Goal: Register for event/course

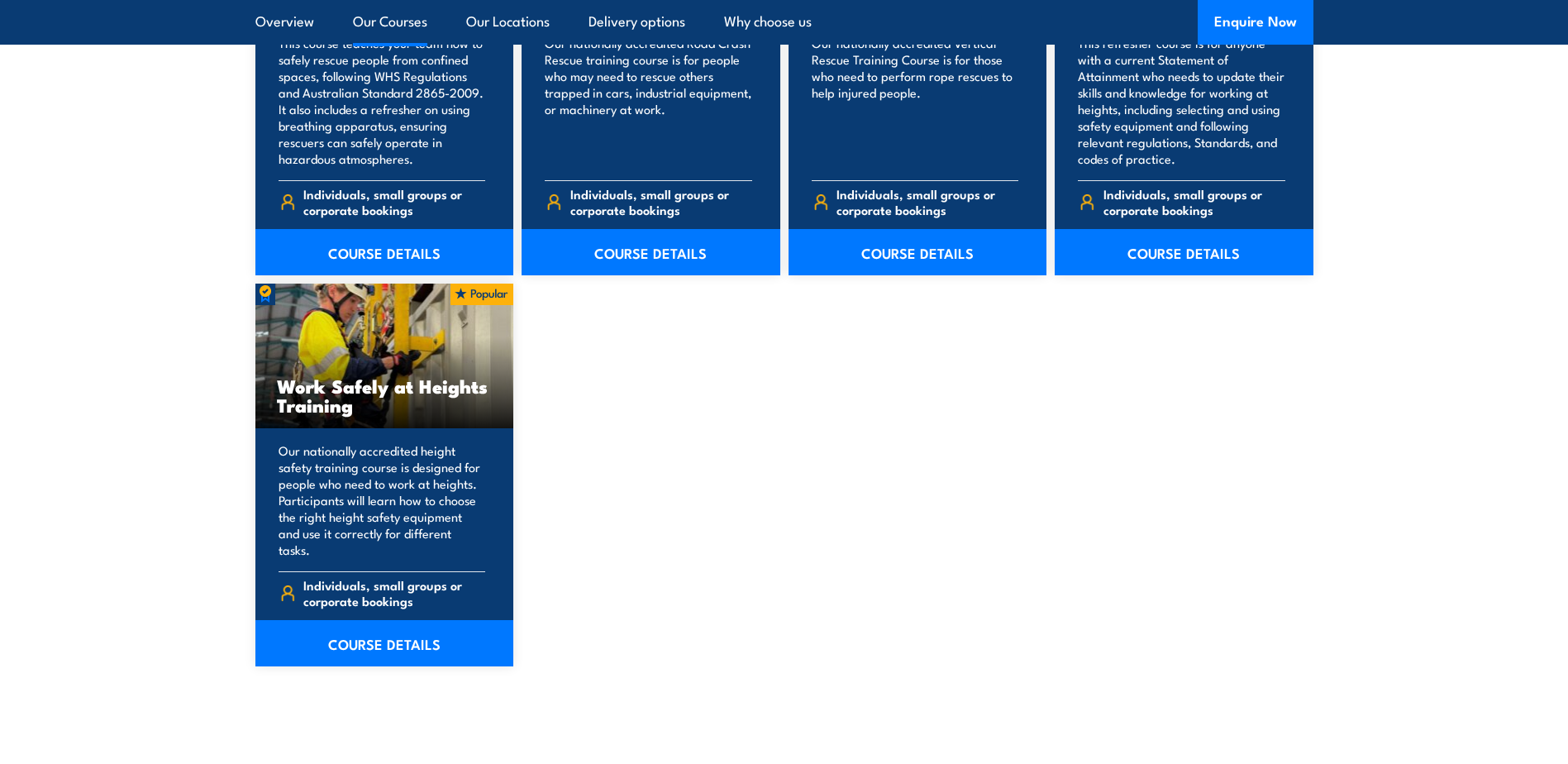
scroll to position [1985, 0]
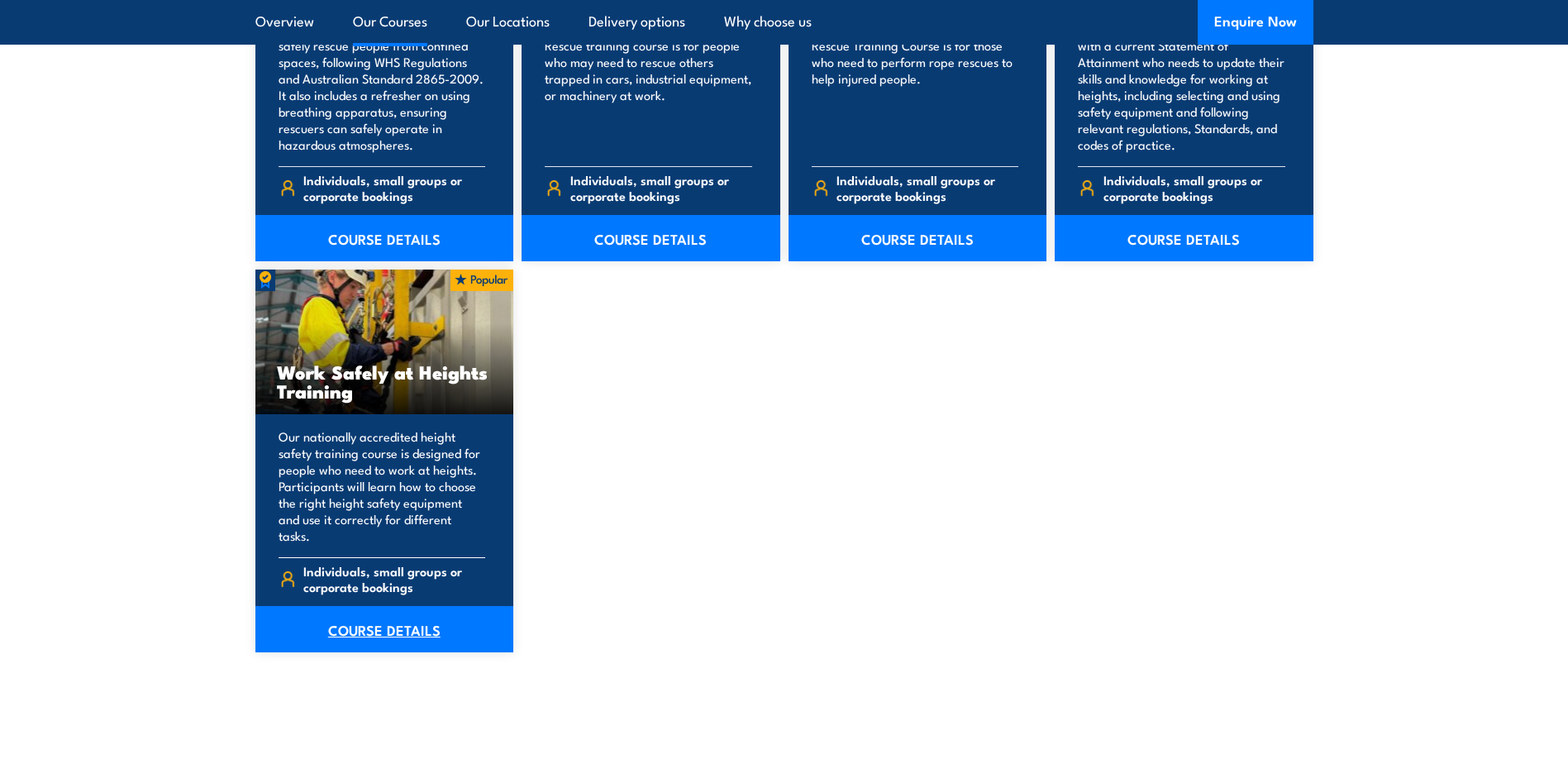
click at [416, 620] on link "COURSE DETAILS" at bounding box center [384, 629] width 259 height 46
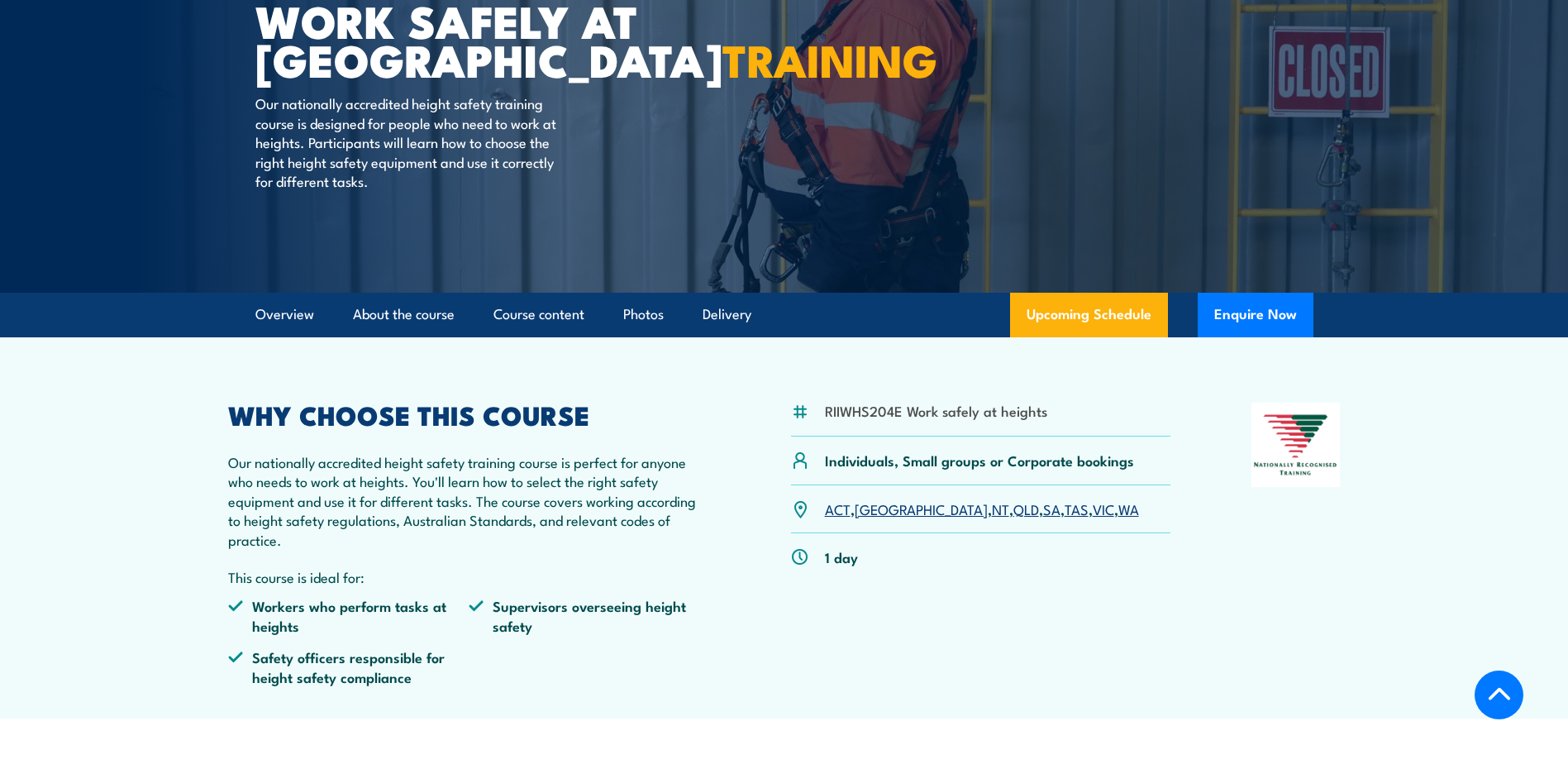
scroll to position [248, 0]
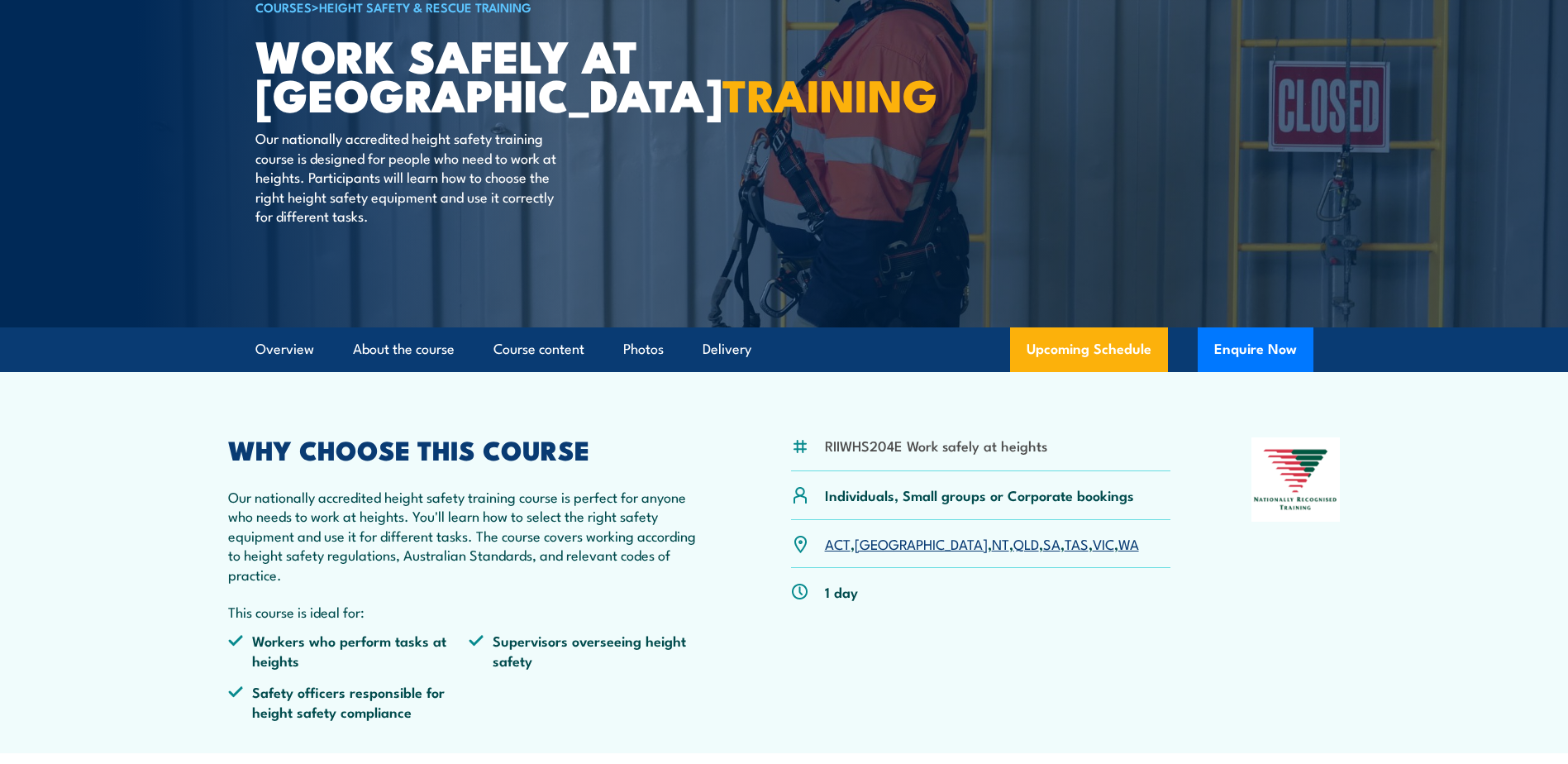
click at [992, 546] on link "NT" at bounding box center [1001, 543] width 18 height 19
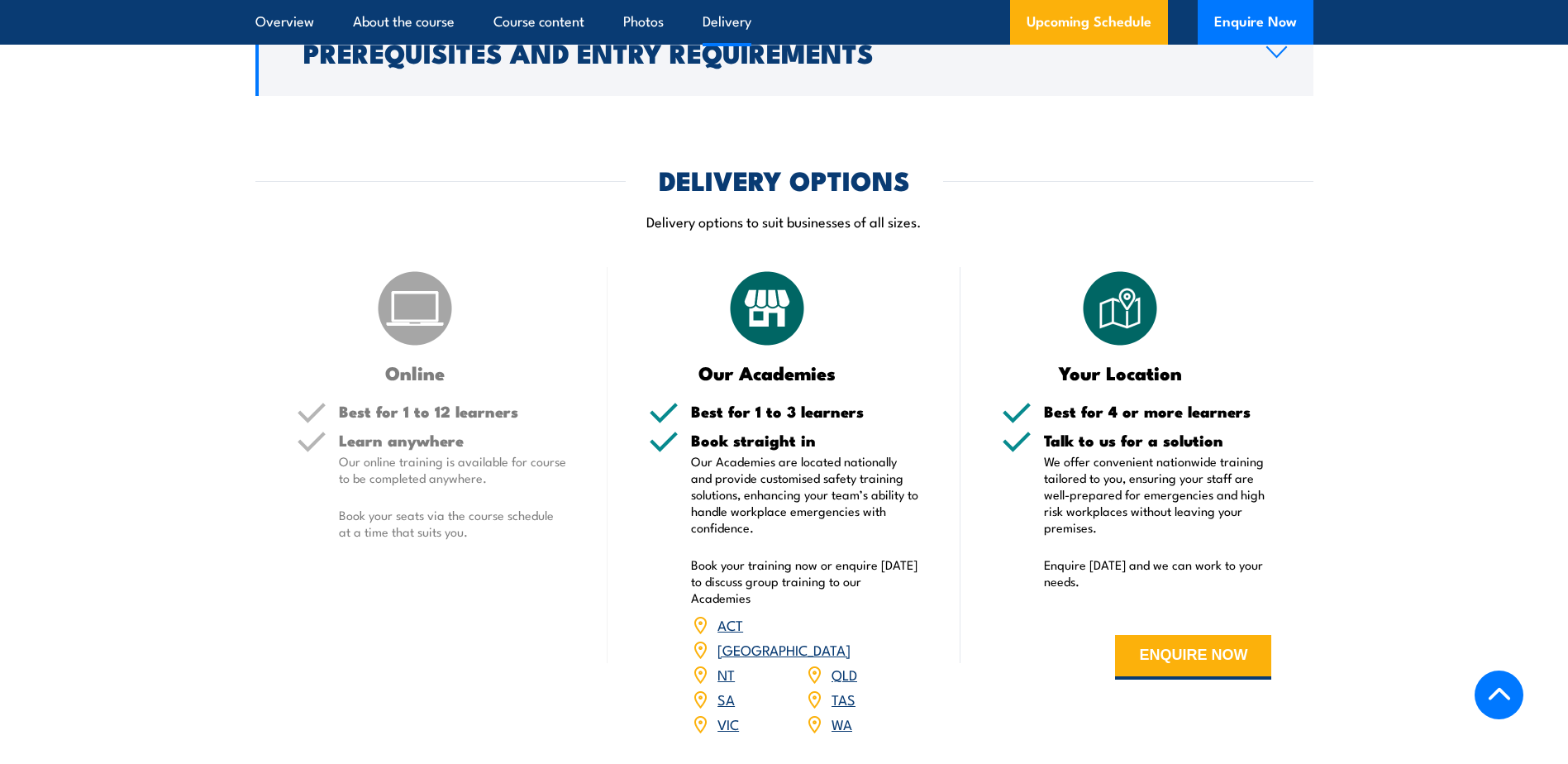
scroll to position [1804, 0]
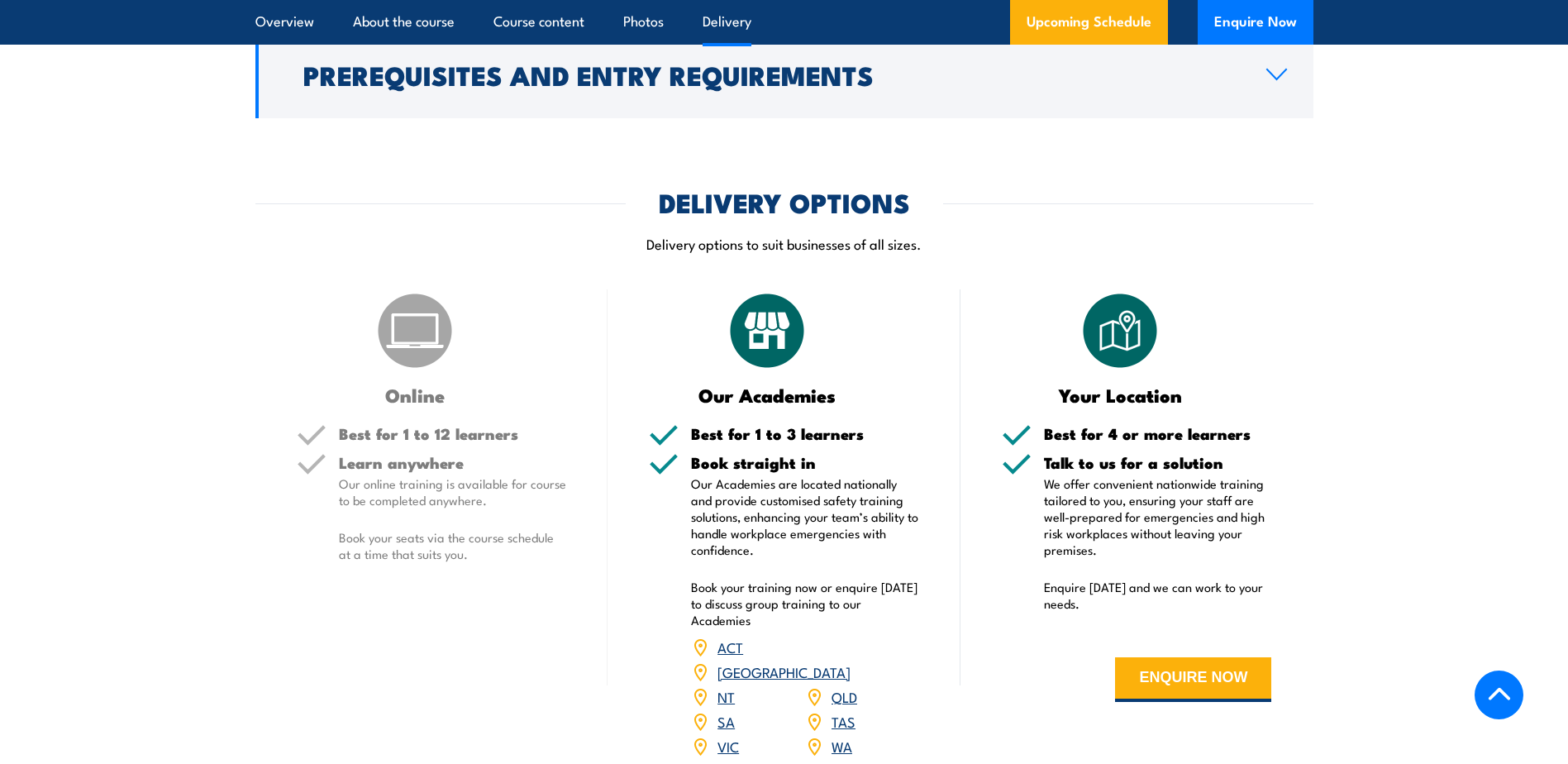
click at [1078, 581] on p "Enquire [DATE] and we can work to your needs." at bounding box center [1158, 594] width 228 height 33
click at [1095, 536] on p "We offer convenient nationwide training tailored to you, ensuring your staff ar…" at bounding box center [1158, 517] width 228 height 83
click at [1066, 554] on p "We offer convenient nationwide training tailored to you, ensuring your staff ar…" at bounding box center [1158, 517] width 228 height 83
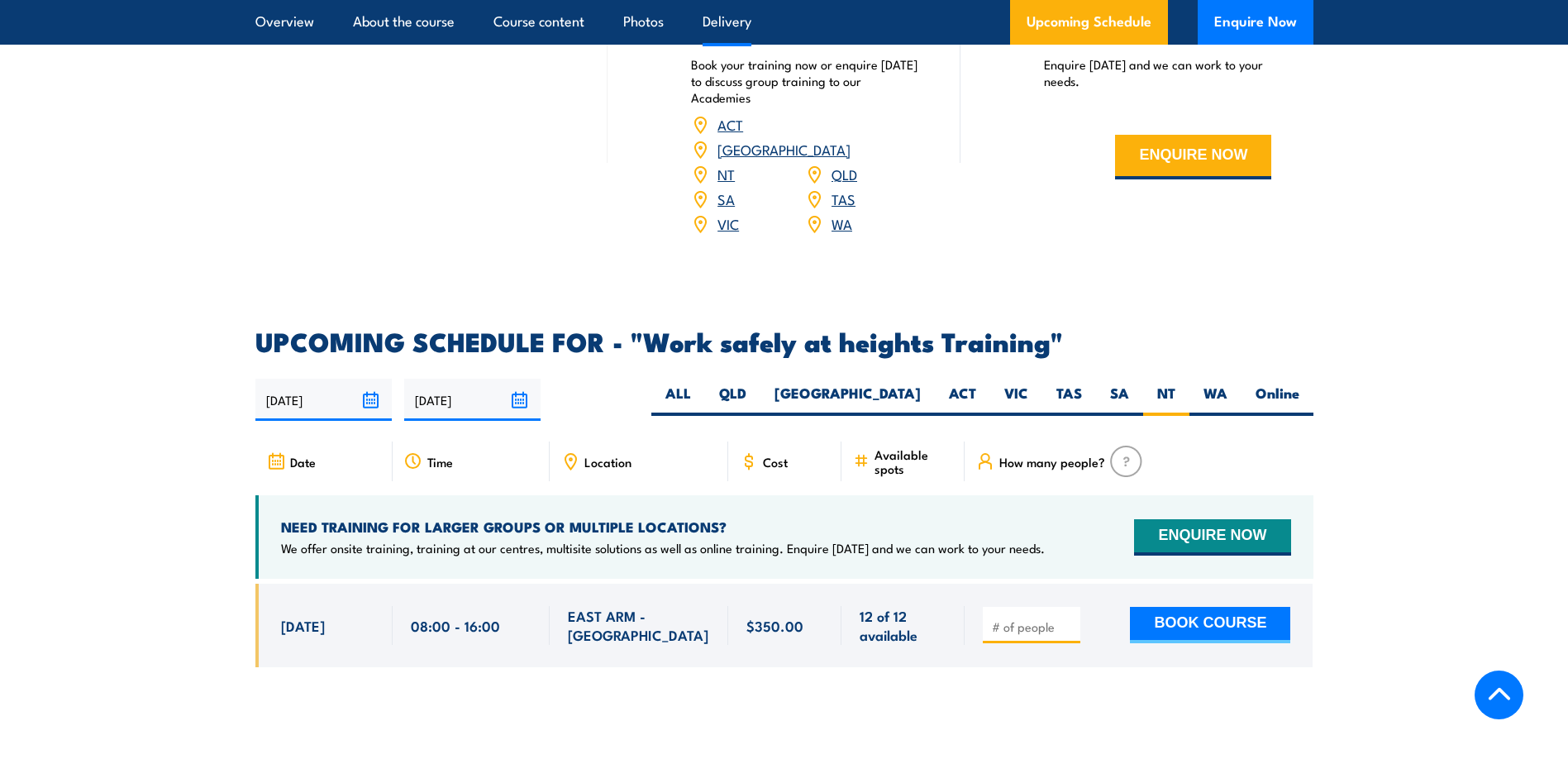
scroll to position [2053, 0]
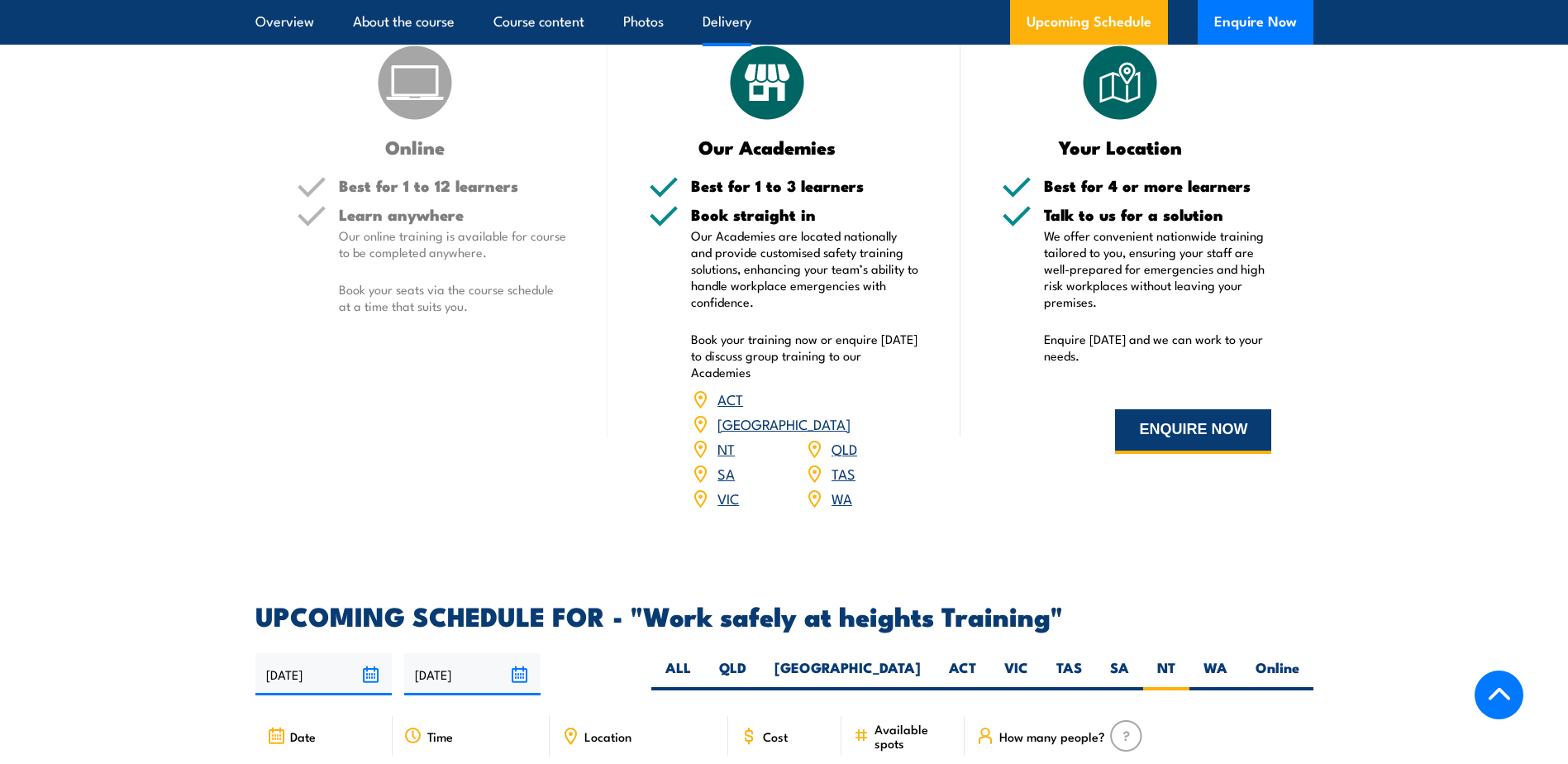
click at [1176, 430] on button "ENQUIRE NOW" at bounding box center [1193, 431] width 156 height 45
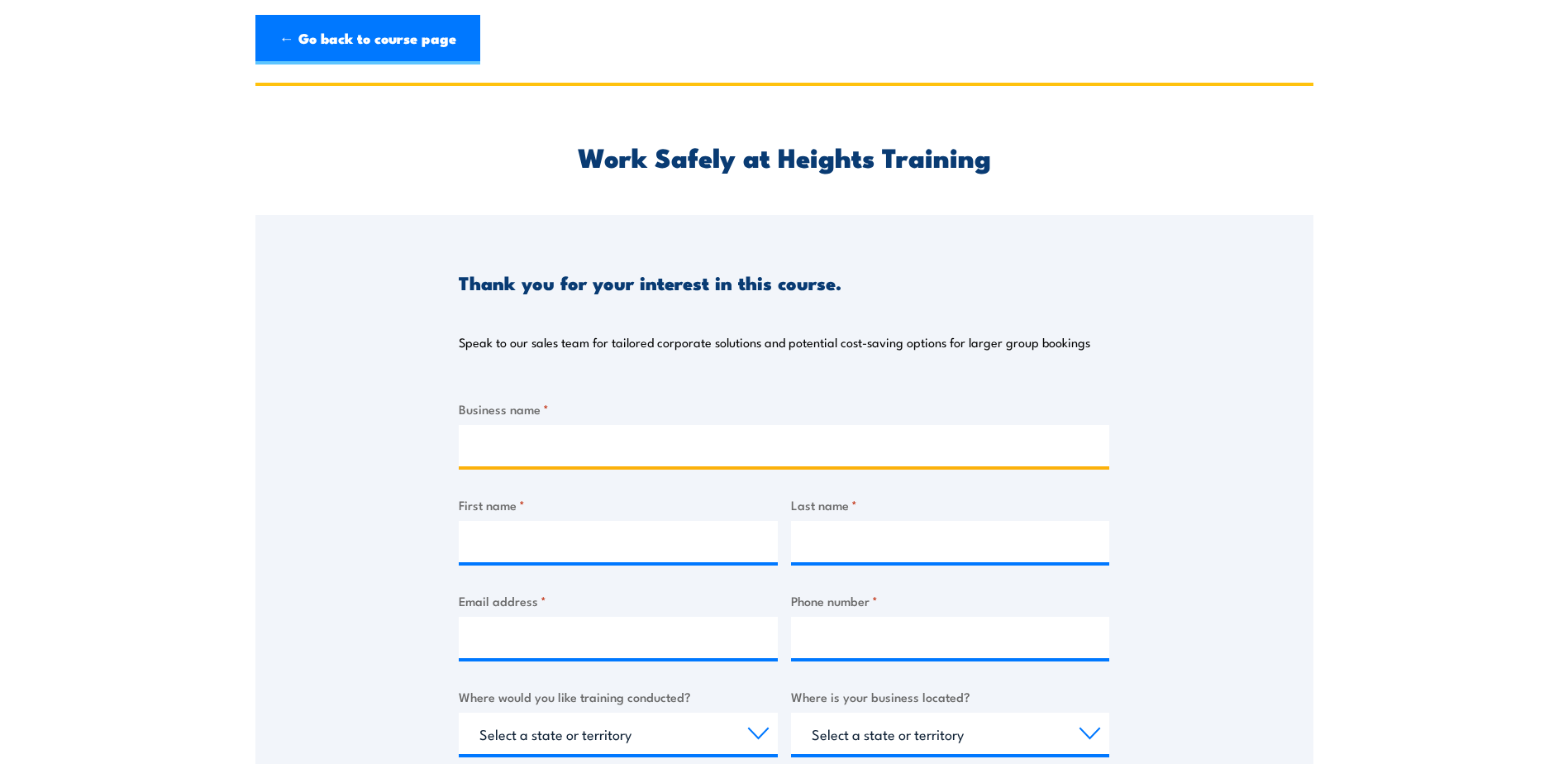
drag, startPoint x: 569, startPoint y: 451, endPoint x: 566, endPoint y: 461, distance: 10.4
click at [569, 453] on input "Business name *" at bounding box center [784, 445] width 651 height 42
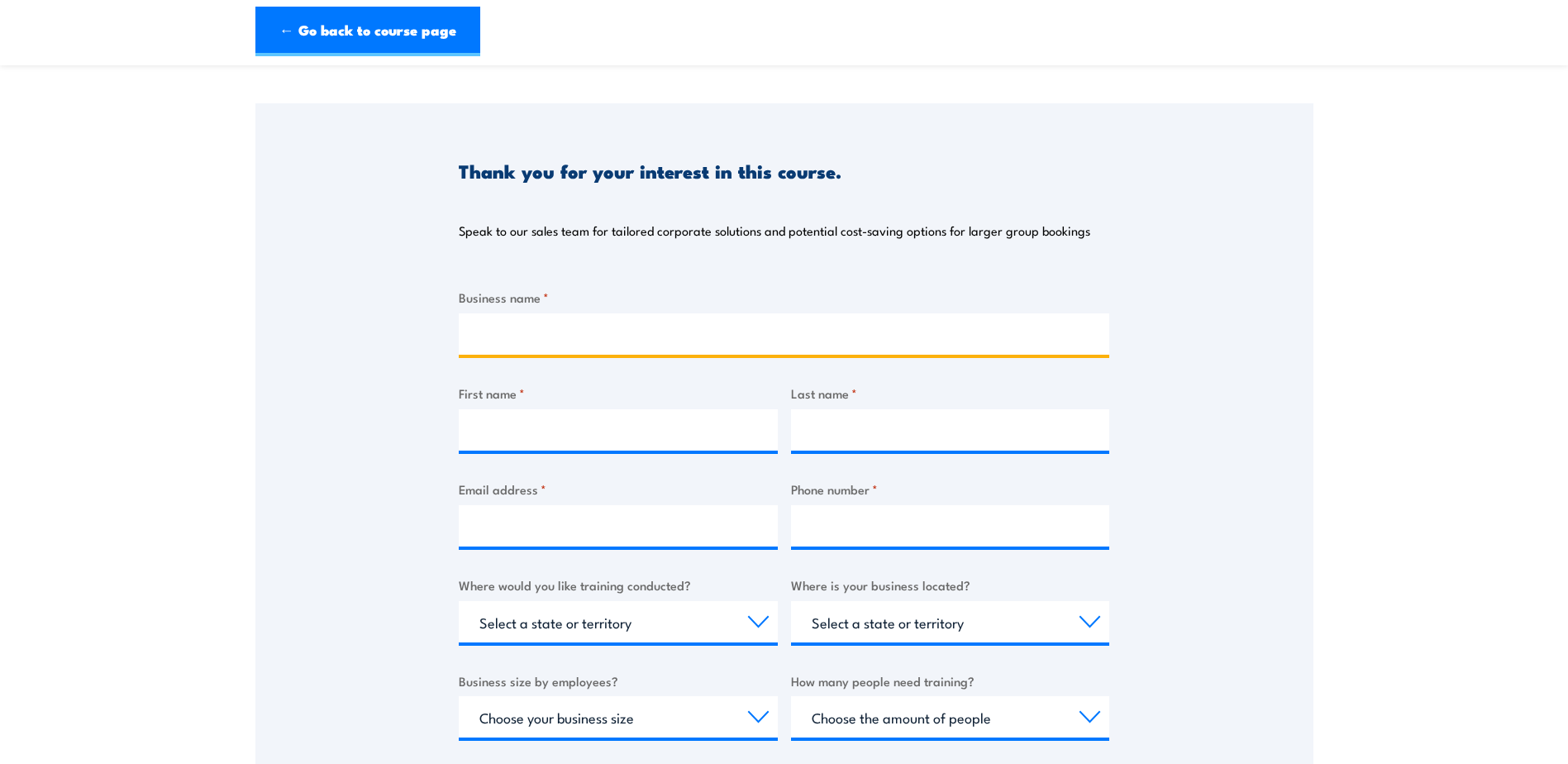
scroll to position [83, 0]
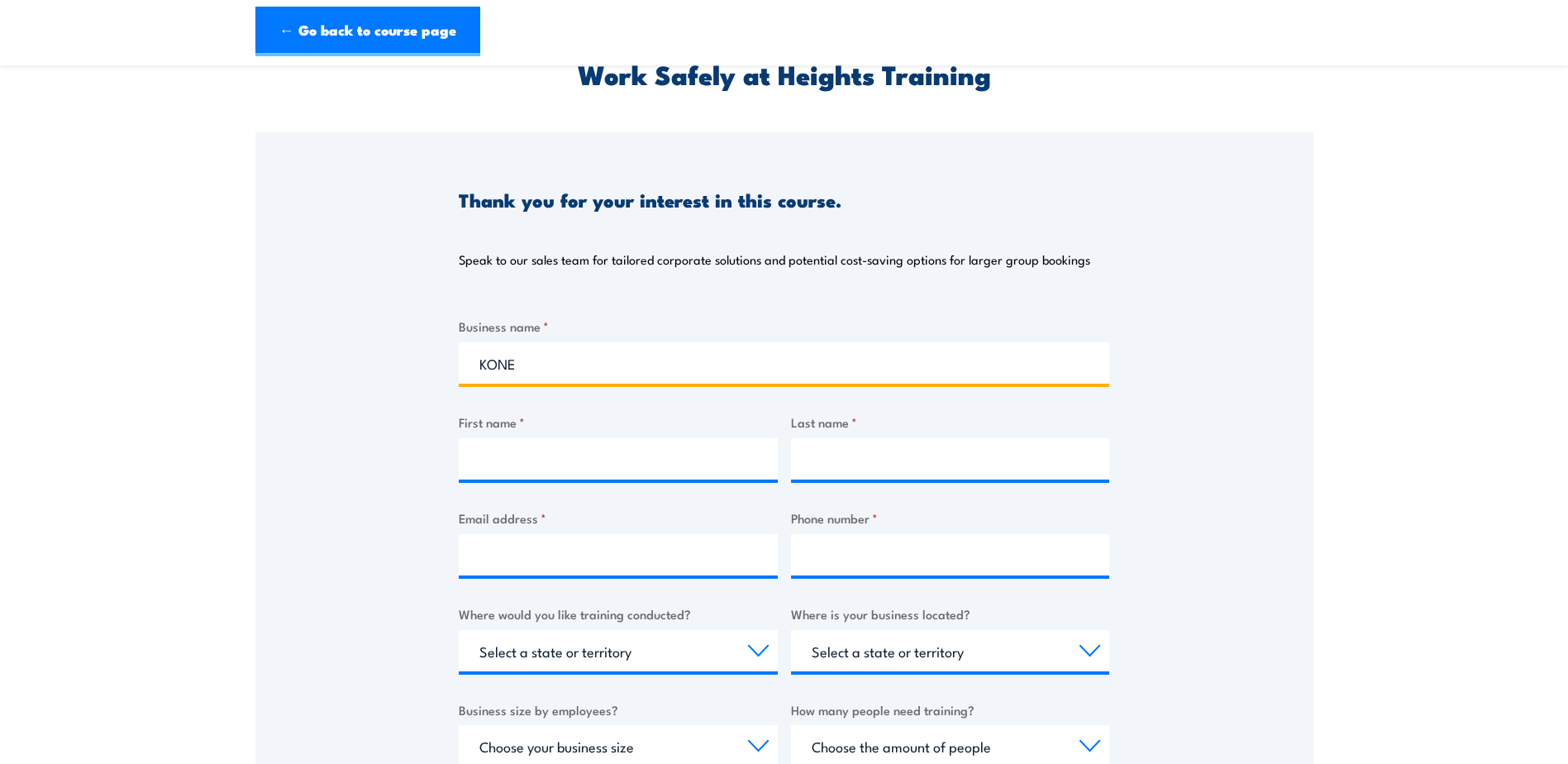
type input "KONE"
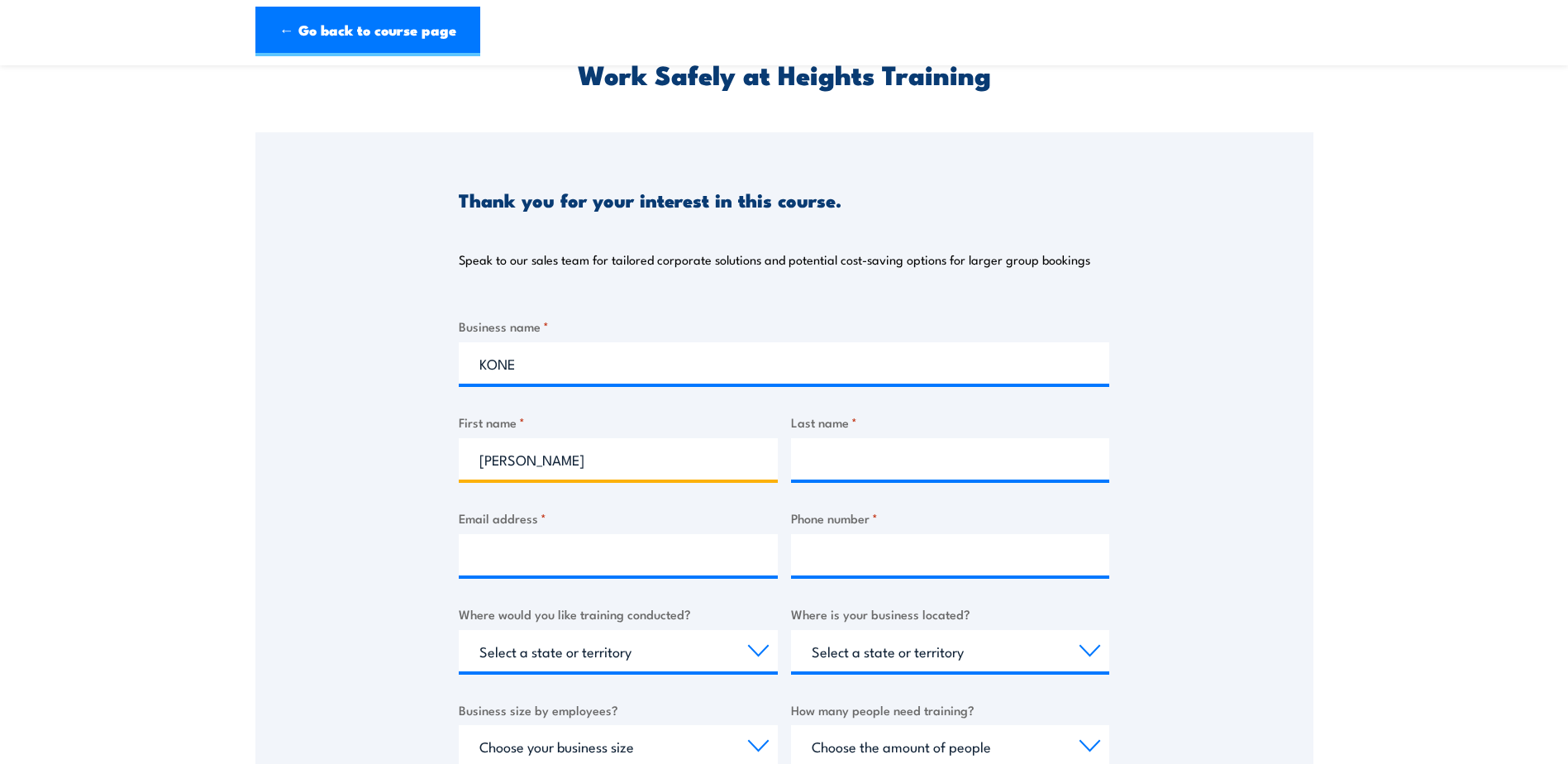
type input "[PERSON_NAME]"
click at [611, 572] on input "Email address *" at bounding box center [618, 555] width 319 height 42
type input "sarra.larsen@kone.com"
type input "0438430085"
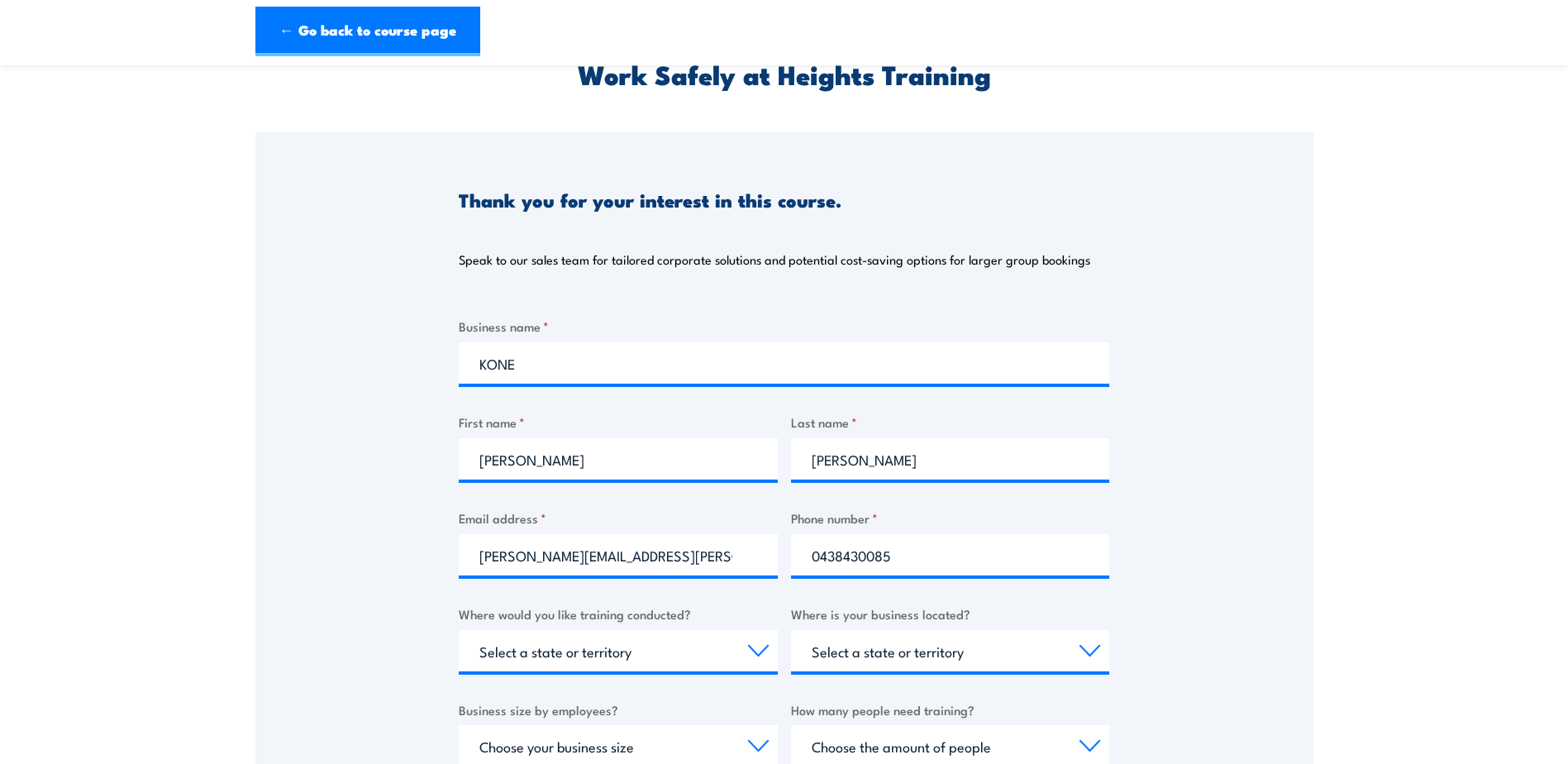
click at [371, 543] on div "Thank you for your interest in this course. Speak to our sales team for tailore…" at bounding box center [784, 545] width 1058 height 826
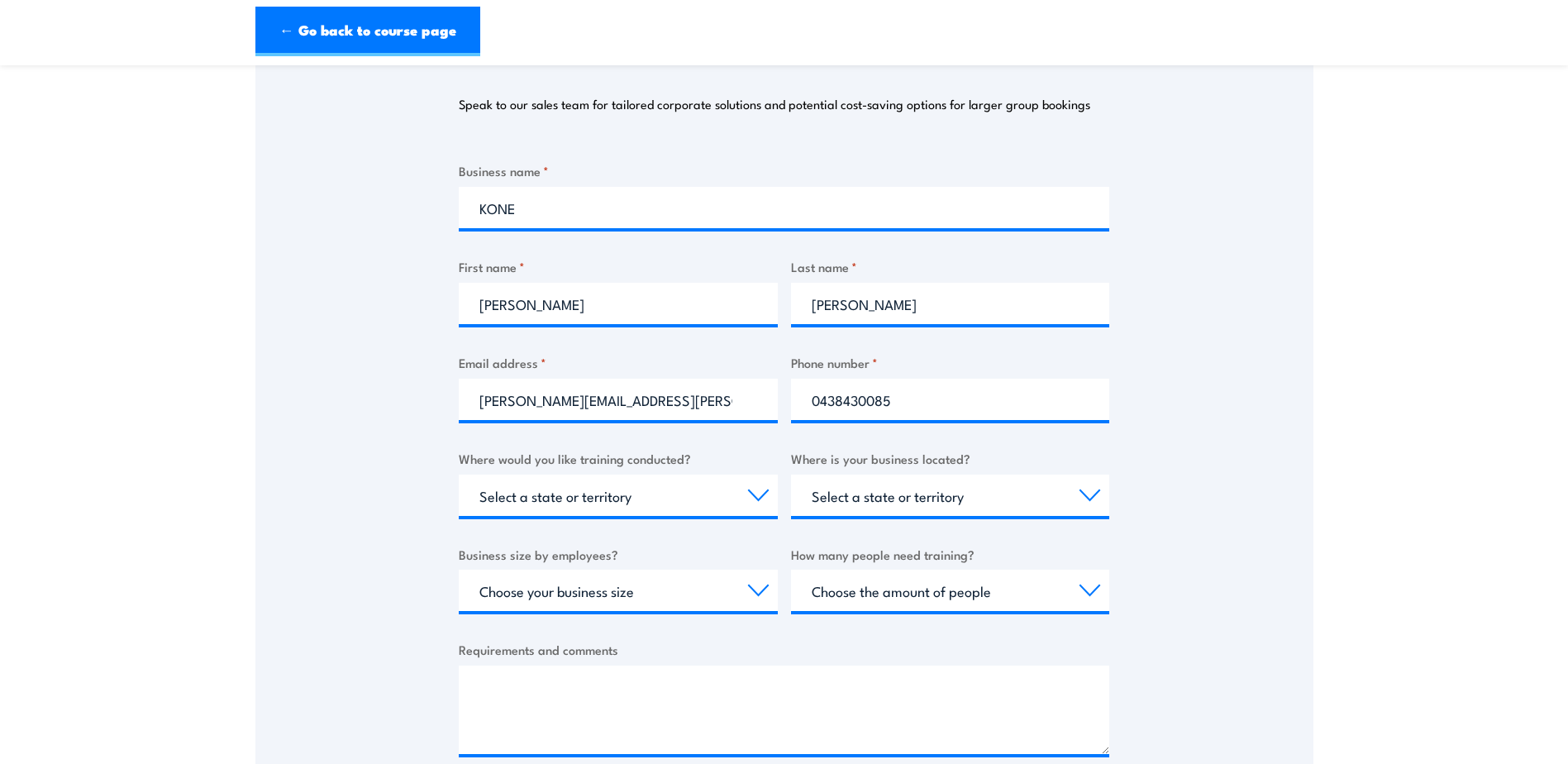
scroll to position [248, 0]
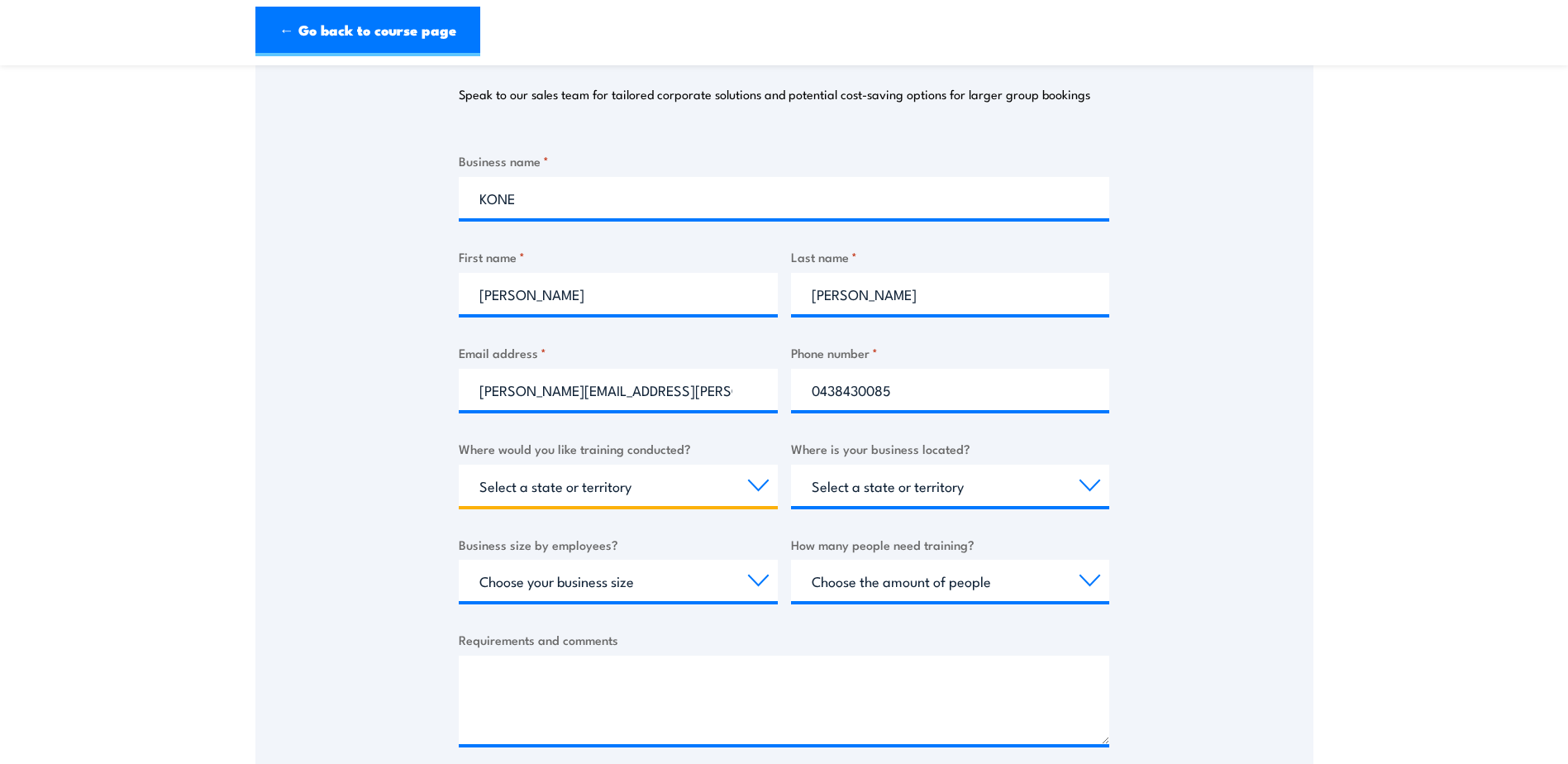
click at [575, 498] on select "Select a state or territory Nationally - multiple locations QLD NSW VIC SA ACT …" at bounding box center [618, 485] width 319 height 42
select select "NT"
click at [459, 465] on select "Select a state or territory Nationally - multiple locations QLD NSW VIC SA ACT …" at bounding box center [618, 485] width 319 height 42
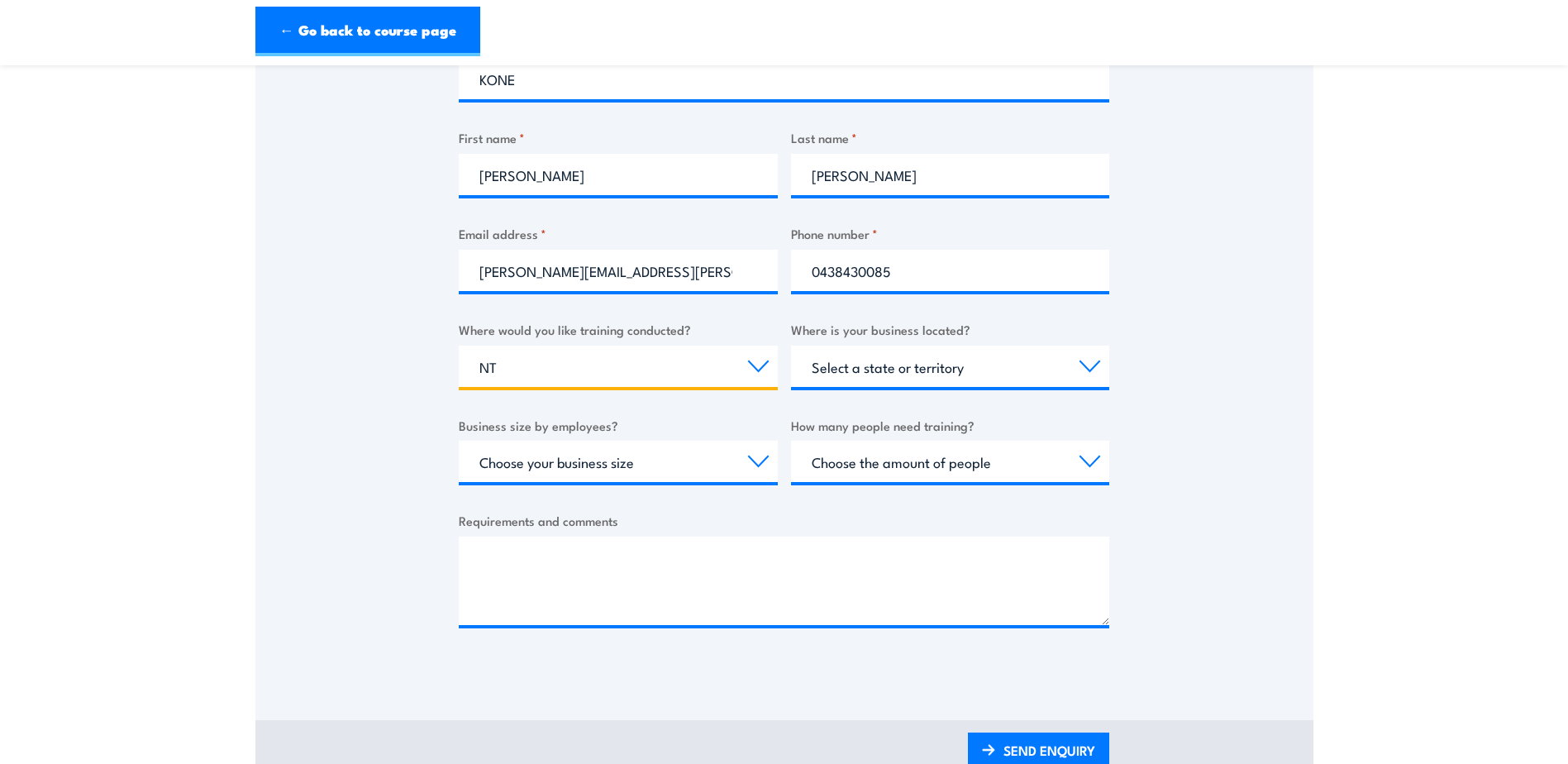
scroll to position [413, 0]
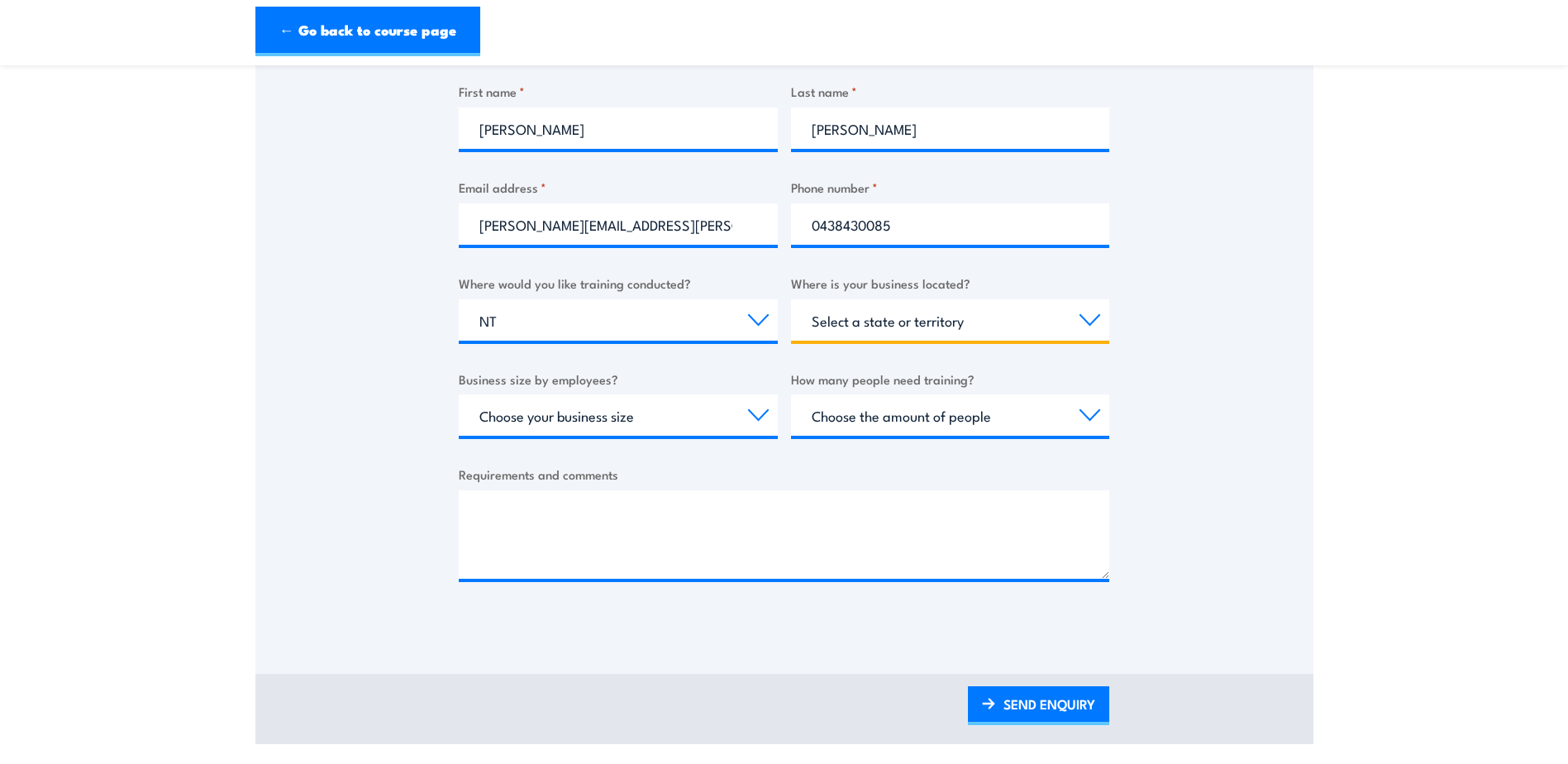
click at [1006, 326] on select "Select a state or territory QLD NSW VIC SA ACT WA TAS NT" at bounding box center [950, 320] width 319 height 42
drag, startPoint x: 351, startPoint y: 206, endPoint x: 342, endPoint y: 199, distance: 11.4
click at [351, 203] on div "Thank you for your interest in this course. Speak to our sales team for tailore…" at bounding box center [784, 214] width 1058 height 826
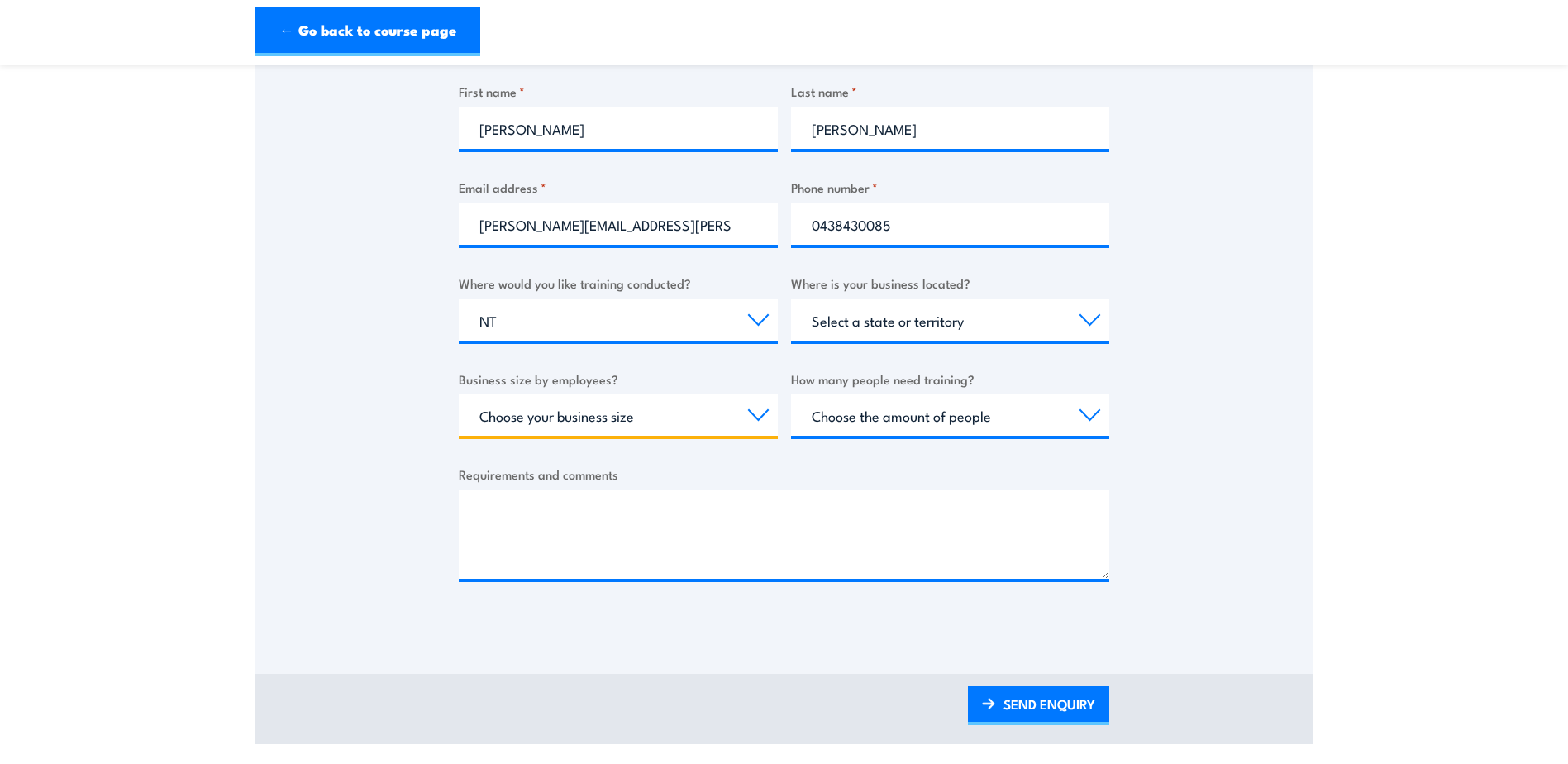
click at [689, 409] on select "Choose your business size 1 to 19 20 to 199 200+" at bounding box center [618, 415] width 319 height 42
click at [372, 403] on div "Thank you for your interest in this course. Speak to our sales team for tailore…" at bounding box center [784, 214] width 1058 height 826
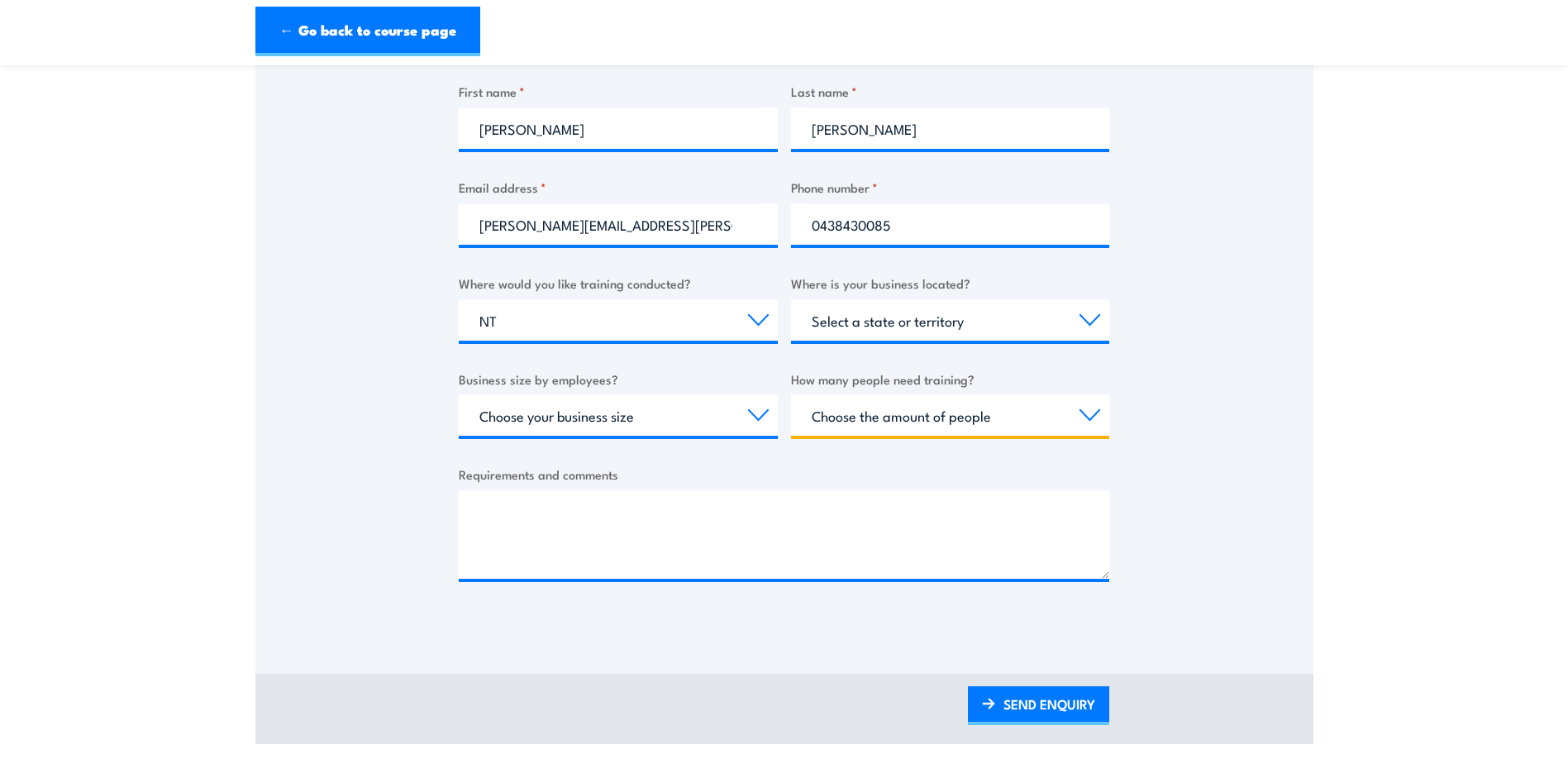
click at [826, 417] on select "Choose the amount of people 1 to 4 5 to 19 20+" at bounding box center [950, 415] width 319 height 42
select select "5 to 19"
click at [791, 395] on select "Choose the amount of people 1 to 4 5 to 19 20+" at bounding box center [950, 415] width 319 height 42
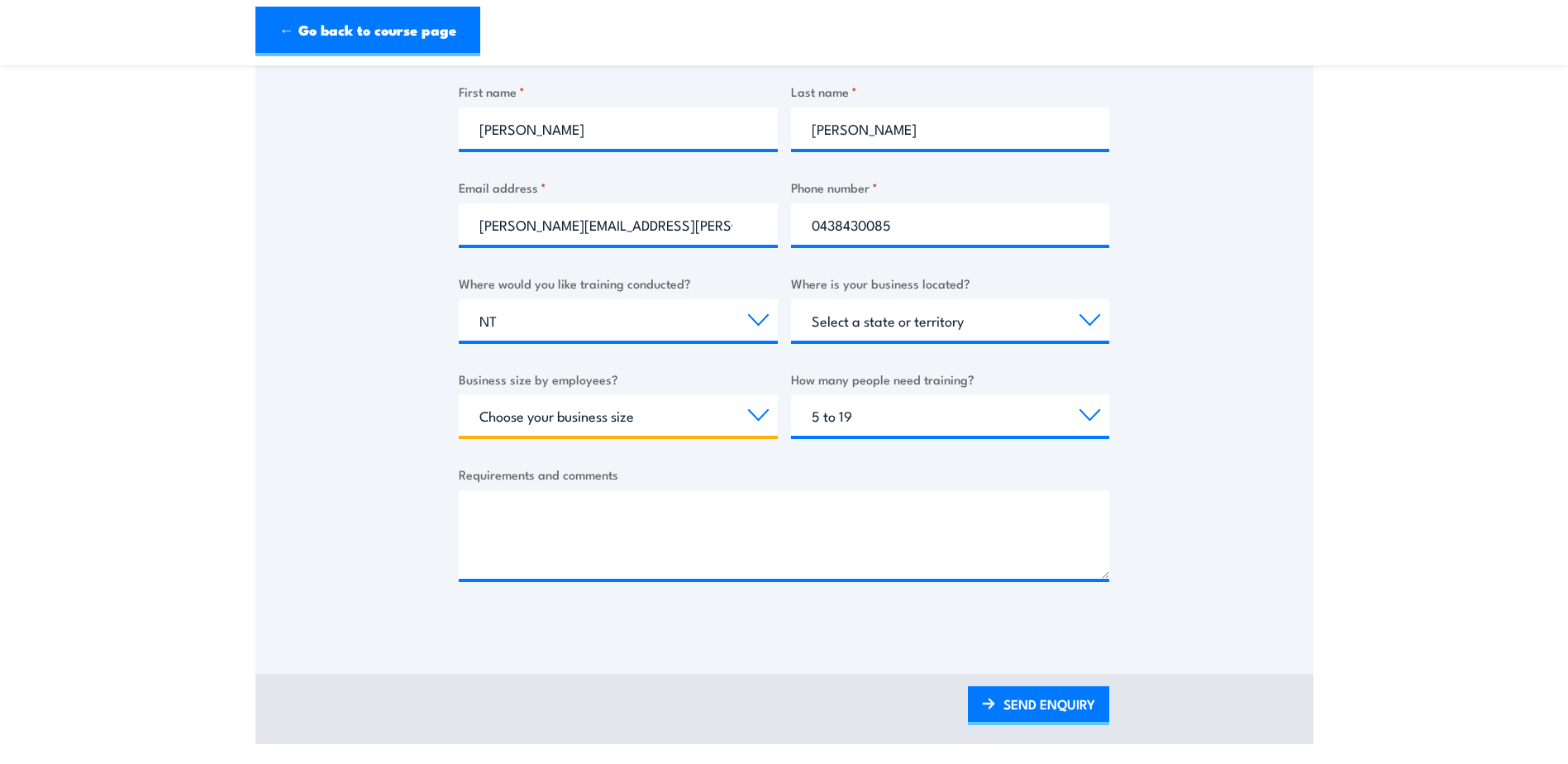
drag, startPoint x: 720, startPoint y: 418, endPoint x: 713, endPoint y: 424, distance: 9.2
click at [720, 418] on select "Choose your business size 1 to 19 20 to 199 200+" at bounding box center [618, 415] width 319 height 42
click at [374, 421] on div "Thank you for your interest in this course. Speak to our sales team for tailore…" at bounding box center [784, 214] width 1058 height 826
click at [544, 409] on select "Choose your business size 1 to 19 20 to 199 200+" at bounding box center [618, 415] width 319 height 42
select select "20 to 199"
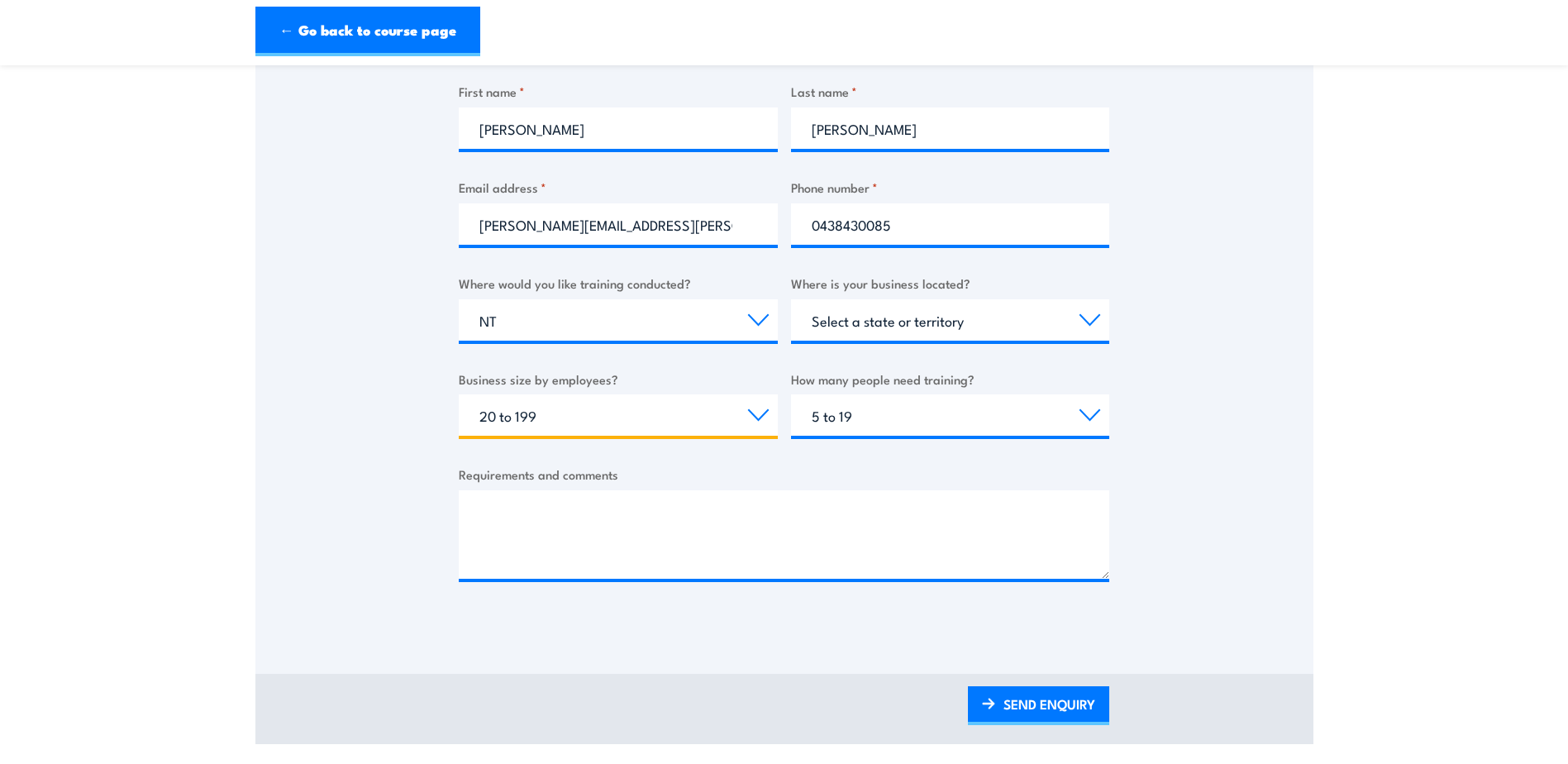
click at [459, 395] on select "Choose your business size 1 to 19 20 to 199 200+" at bounding box center [618, 415] width 319 height 42
click at [365, 488] on div "Thank you for your interest in this course. Speak to our sales team for tailore…" at bounding box center [784, 214] width 1058 height 826
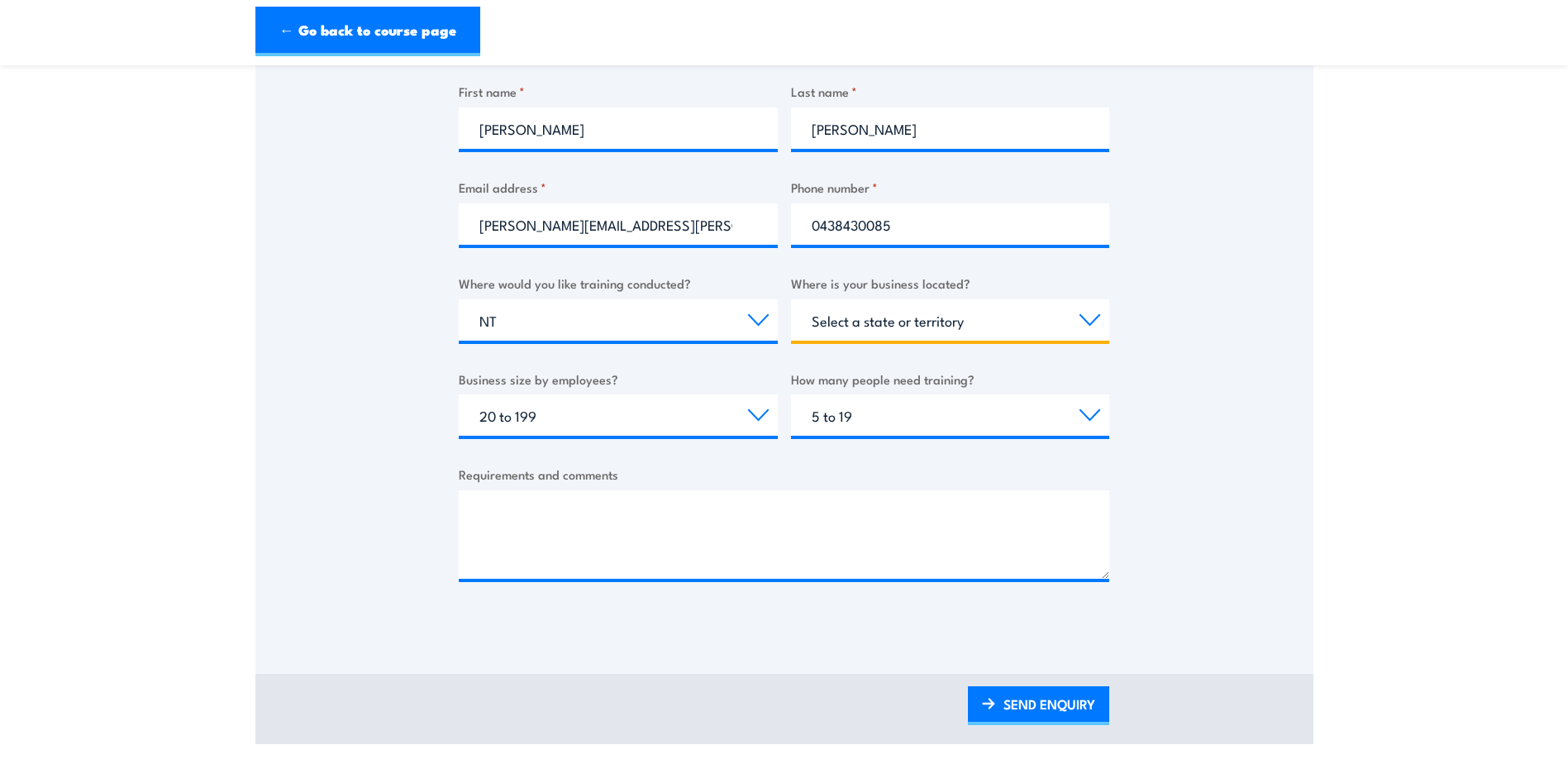
click at [883, 319] on select "Select a state or territory QLD NSW VIC SA ACT WA TAS NT" at bounding box center [950, 320] width 319 height 42
click at [791, 299] on select "Select a state or territory QLD NSW VIC SA ACT WA TAS NT" at bounding box center [950, 320] width 319 height 42
click at [303, 383] on div "Thank you for your interest in this course. Speak to our sales team for tailore…" at bounding box center [784, 214] width 1058 height 826
click at [987, 310] on select "Select a state or territory QLD NSW VIC SA ACT WA TAS NT" at bounding box center [950, 320] width 319 height 42
select select "QLD"
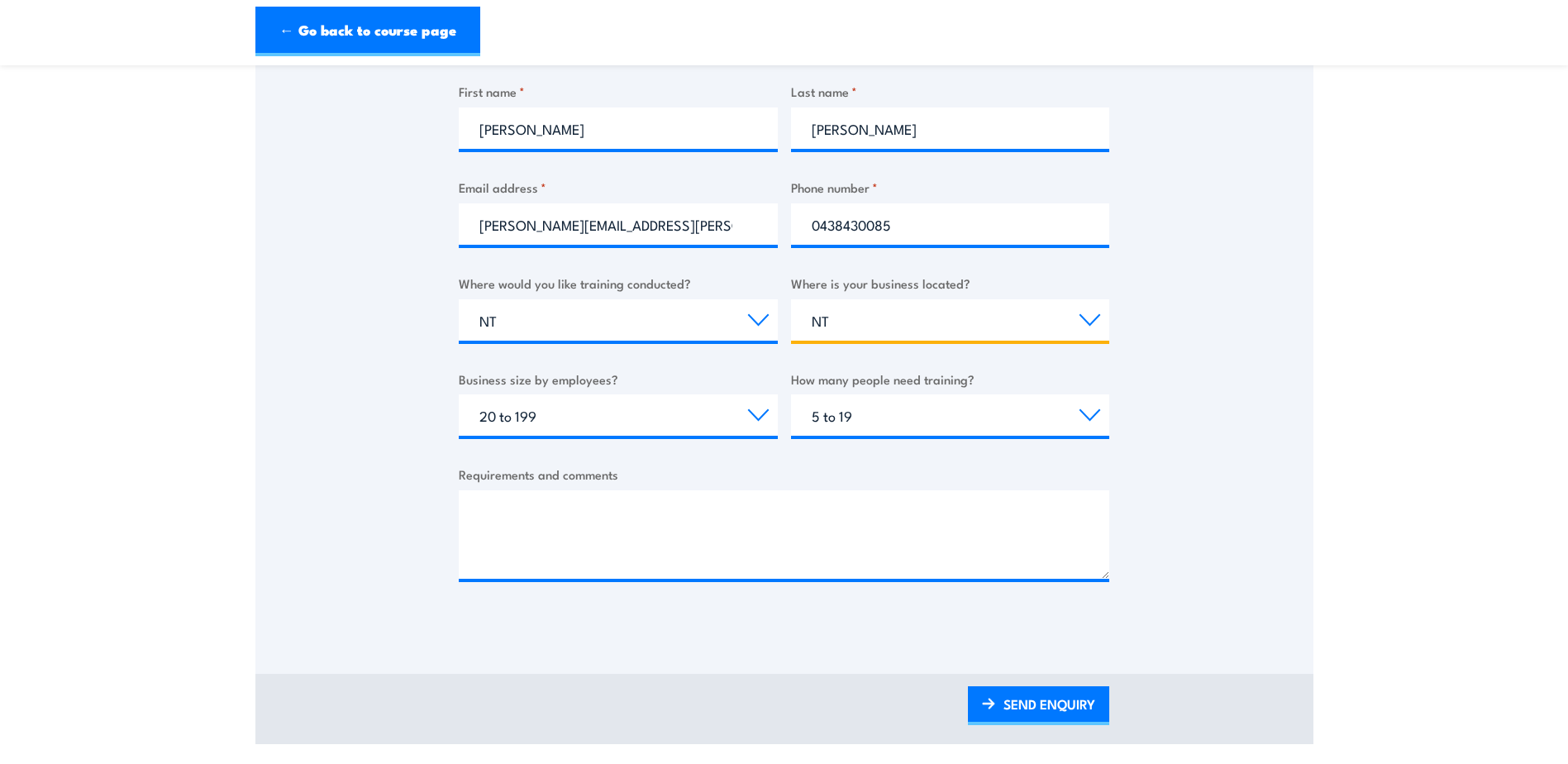
click at [791, 299] on select "Select a state or territory QLD NSW VIC SA ACT WA TAS NT" at bounding box center [950, 320] width 319 height 42
click at [333, 436] on div "Thank you for your interest in this course. Speak to our sales team for tailore…" at bounding box center [784, 214] width 1058 height 826
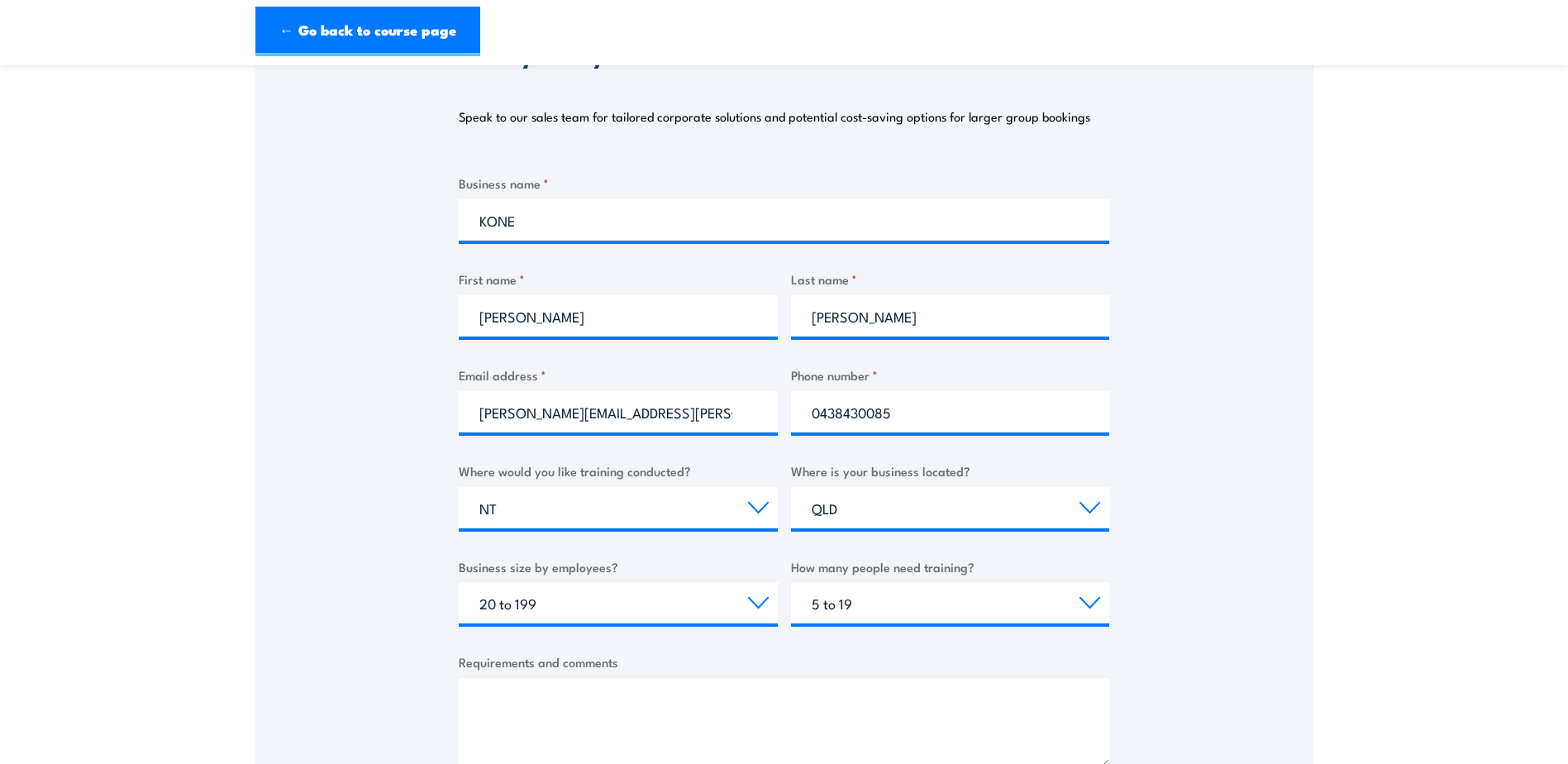
scroll to position [579, 0]
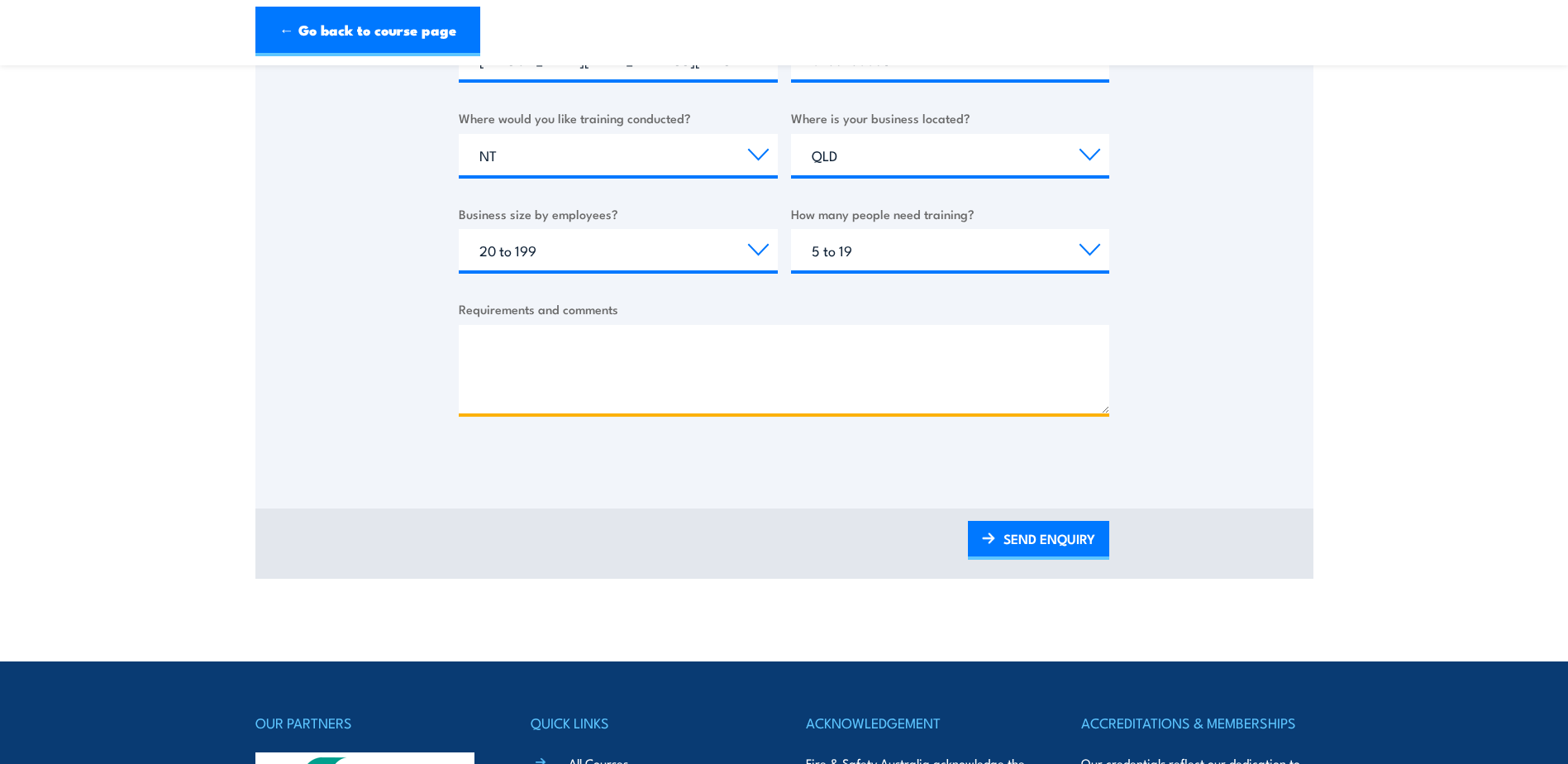
click at [596, 366] on textarea "Requirements and comments" at bounding box center [784, 369] width 651 height 88
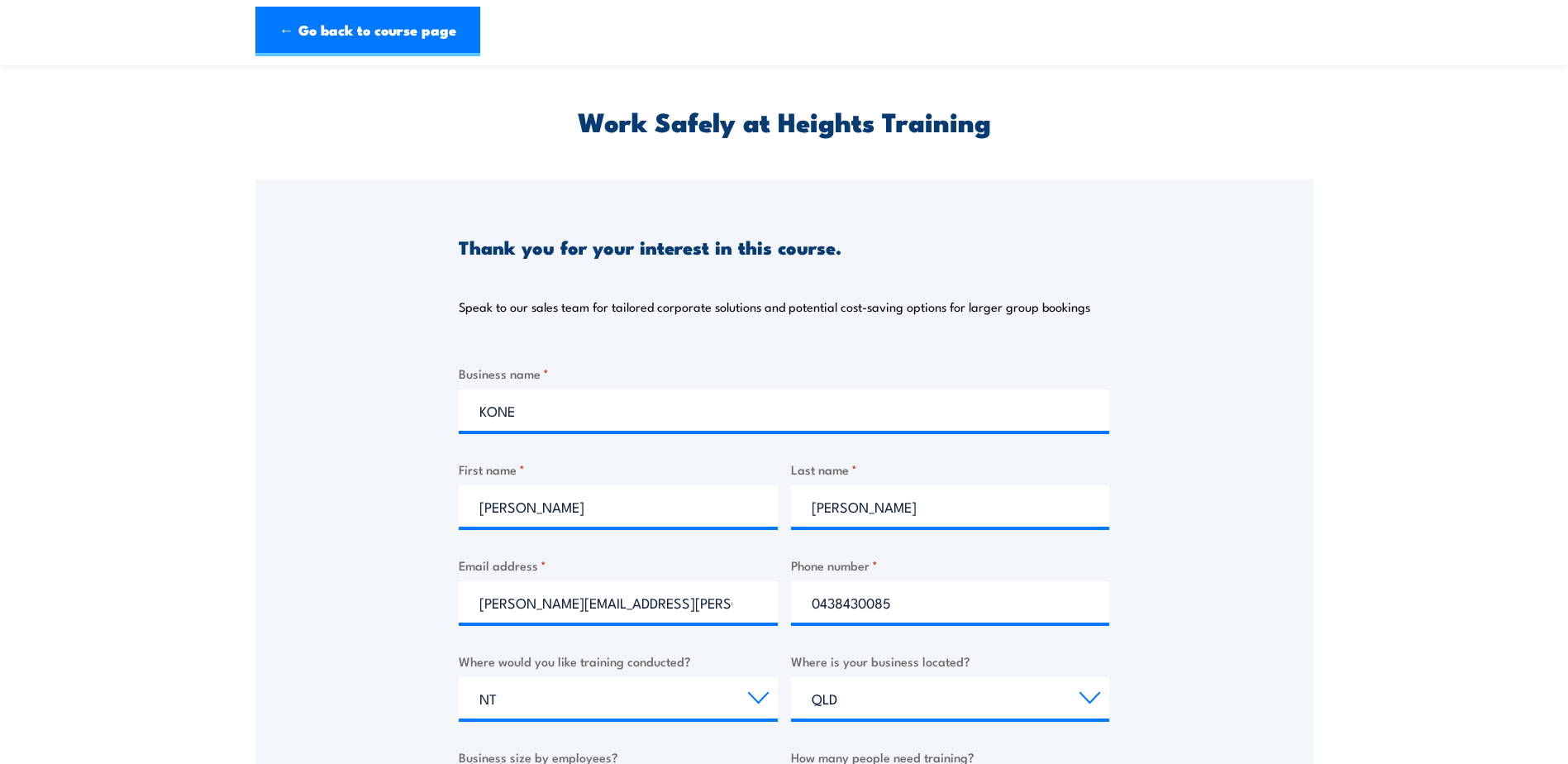
scroll to position [0, 0]
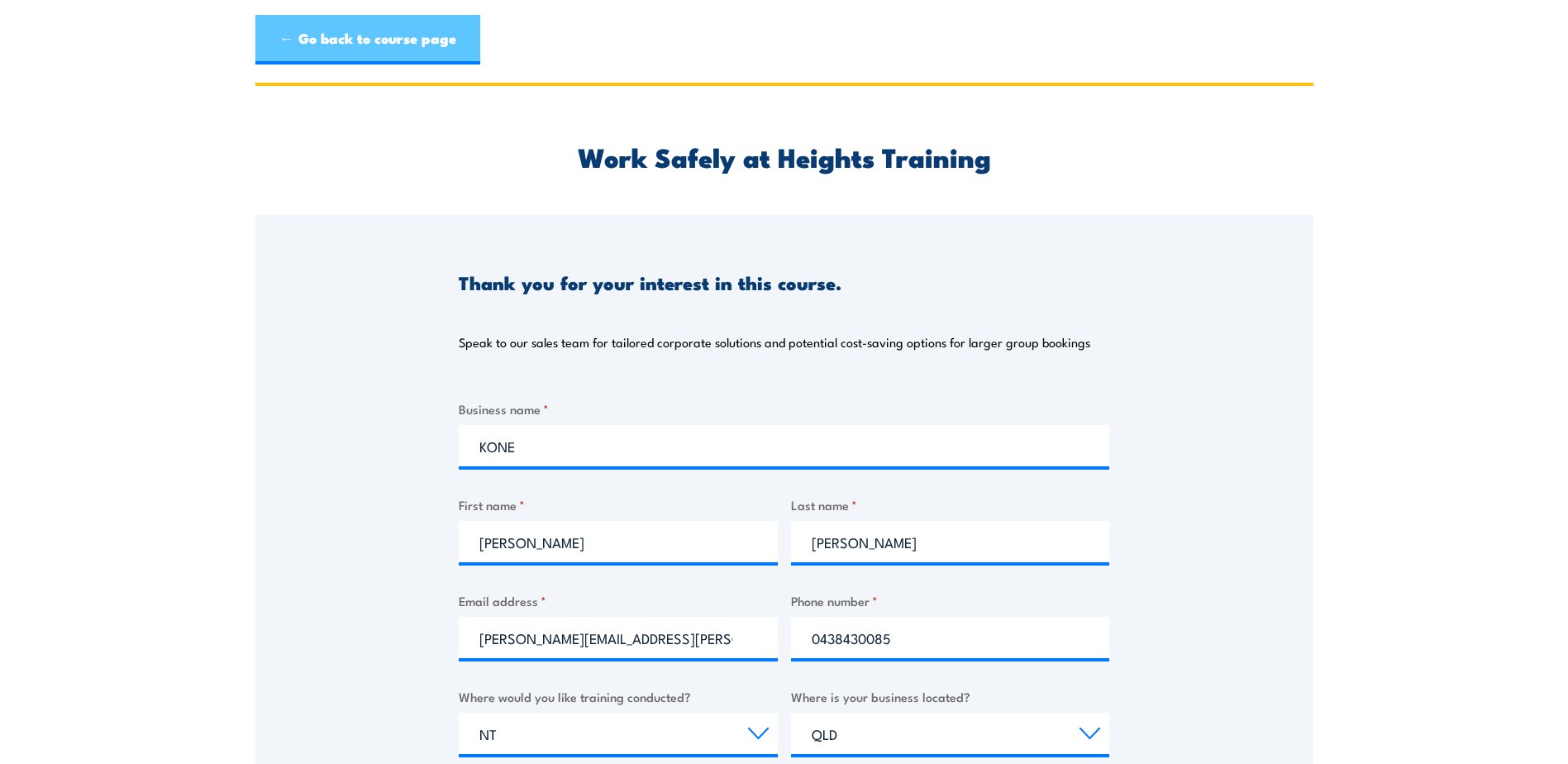
click at [419, 34] on link "← Go back to course page" at bounding box center [367, 40] width 225 height 49
click at [343, 27] on link "← Go back to course page" at bounding box center [367, 40] width 225 height 49
click at [327, 43] on link "← Go back to course page" at bounding box center [367, 40] width 225 height 49
click at [1458, 592] on section "Work Safely at Heights Training Thank you for your interest in this course. Spe…" at bounding box center [784, 620] width 1568 height 1075
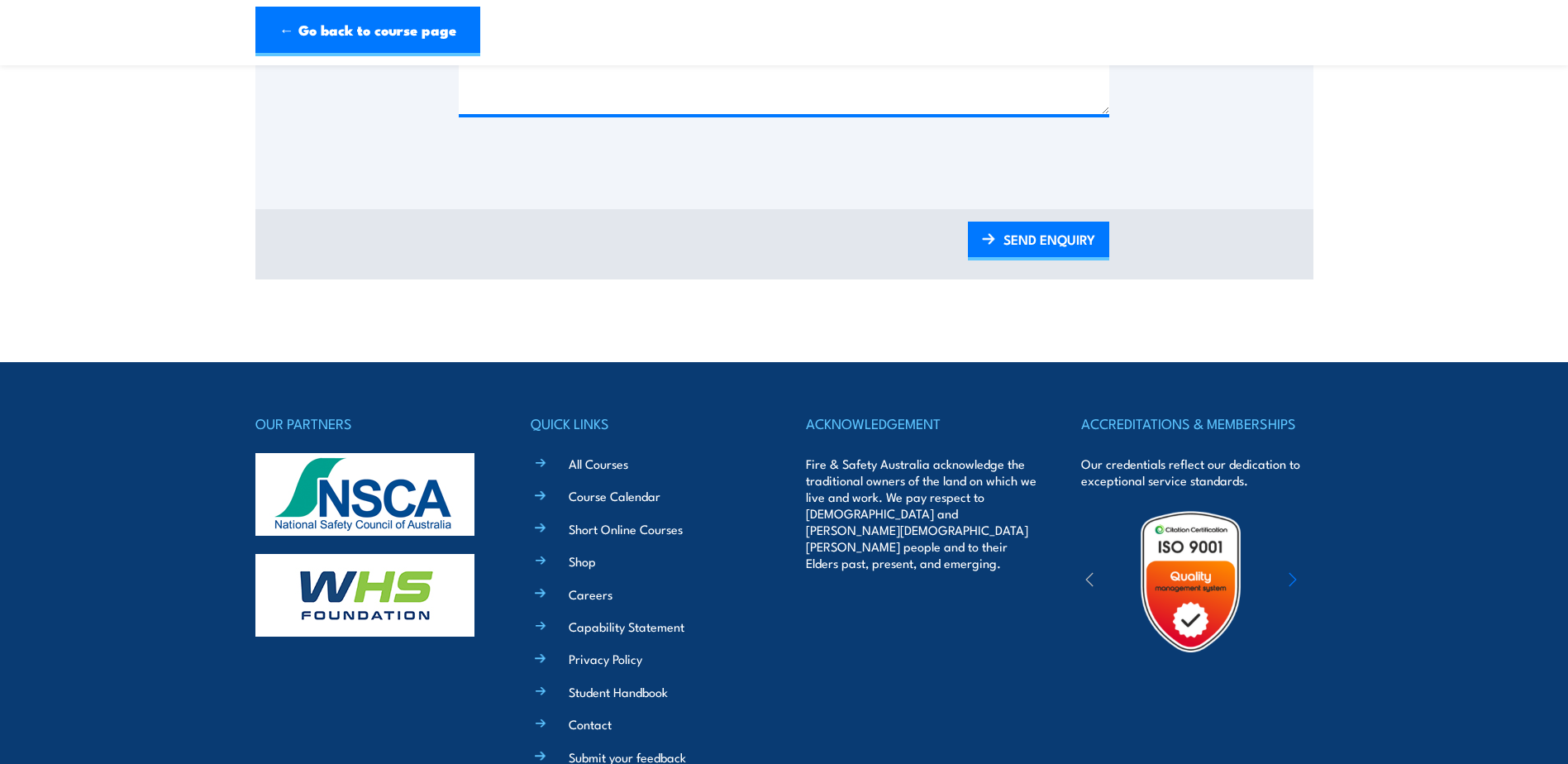
scroll to position [1037, 0]
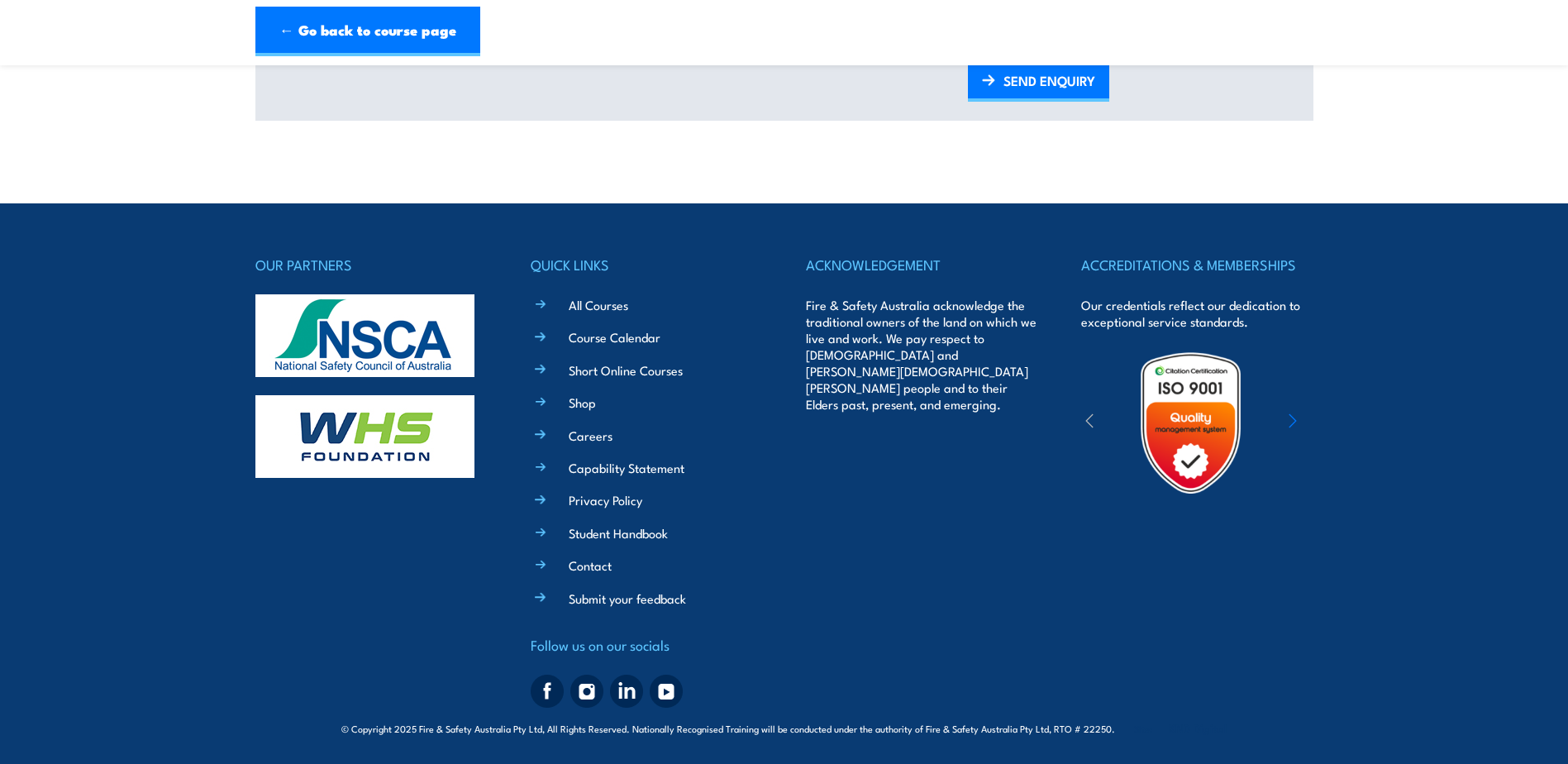
click at [567, 341] on li "Course Calendar" at bounding box center [658, 337] width 207 height 19
click at [583, 342] on link "Course Calendar" at bounding box center [614, 337] width 92 height 18
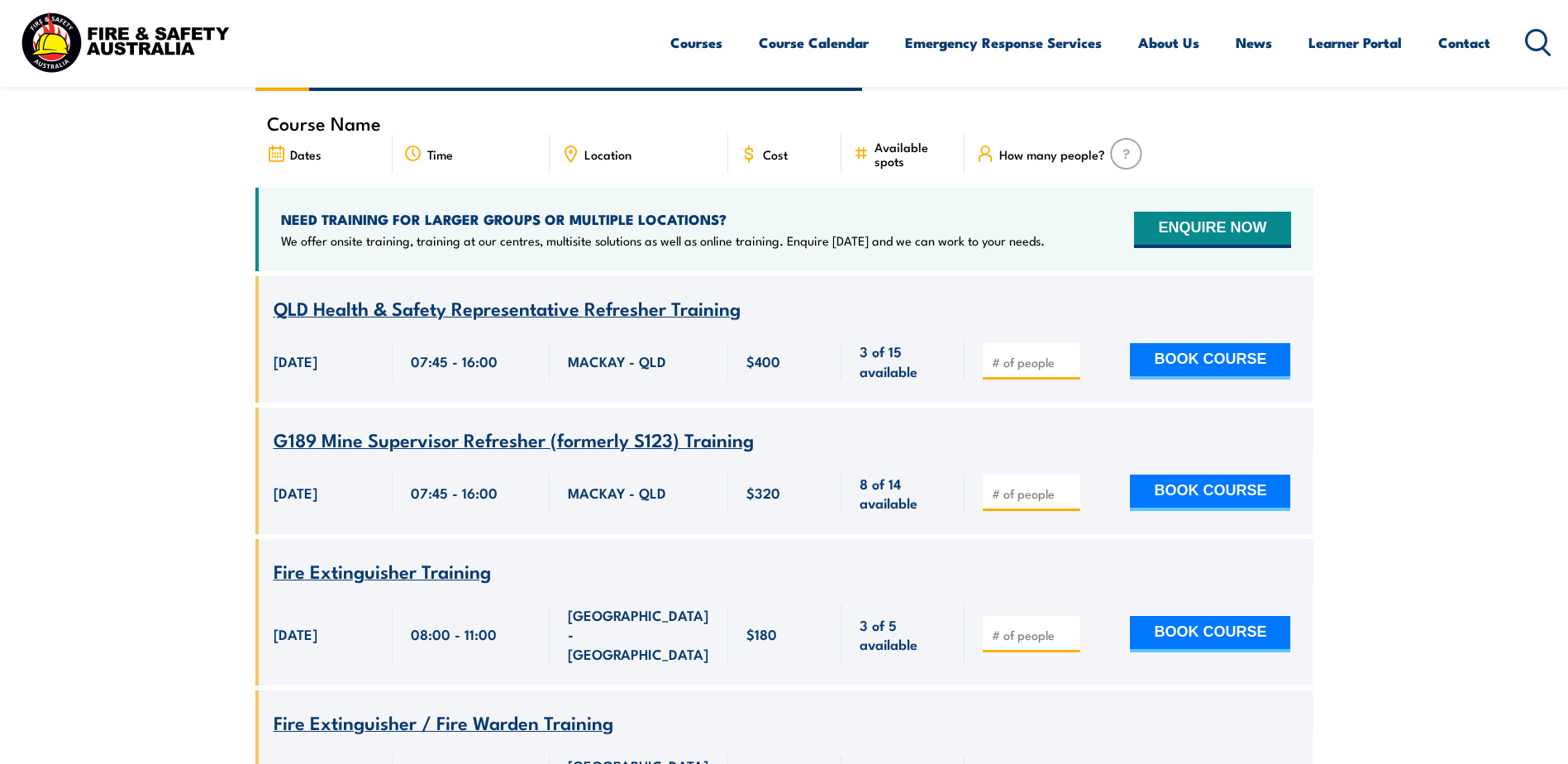
scroll to position [83, 0]
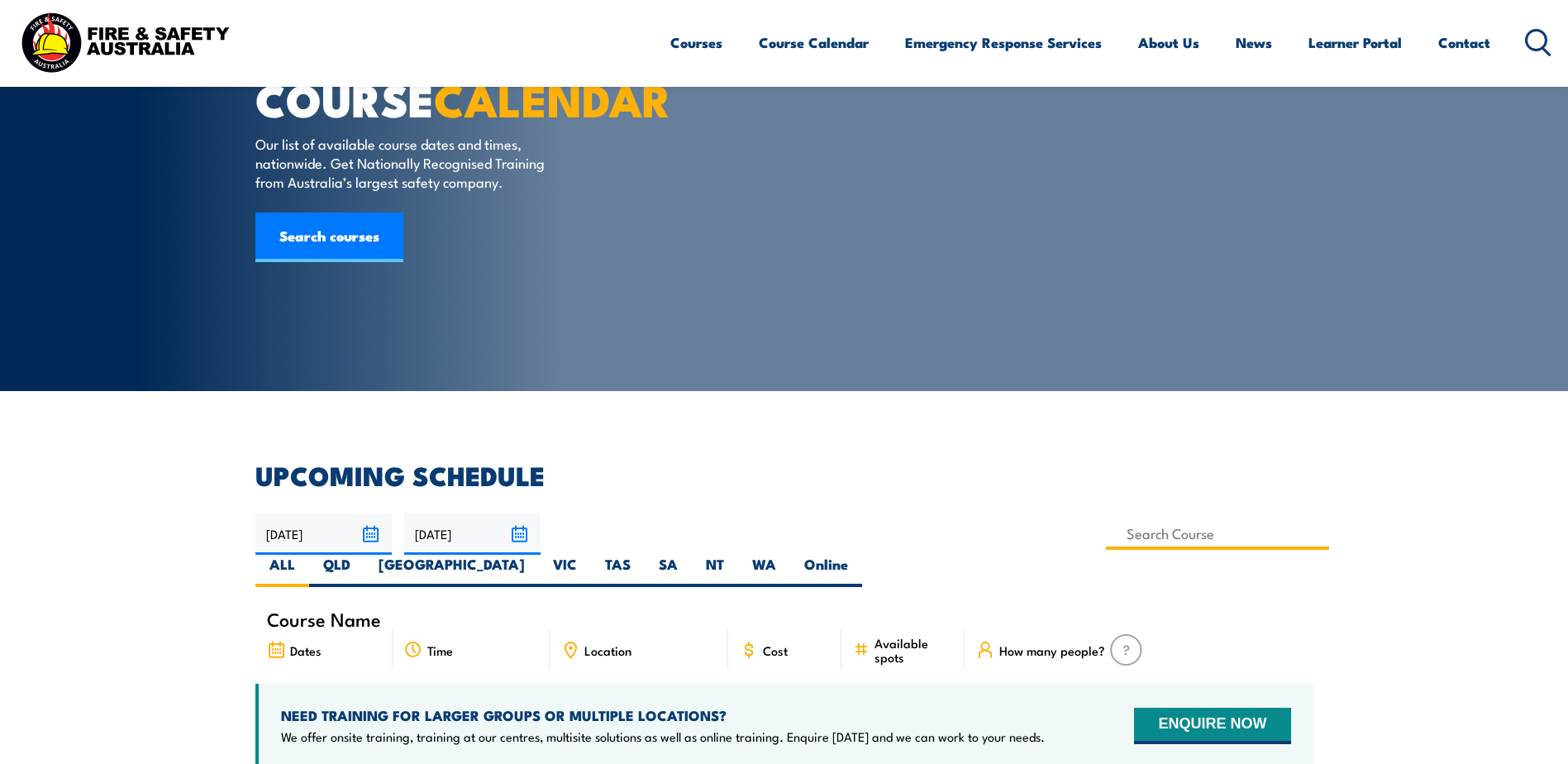
click at [1106, 533] on input at bounding box center [1218, 533] width 224 height 33
type input "Work Safely at Heights Training"
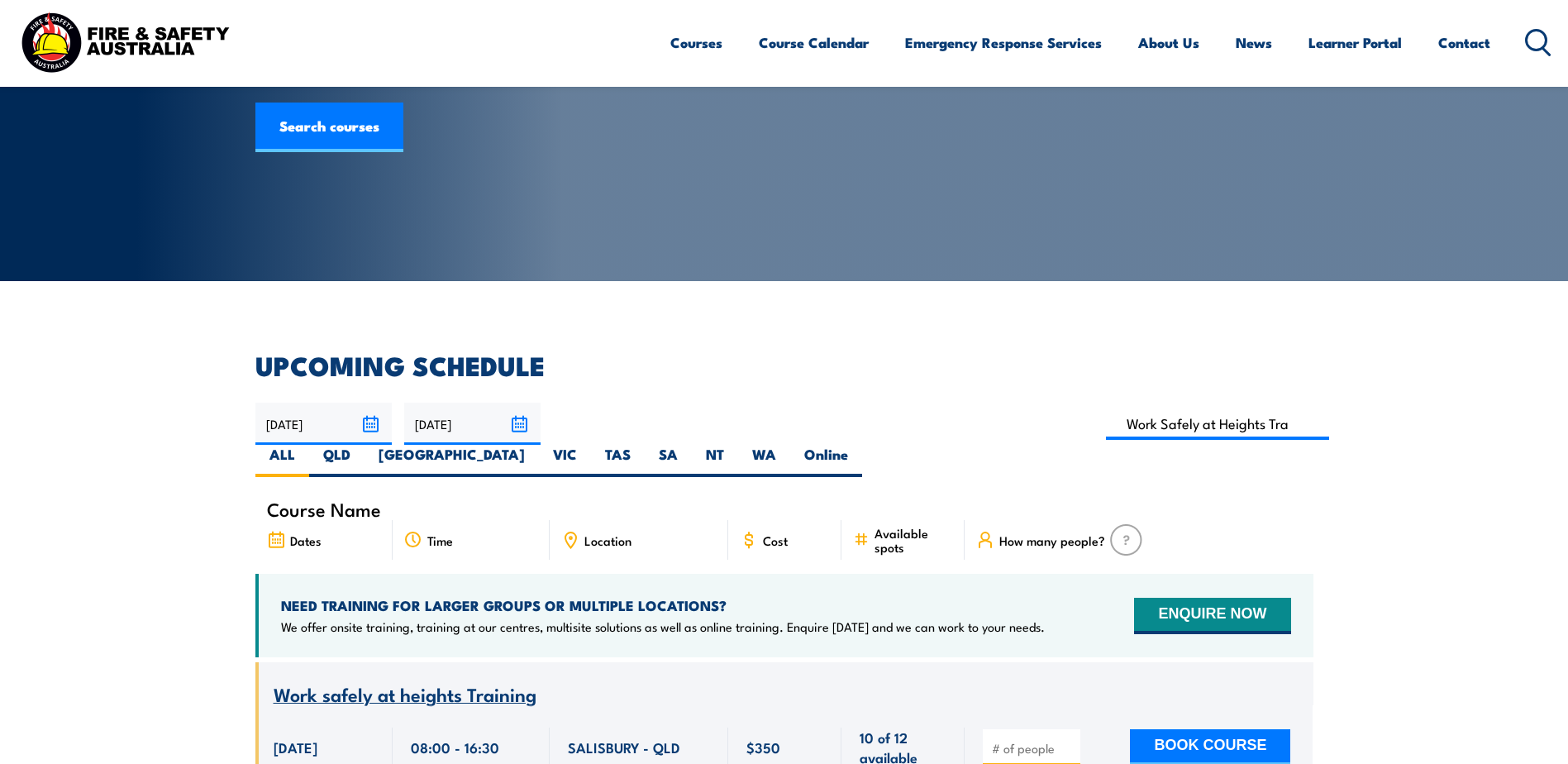
scroll to position [49, 0]
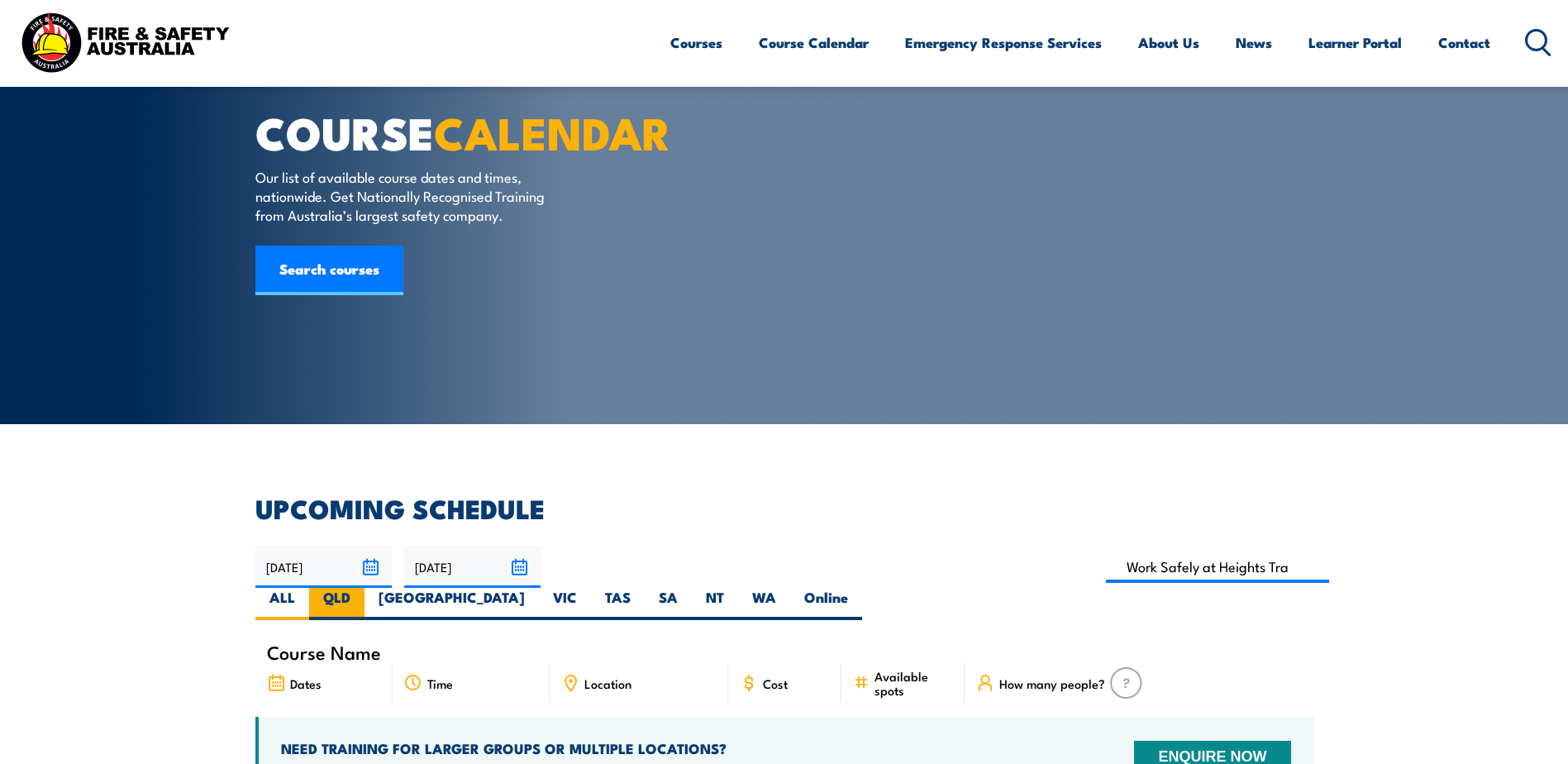
click at [365, 588] on label "QLD" at bounding box center [336, 604] width 56 height 33
click at [361, 588] on input "QLD" at bounding box center [356, 594] width 11 height 11
radio input "true"
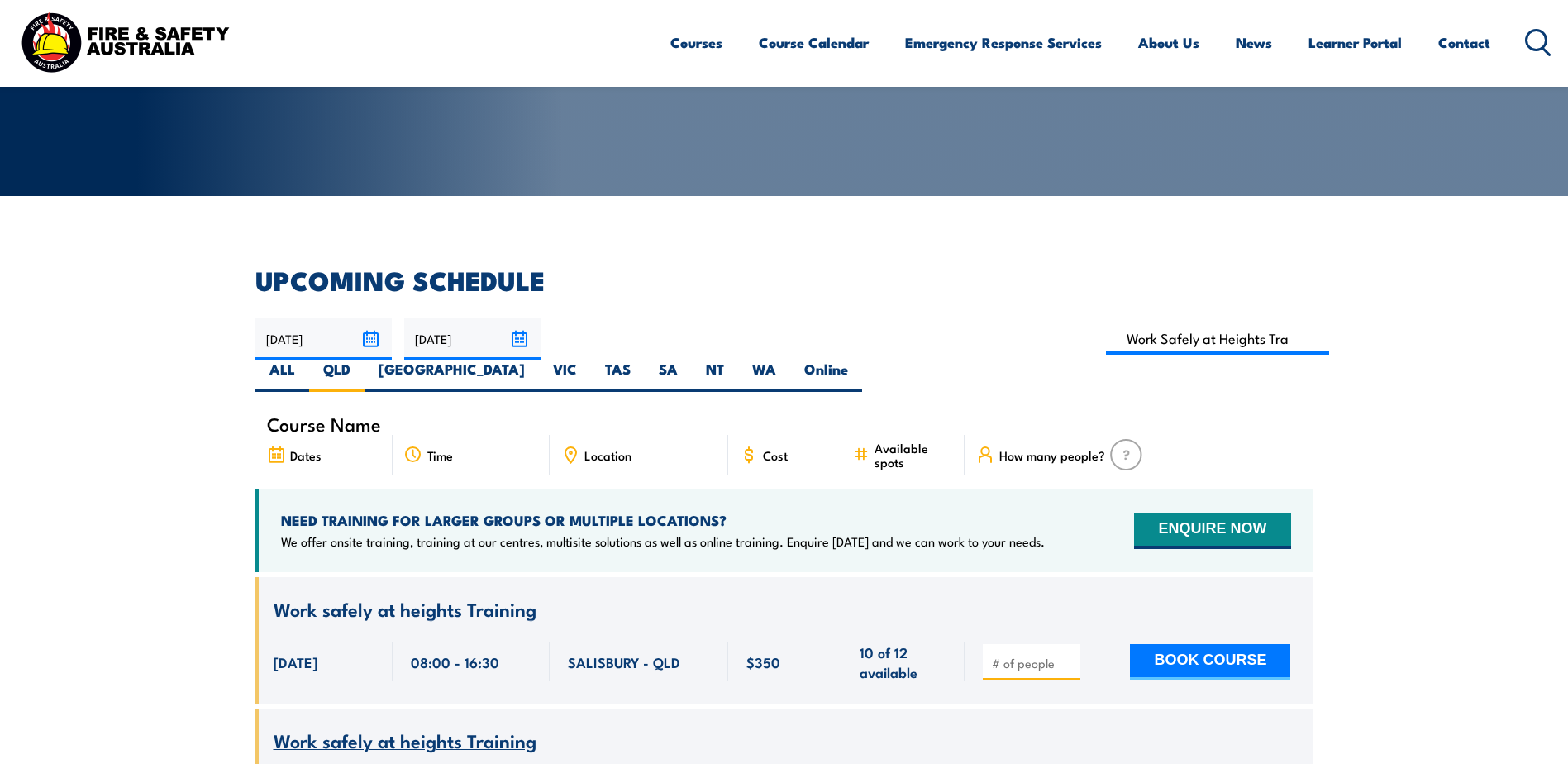
scroll to position [298, 0]
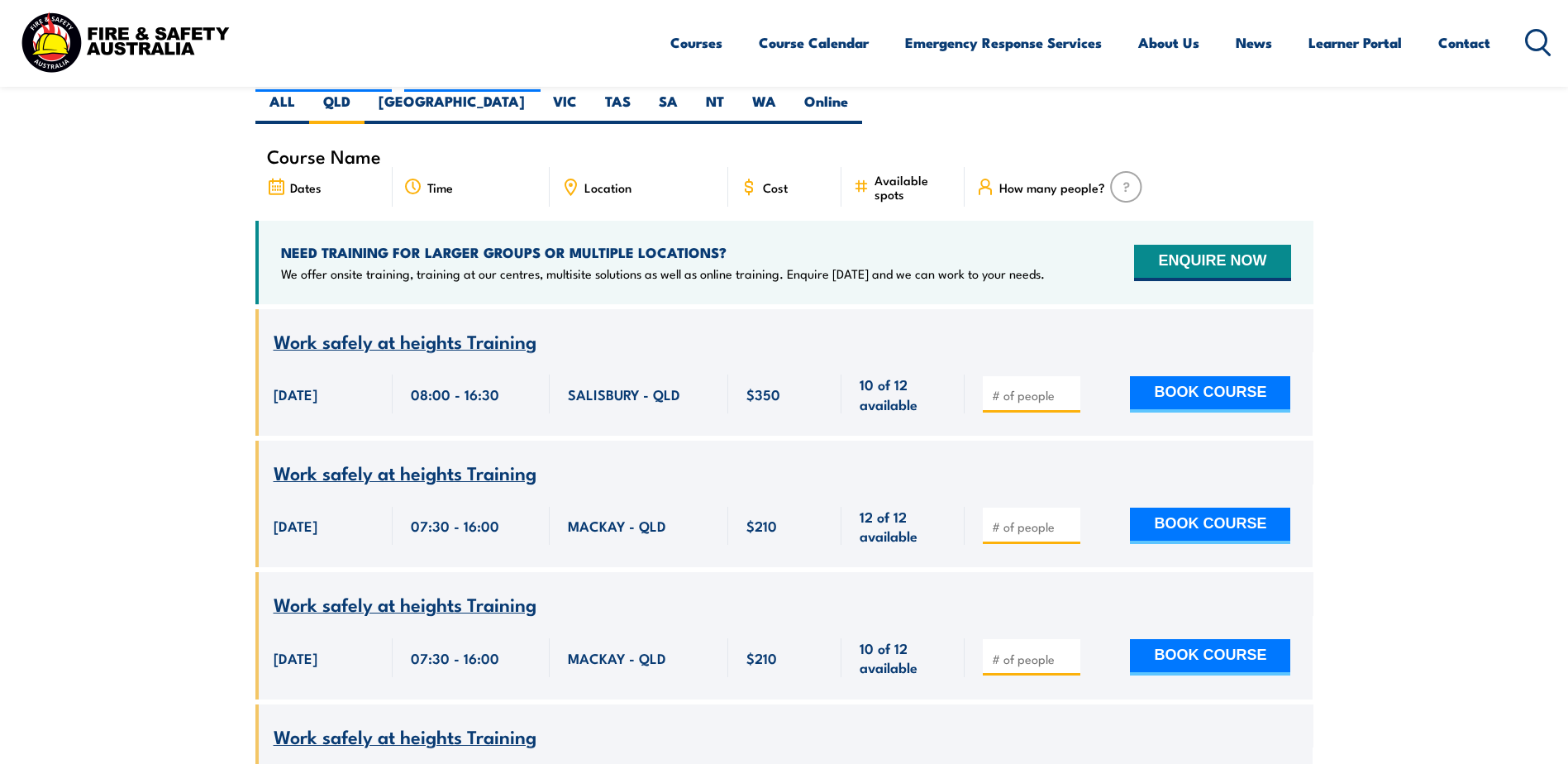
click at [100, 324] on section "UPCOMING SCHEDULE [DATE] [DATE]" at bounding box center [784, 757] width 1568 height 1514
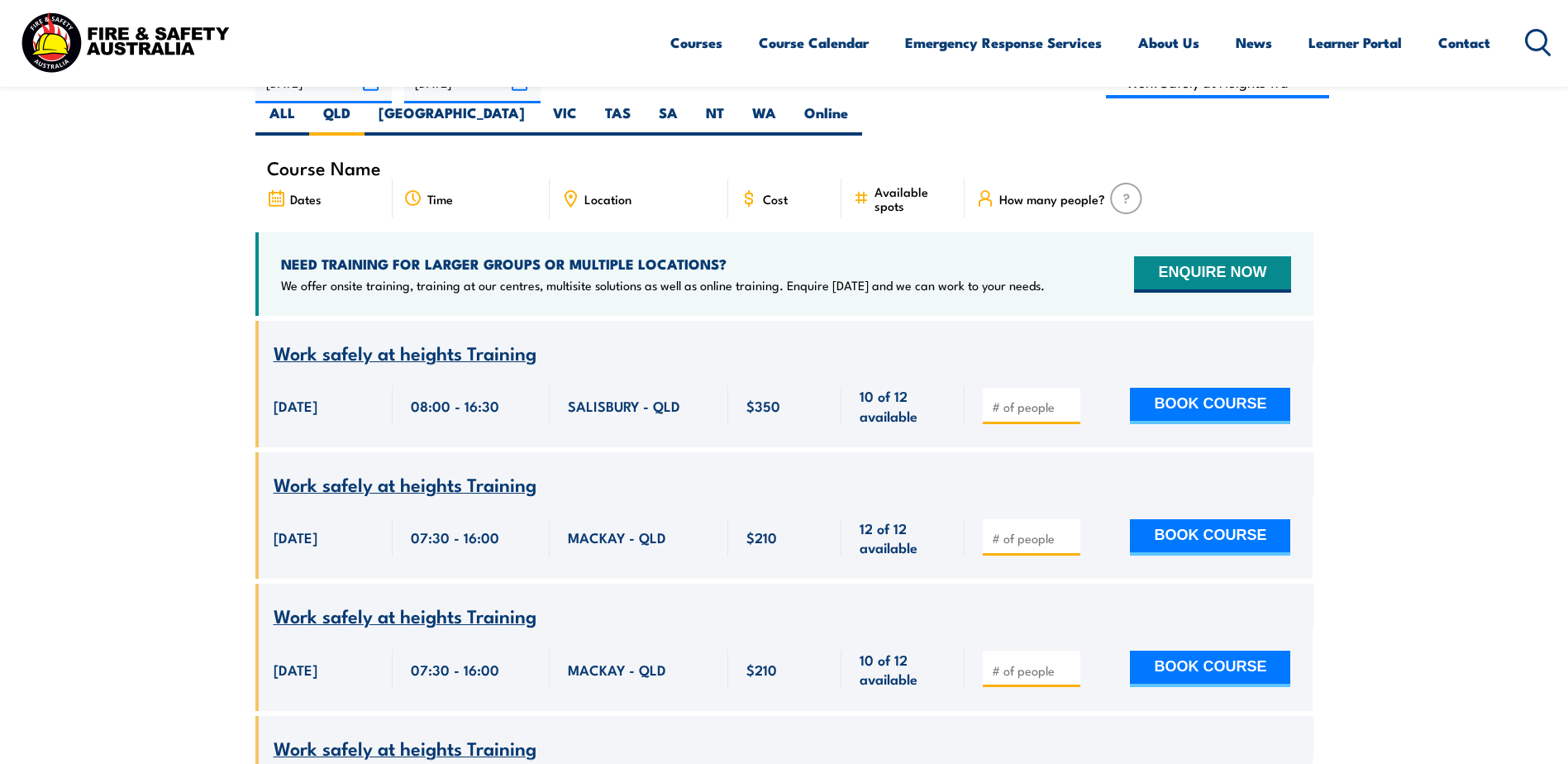
scroll to position [463, 0]
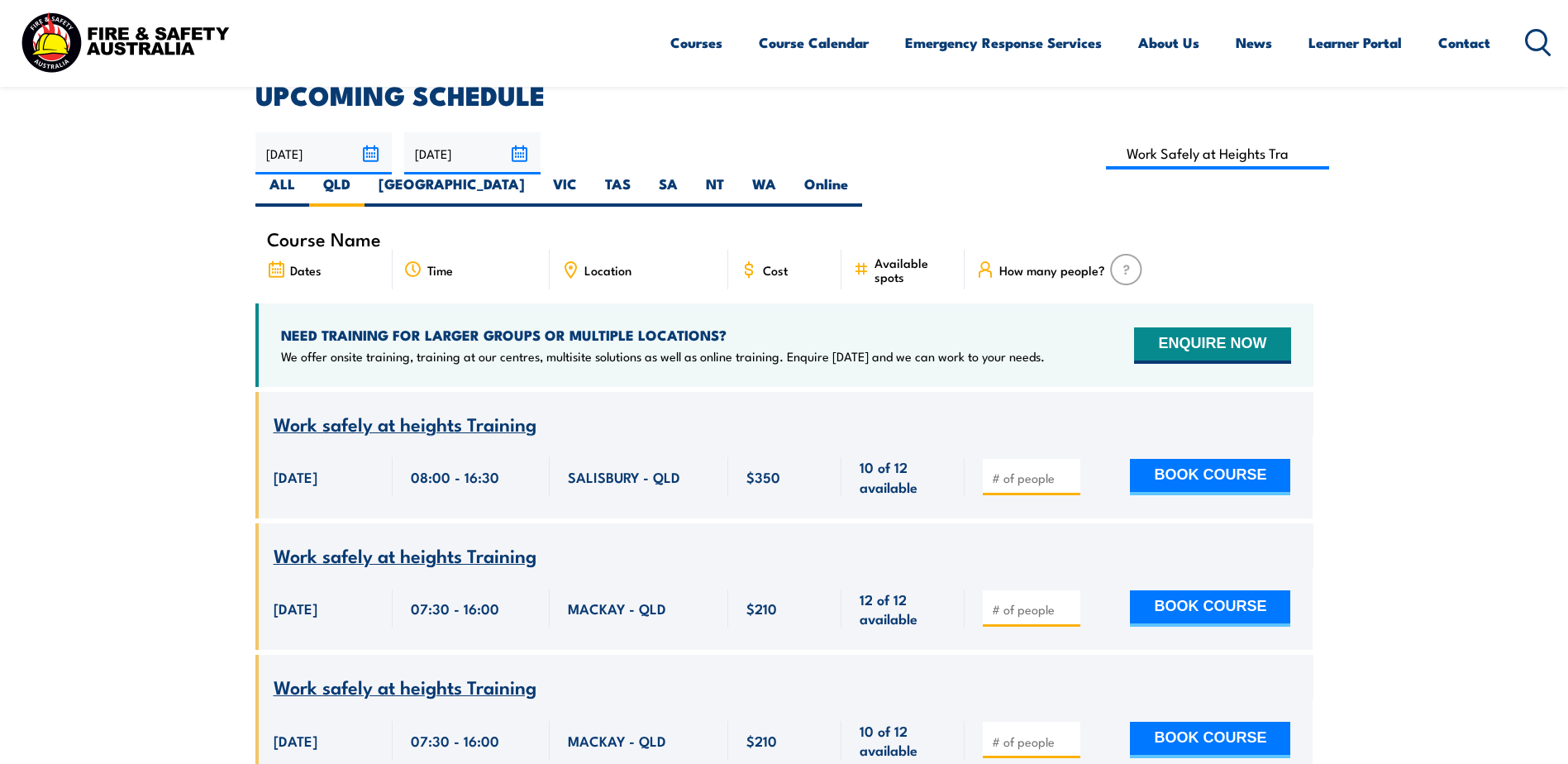
drag, startPoint x: 1178, startPoint y: 151, endPoint x: 1177, endPoint y: 142, distance: 9.1
click at [738, 175] on label "NT" at bounding box center [715, 191] width 46 height 33
click at [735, 175] on input "NT" at bounding box center [729, 180] width 11 height 11
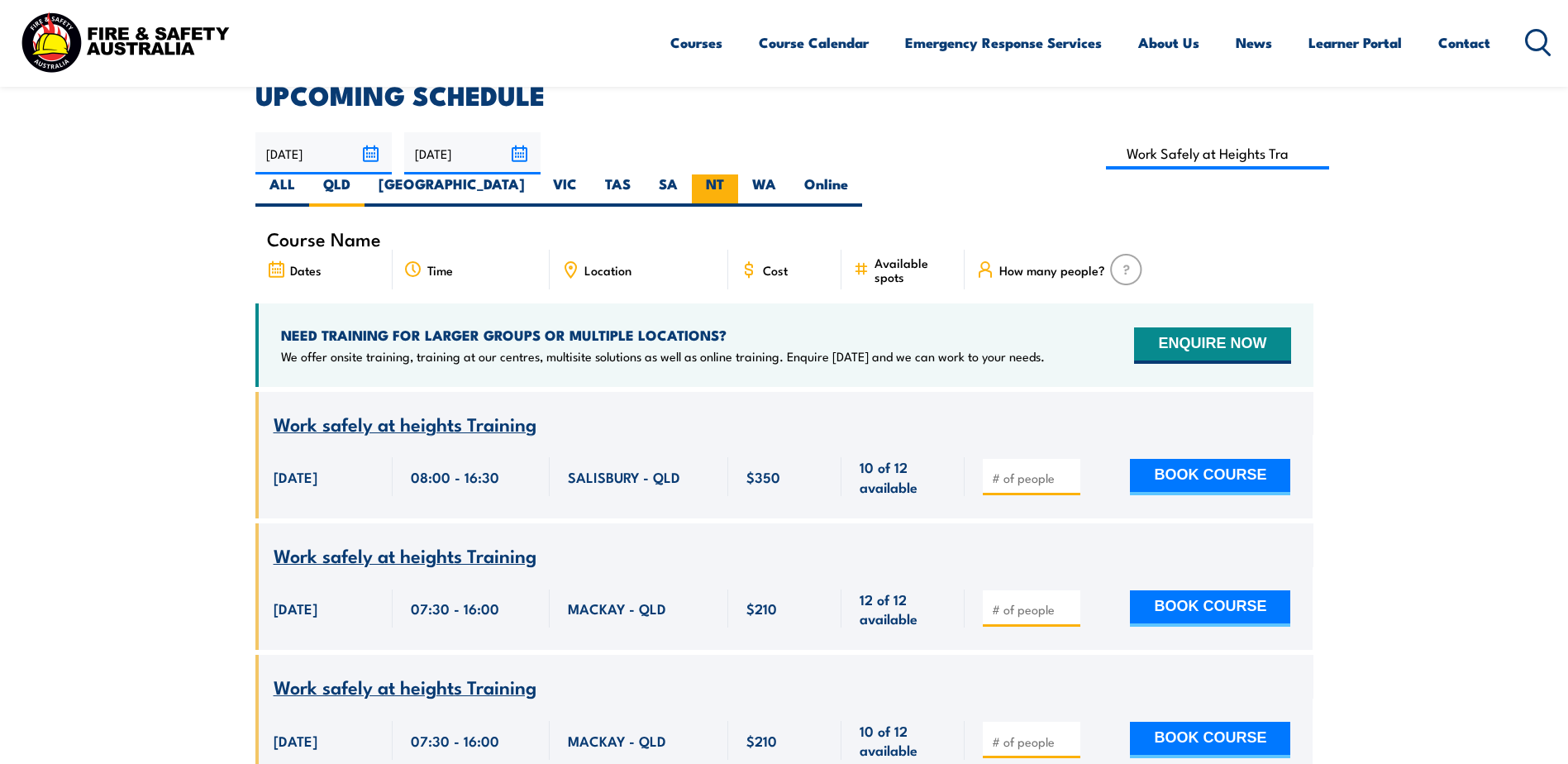
radio input "true"
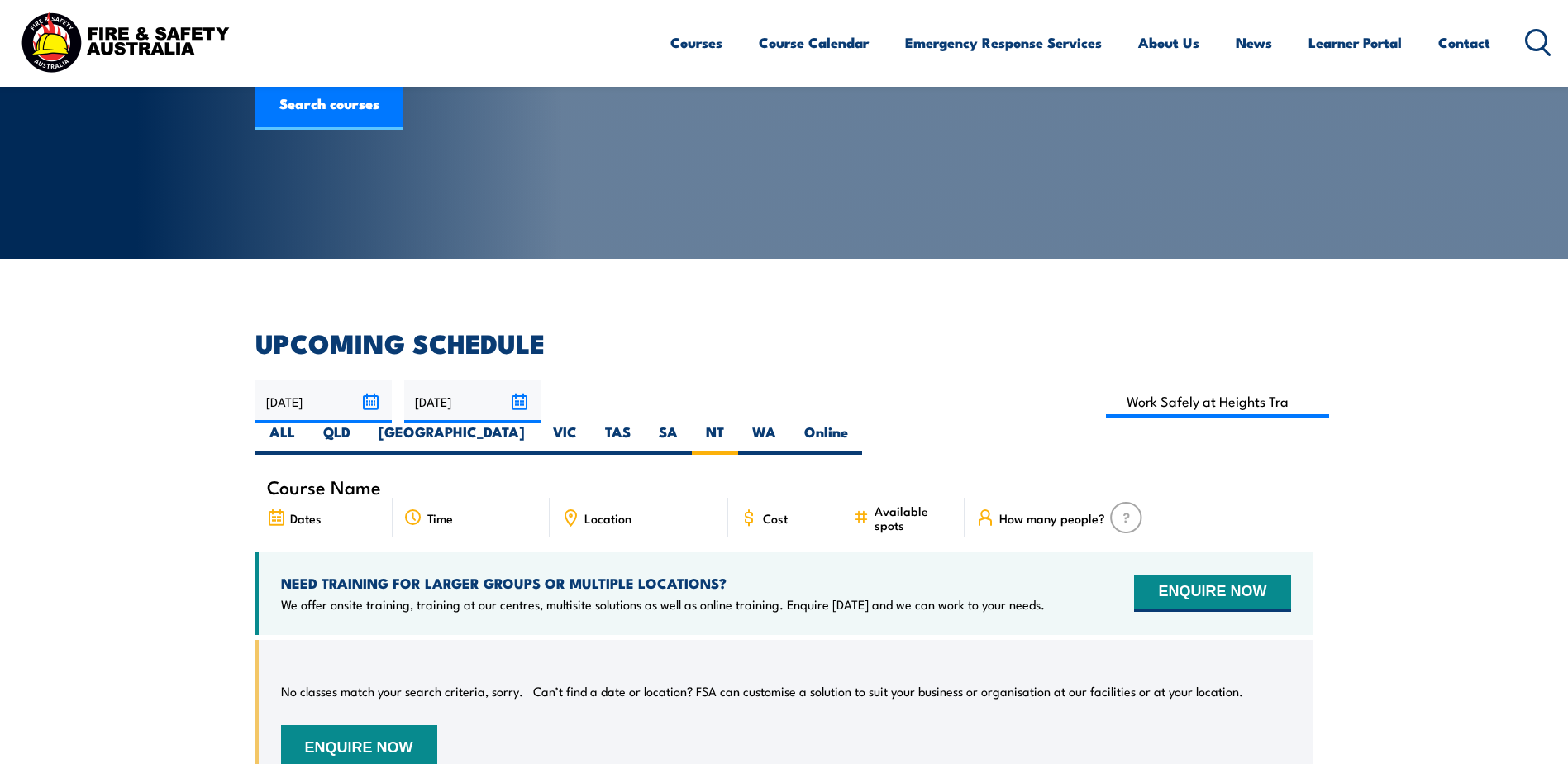
scroll to position [298, 0]
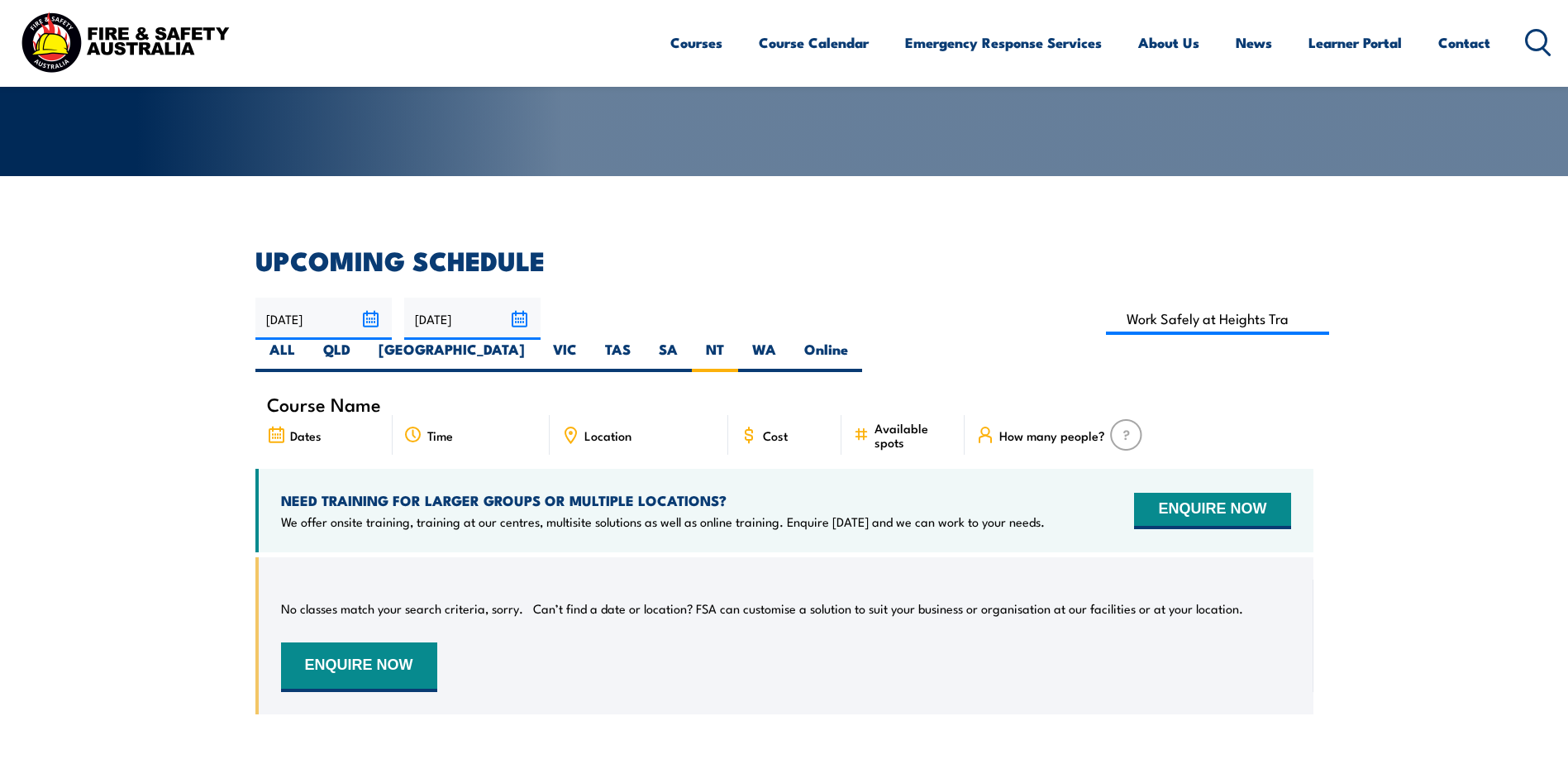
click at [207, 427] on section "UPCOMING SCHEDULE [DATE] [DATE]" at bounding box center [784, 494] width 1568 height 491
click at [486, 601] on p "No classes match your search criteria, sorry." at bounding box center [402, 609] width 242 height 17
drag, startPoint x: 587, startPoint y: 585, endPoint x: 577, endPoint y: 570, distance: 18.0
click at [590, 585] on div "No classes match your search criteria, sorry. Can’t find a date or location? FS…" at bounding box center [786, 635] width 1010 height 112
click at [885, 557] on div "No classes match your search criteria, sorry. Can’t find a date or location? FS…" at bounding box center [784, 636] width 1058 height 157
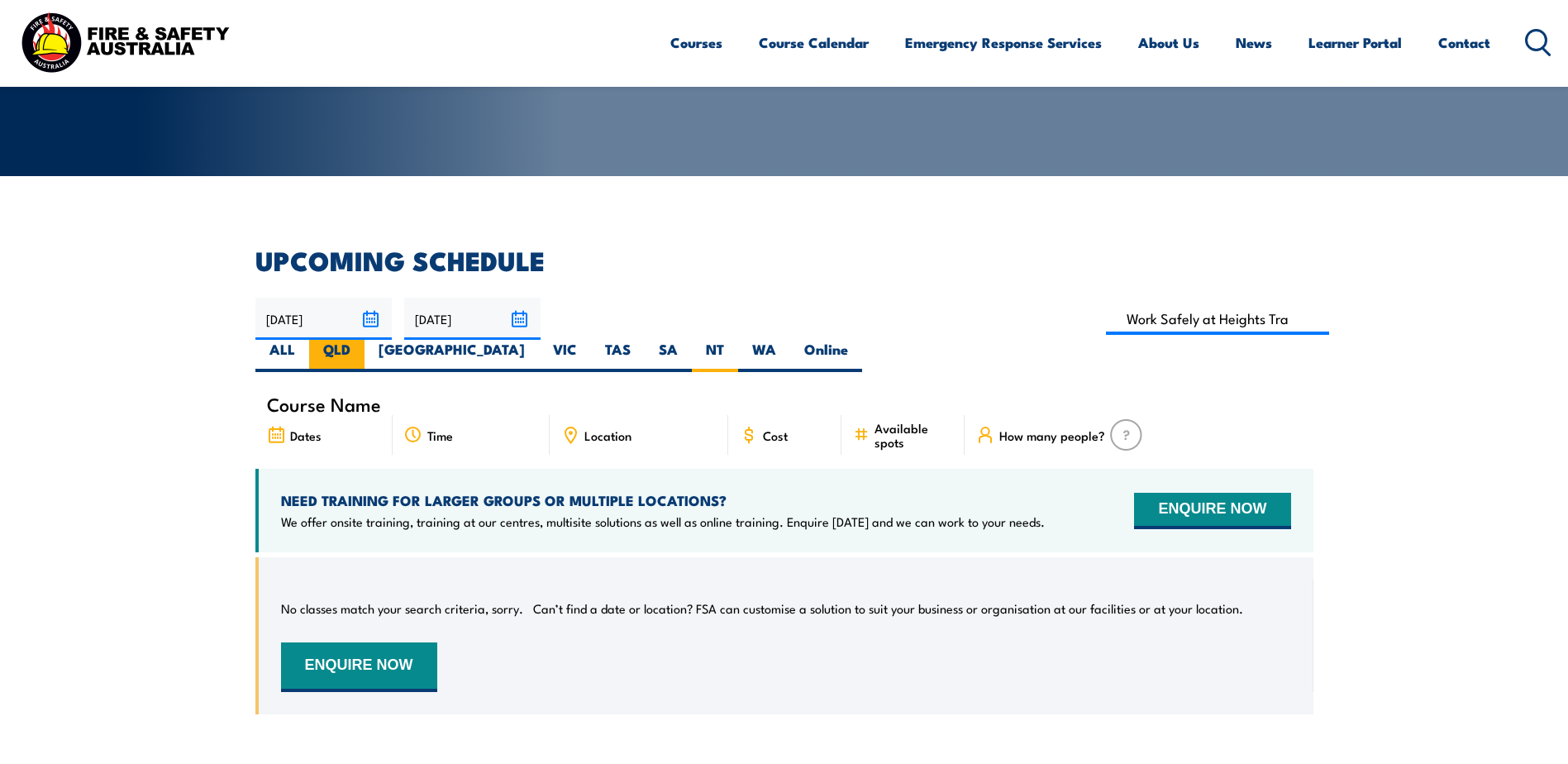
click at [365, 340] on label "QLD" at bounding box center [336, 356] width 56 height 33
click at [361, 340] on input "QLD" at bounding box center [356, 345] width 11 height 11
radio input "true"
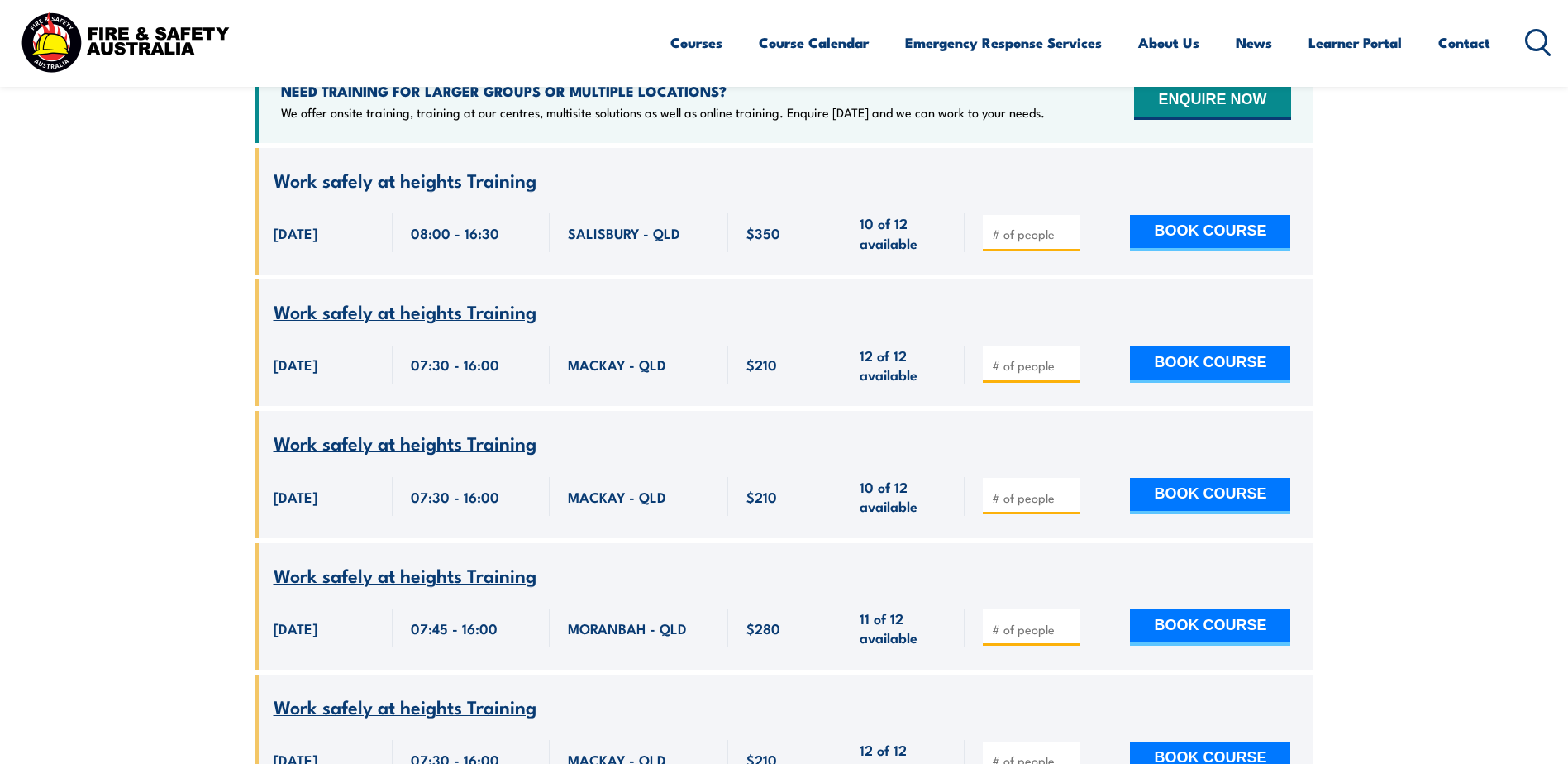
scroll to position [546, 0]
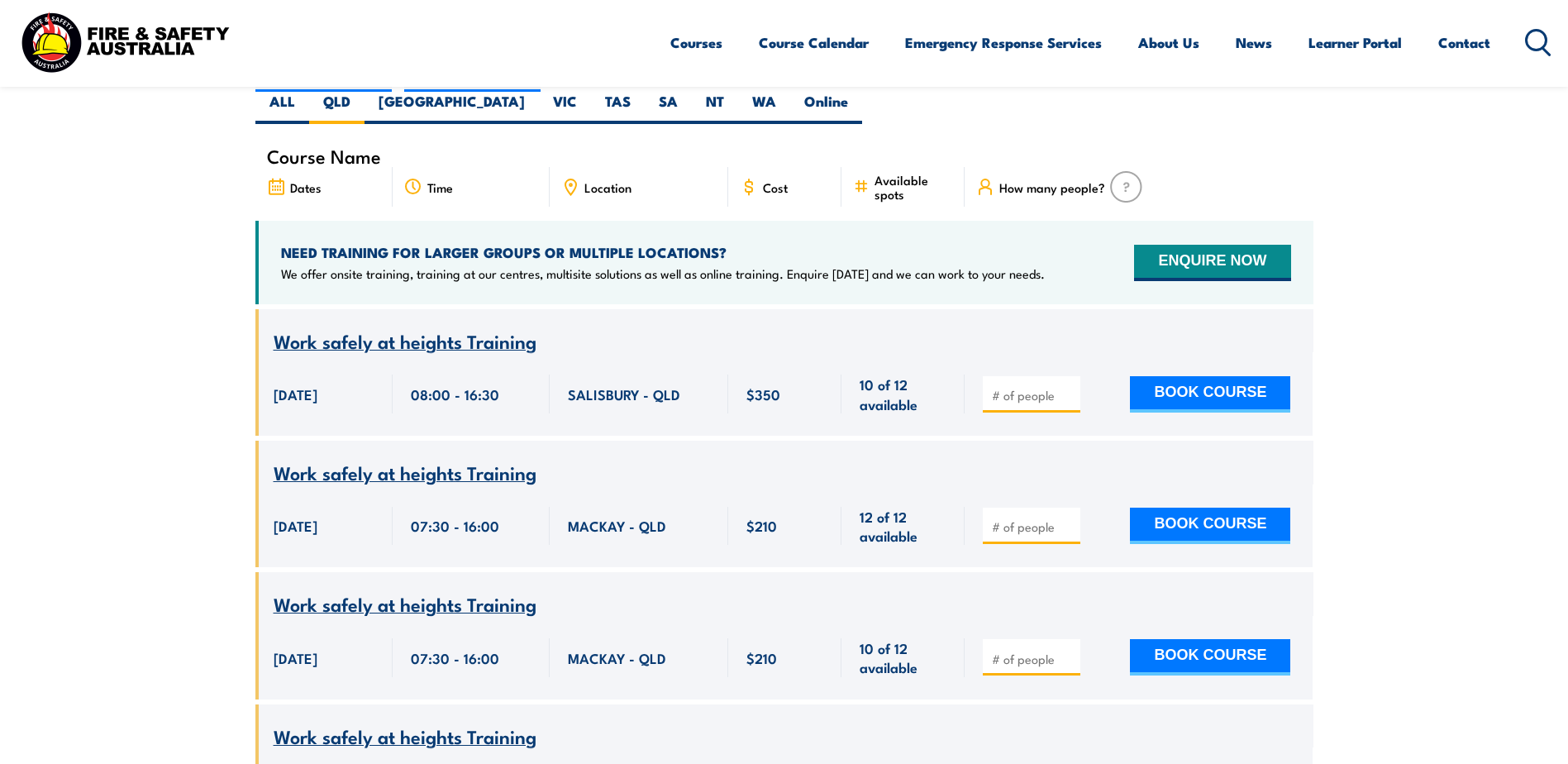
click at [142, 475] on section "UPCOMING SCHEDULE [DATE] [DATE]" at bounding box center [784, 757] width 1568 height 1514
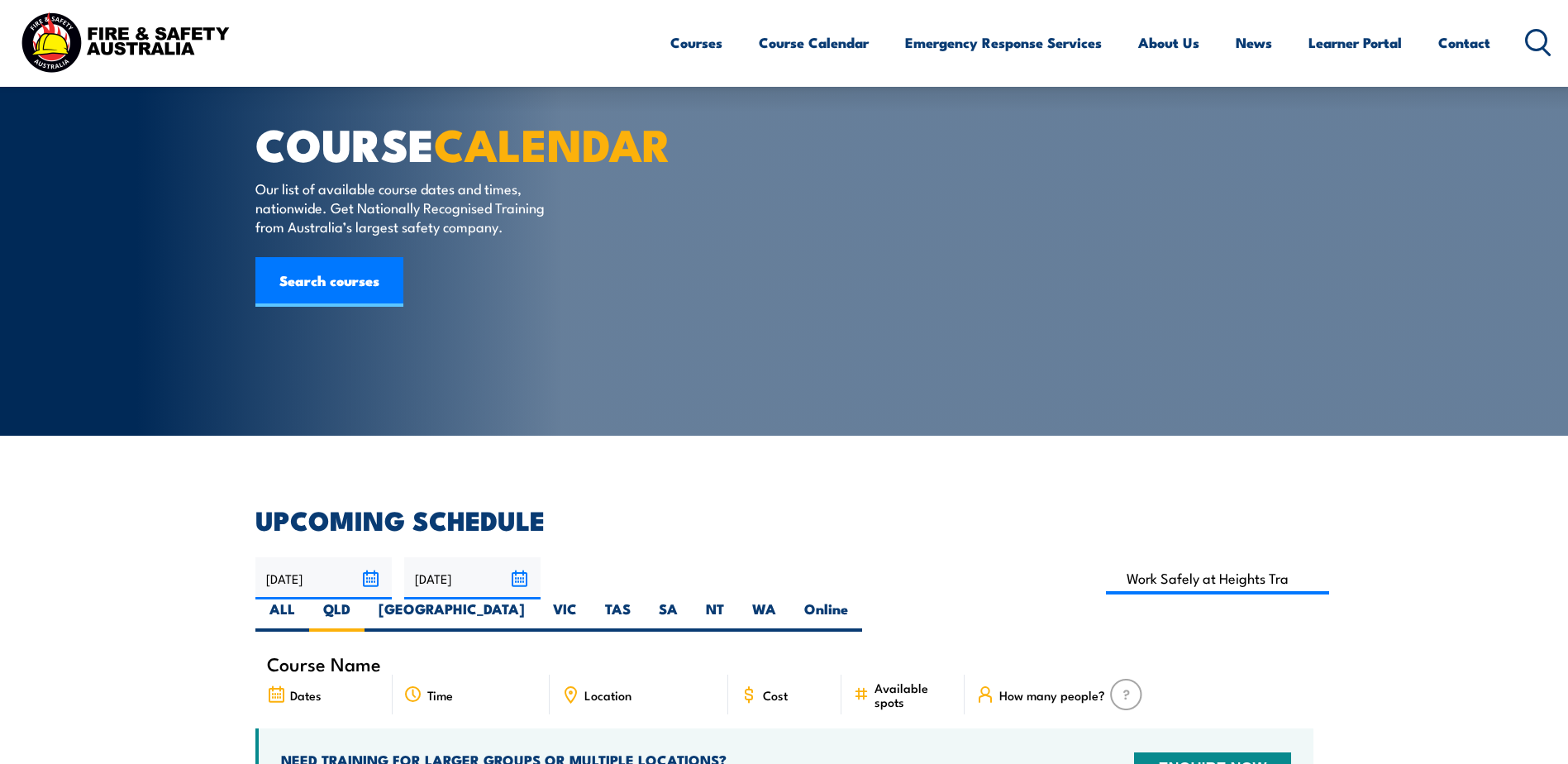
scroll to position [0, 0]
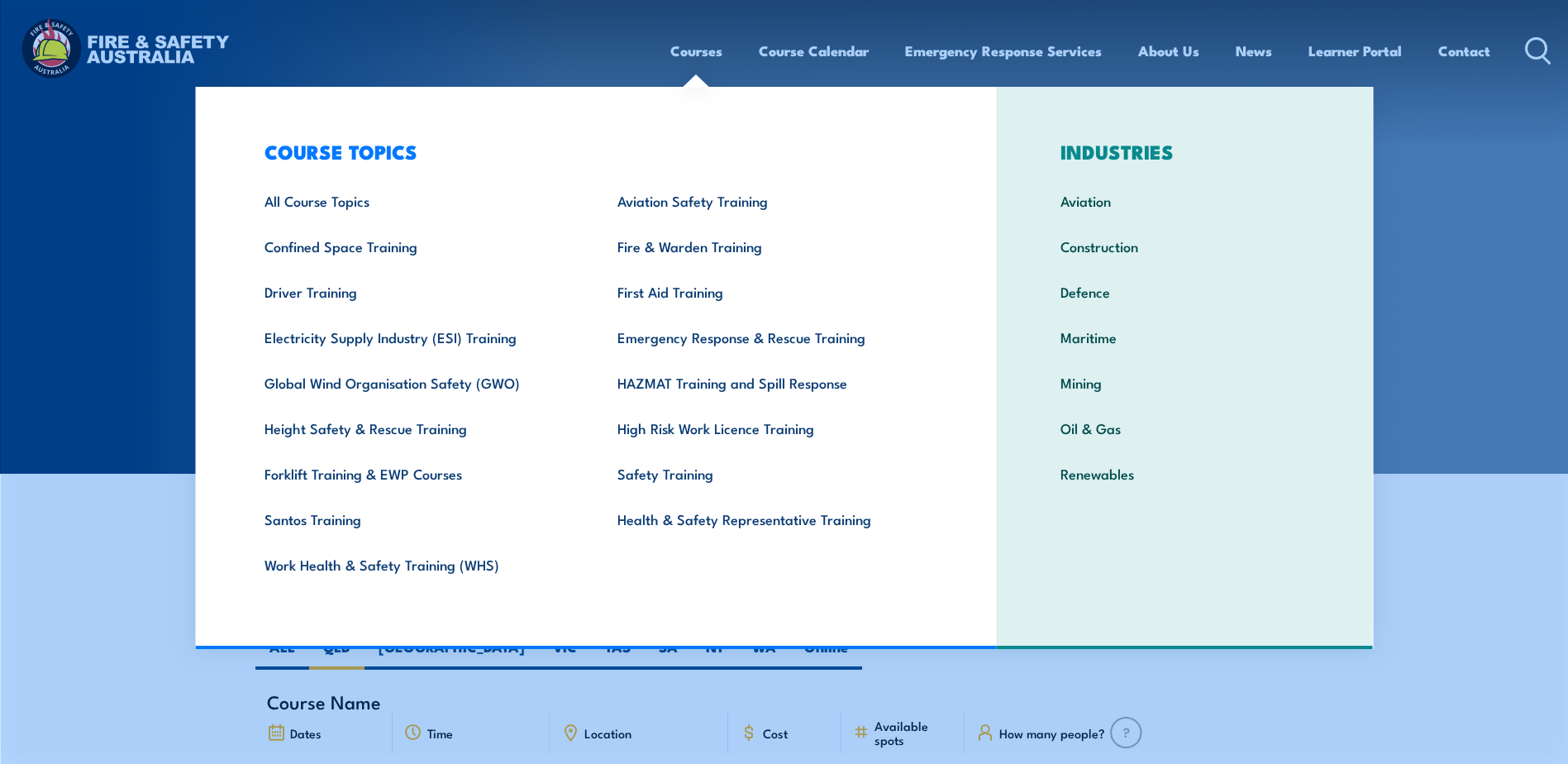
drag, startPoint x: 118, startPoint y: 578, endPoint x: 113, endPoint y: 566, distance: 13.0
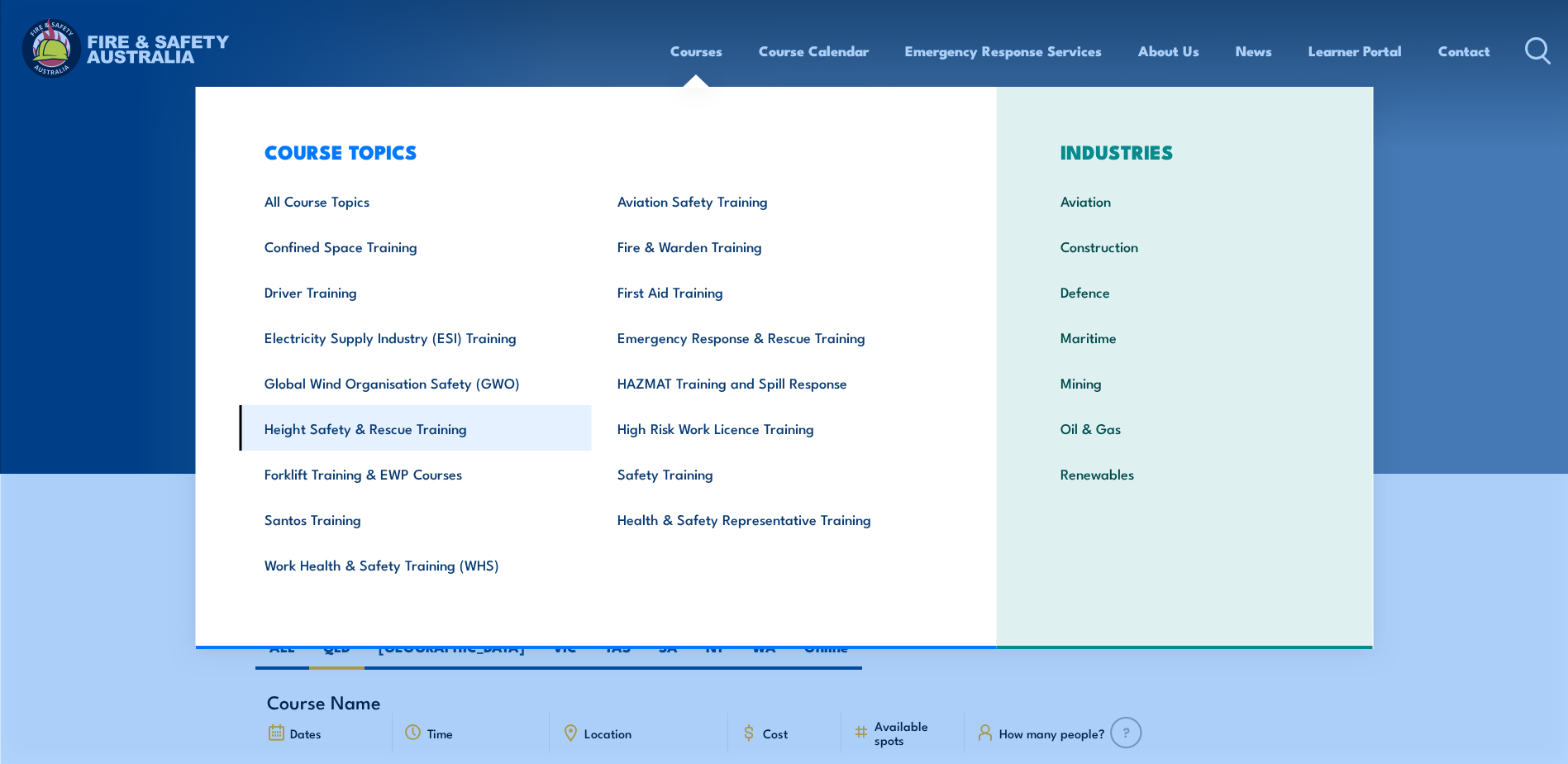
click at [379, 435] on link "Height Safety & Rescue Training" at bounding box center [416, 427] width 353 height 45
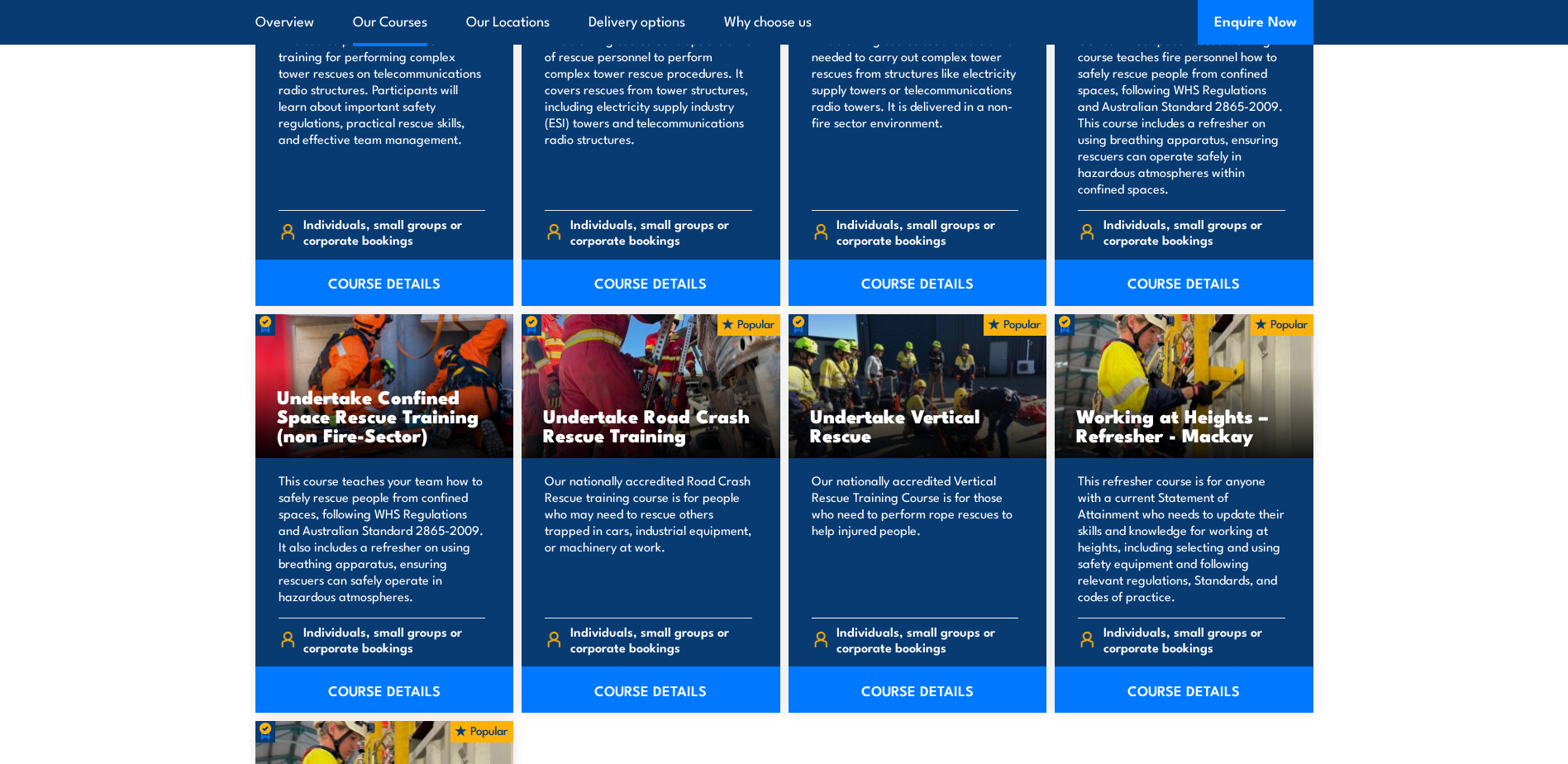
scroll to position [1902, 0]
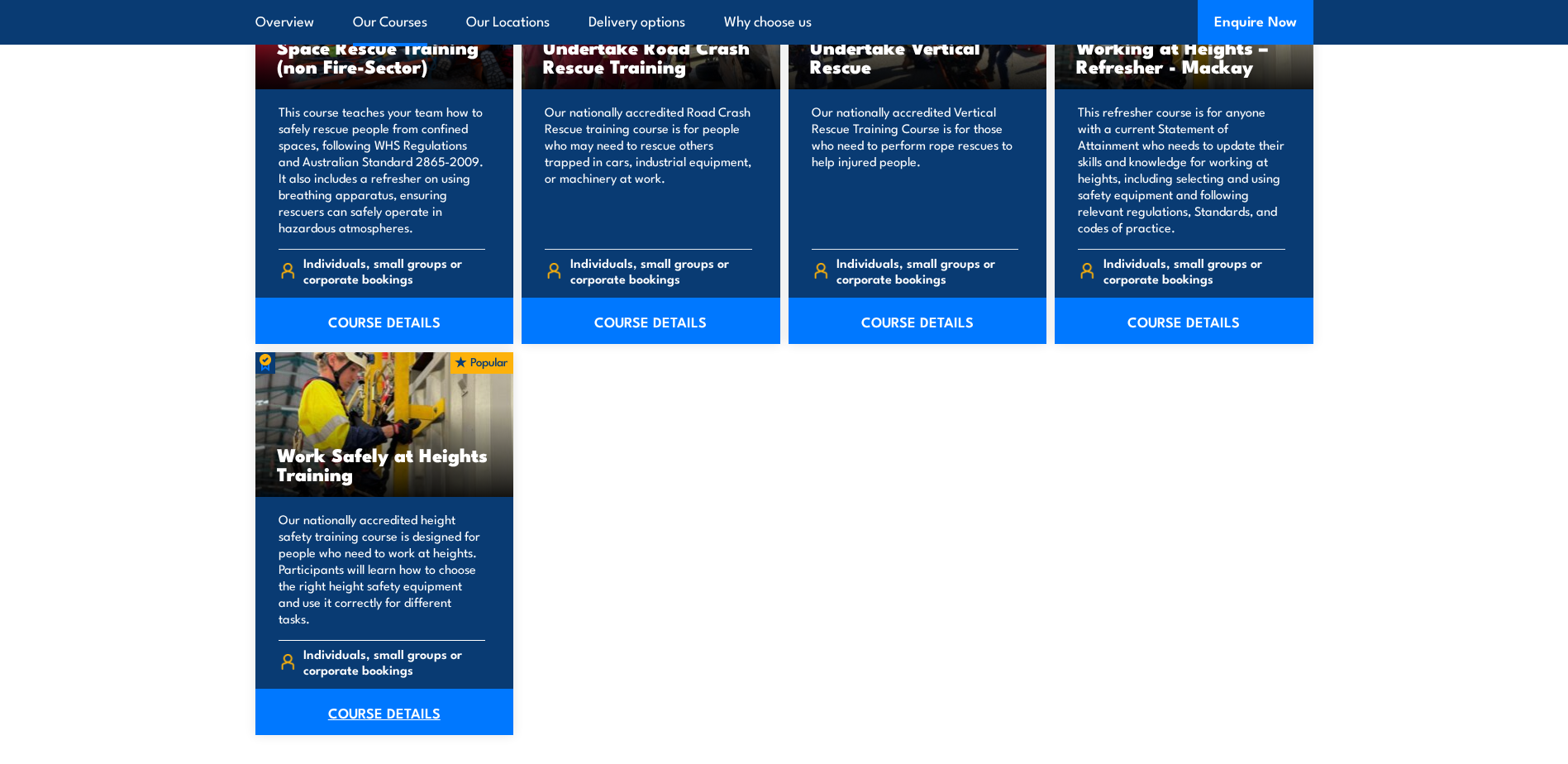
click at [391, 698] on link "COURSE DETAILS" at bounding box center [384, 712] width 259 height 46
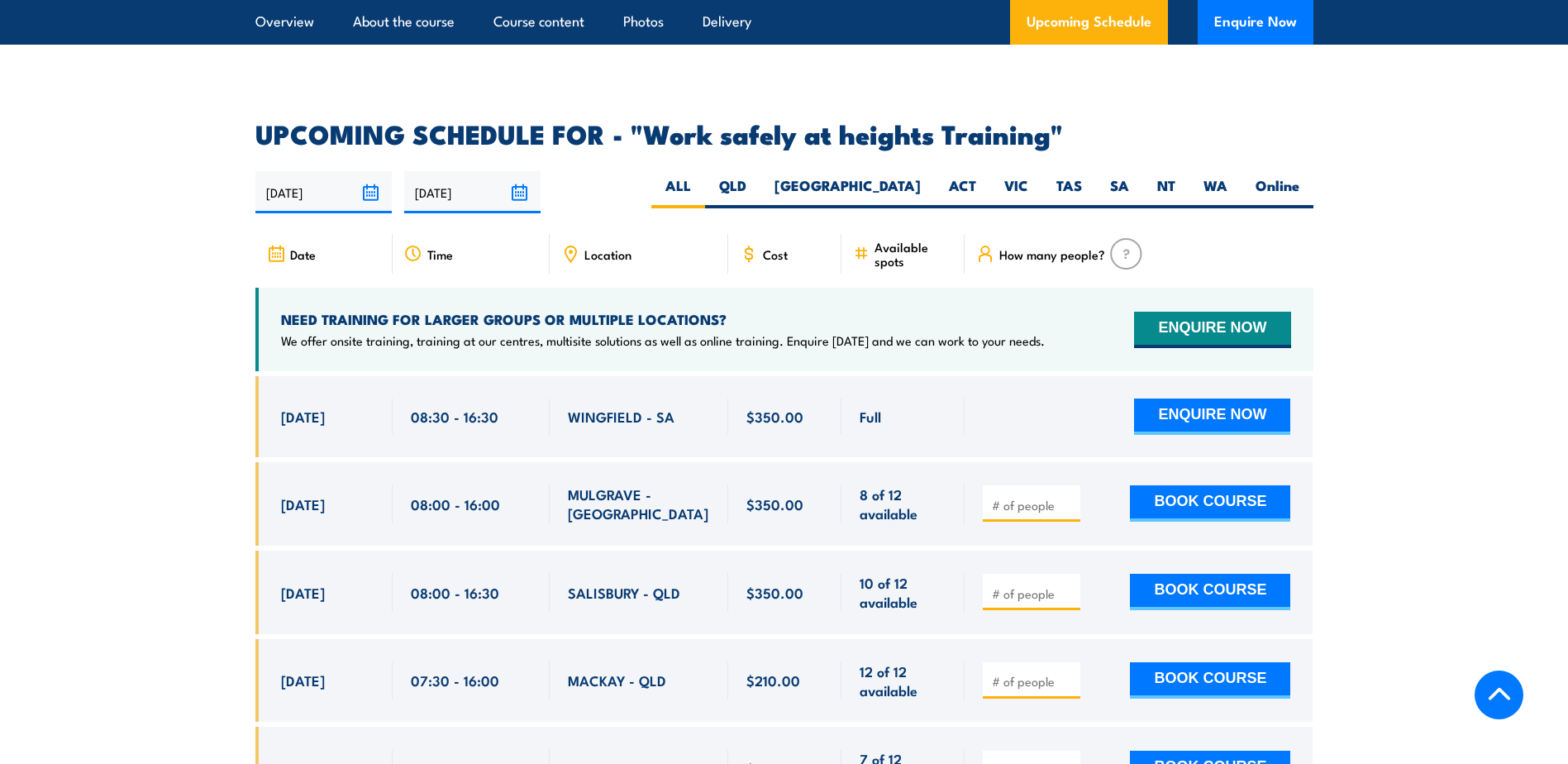
scroll to position [2564, 0]
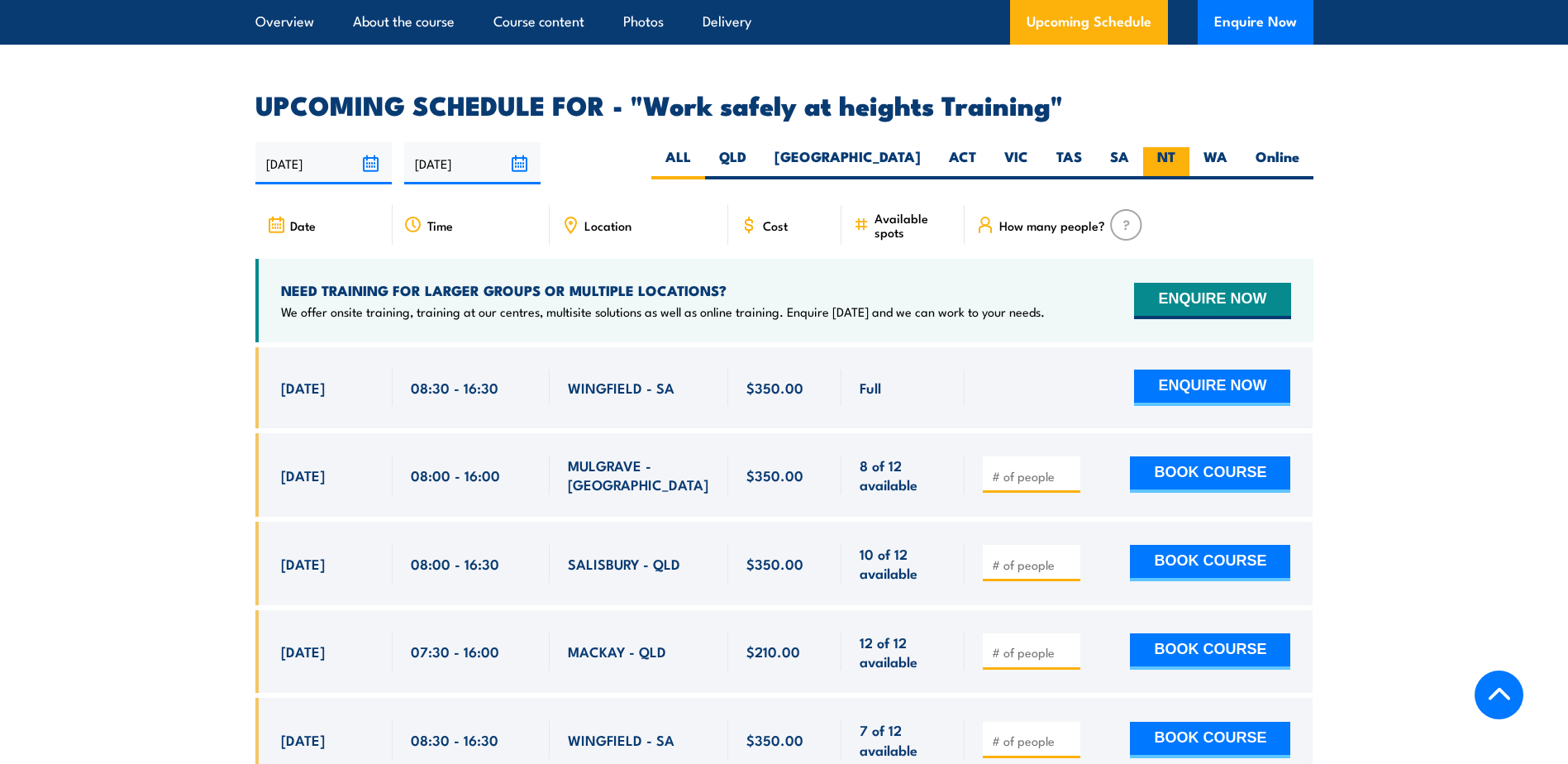
click at [1171, 148] on label "NT" at bounding box center [1166, 163] width 46 height 33
click at [1175, 148] on input "NT" at bounding box center [1180, 153] width 11 height 11
radio input "true"
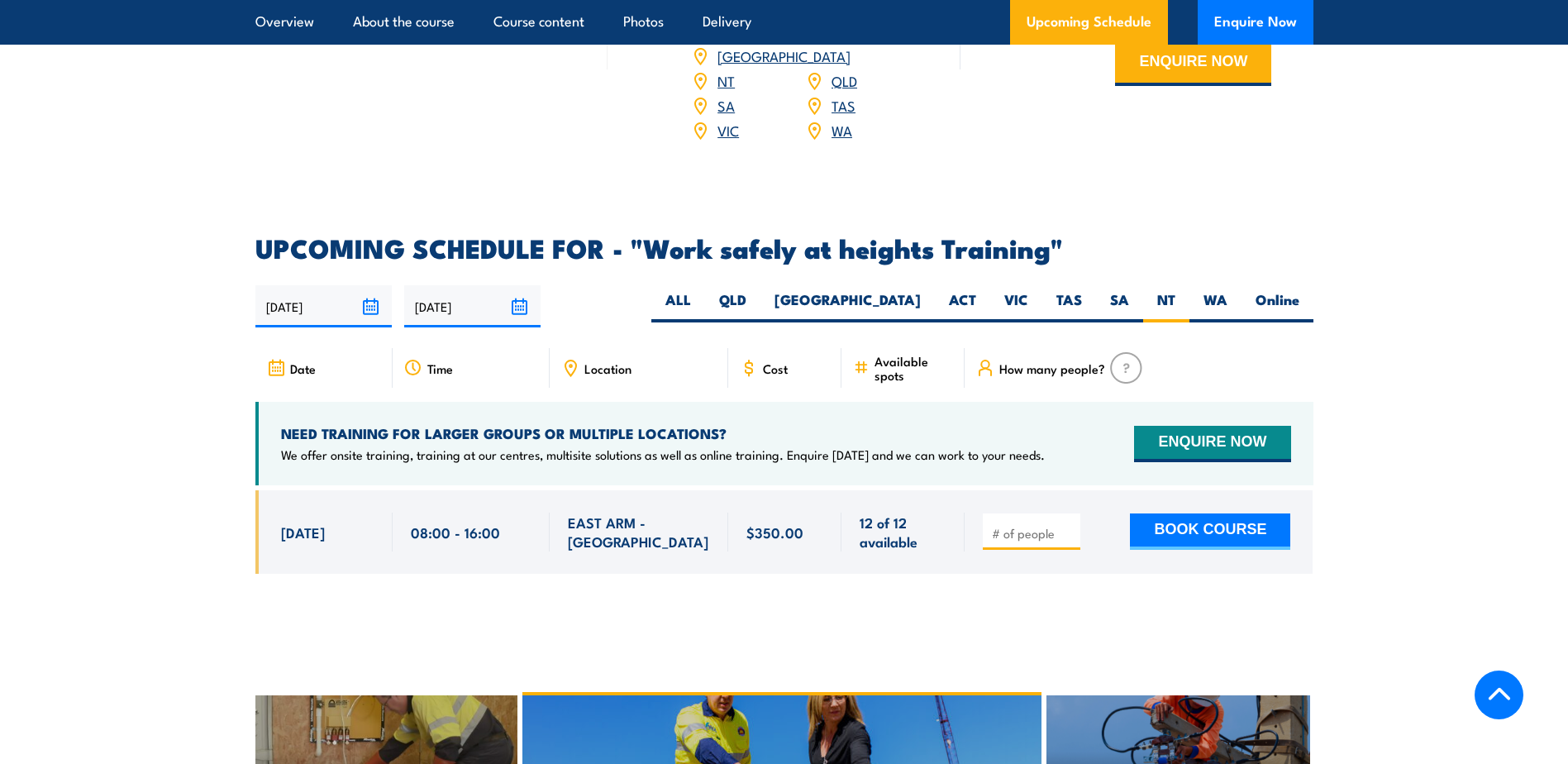
scroll to position [2383, 0]
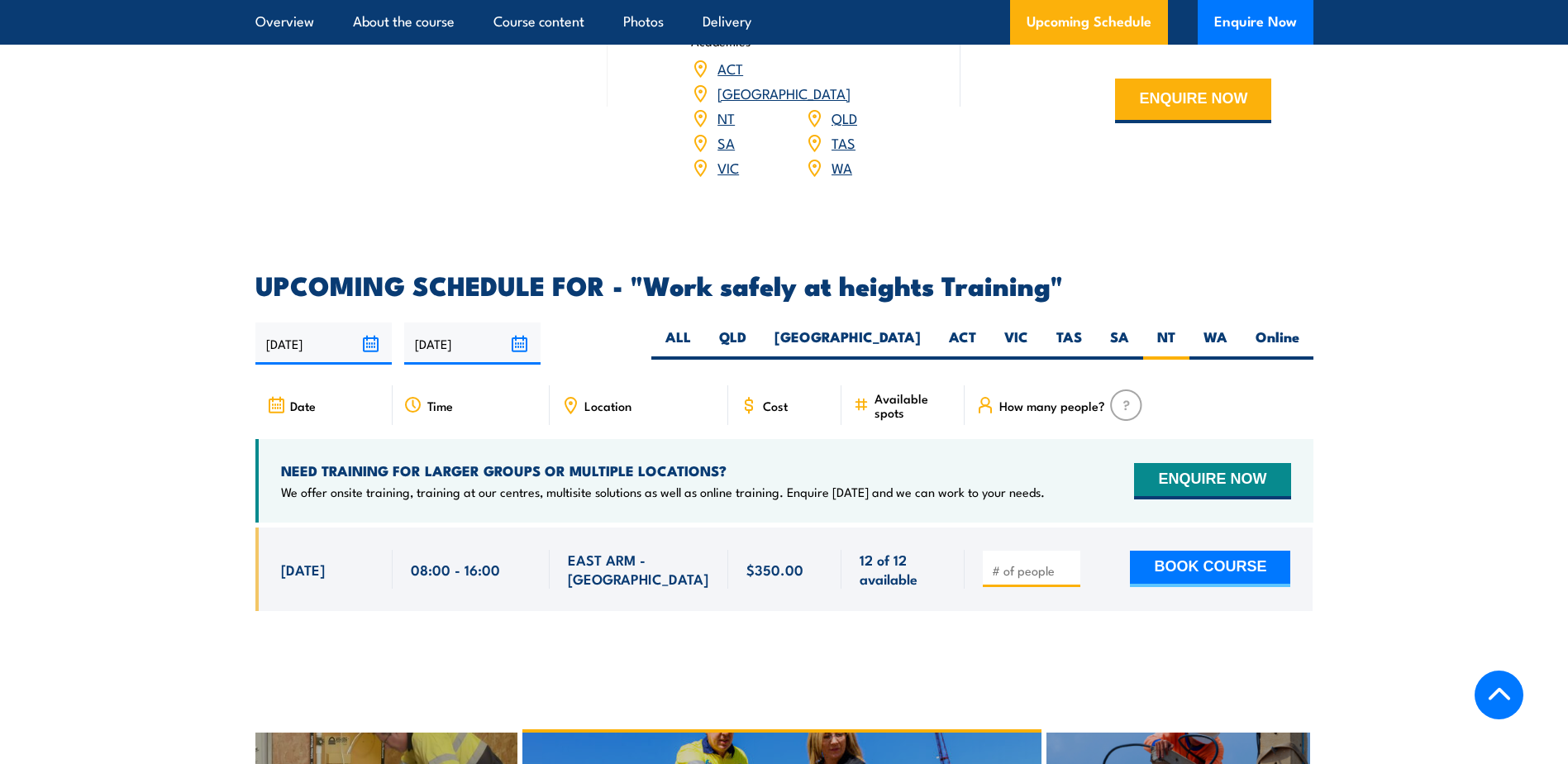
click at [160, 556] on section "UPCOMING SCHEDULE FOR - "Work safely at heights Training" [DATE] [DATE]" at bounding box center [784, 454] width 1568 height 363
click at [124, 422] on section "UPCOMING SCHEDULE FOR - "Work safely at heights Training" [DATE] [DATE]" at bounding box center [784, 454] width 1568 height 363
click at [266, 273] on h2 "UPCOMING SCHEDULE FOR - "Work safely at heights Training"" at bounding box center [784, 284] width 1058 height 23
drag, startPoint x: 258, startPoint y: 265, endPoint x: 396, endPoint y: 249, distance: 138.9
click at [396, 273] on h2 "UPCOMING SCHEDULE FOR - "Work safely at heights Training"" at bounding box center [784, 284] width 1058 height 23
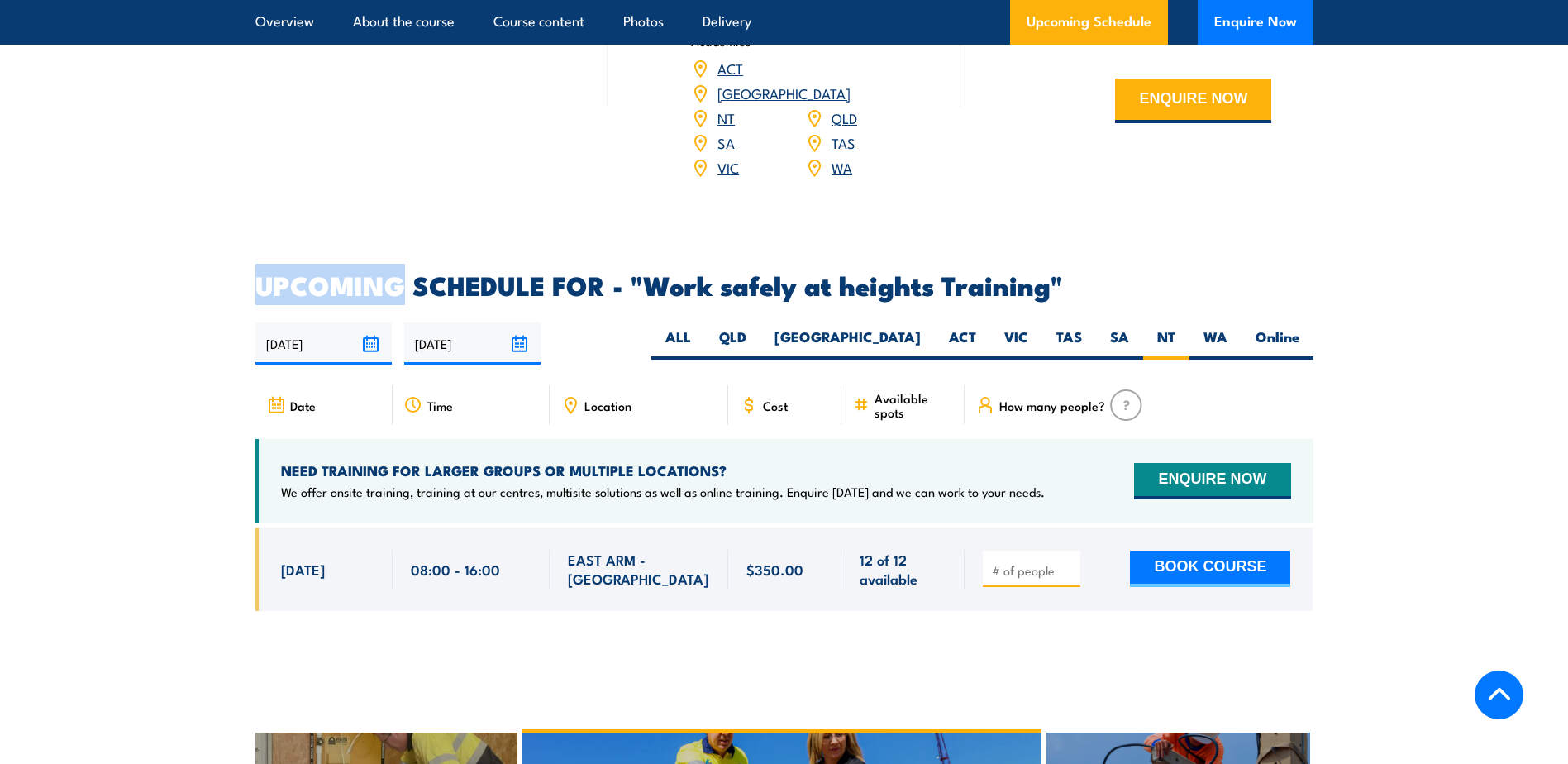
drag, startPoint x: 396, startPoint y: 249, endPoint x: 324, endPoint y: 258, distance: 72.6
click at [324, 273] on h2 "UPCOMING SCHEDULE FOR - "Work safely at heights Training"" at bounding box center [784, 284] width 1058 height 23
click at [260, 273] on h2 "UPCOMING SCHEDULE FOR - "Work safely at heights Training"" at bounding box center [784, 284] width 1058 height 23
drag, startPoint x: 253, startPoint y: 266, endPoint x: 403, endPoint y: 254, distance: 150.5
click at [403, 273] on section "UPCOMING SCHEDULE FOR - "Work safely at heights Training" [DATE] [DATE]" at bounding box center [784, 454] width 1568 height 363
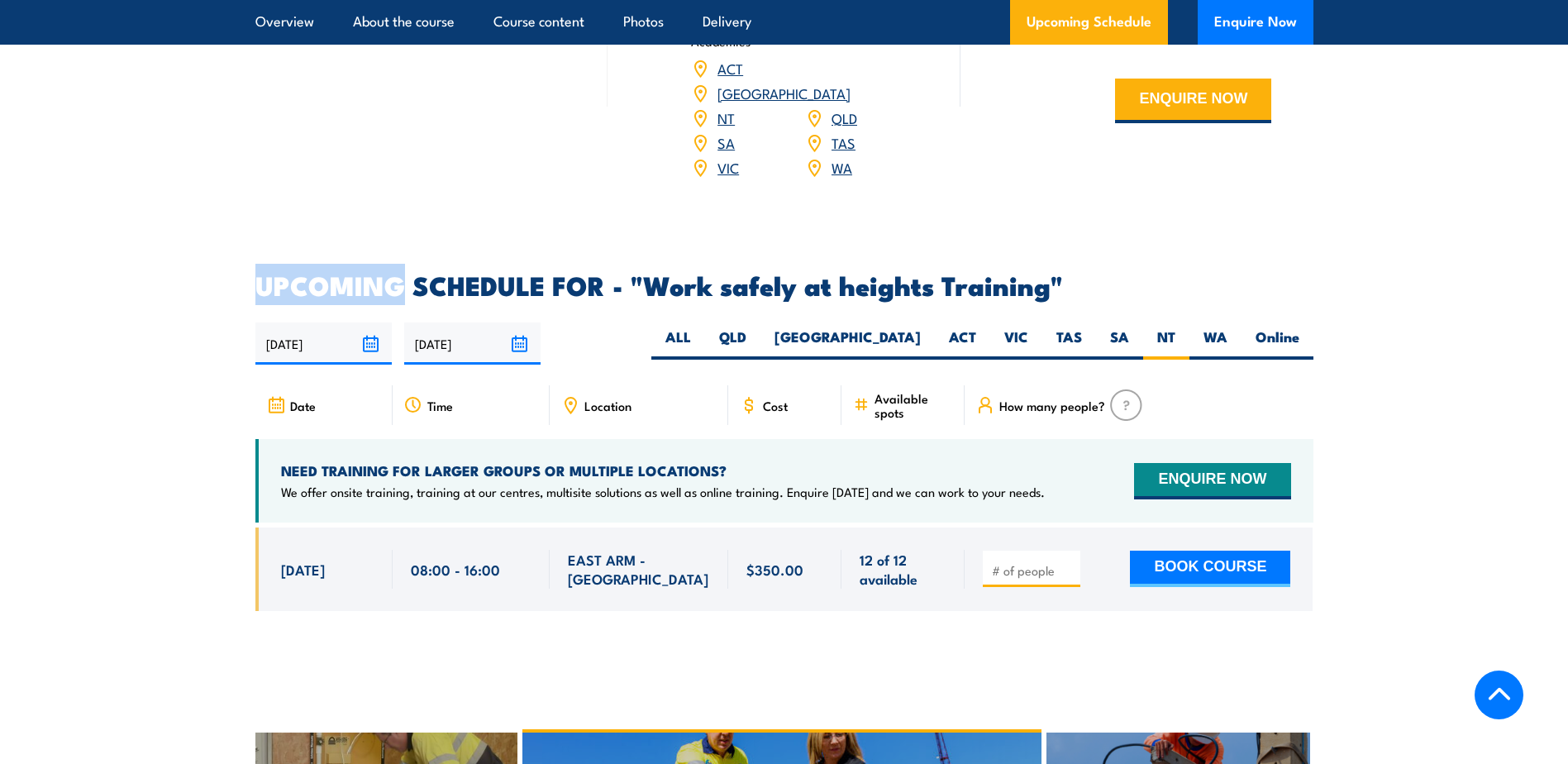
drag, startPoint x: 403, startPoint y: 254, endPoint x: 394, endPoint y: 261, distance: 11.4
click at [393, 273] on h2 "UPCOMING SCHEDULE FOR - "Work safely at heights Training"" at bounding box center [784, 284] width 1058 height 23
click at [606, 273] on h2 "UPCOMING SCHEDULE FOR - "Work safely at heights Training"" at bounding box center [784, 284] width 1058 height 23
drag, startPoint x: 601, startPoint y: 261, endPoint x: 261, endPoint y: 276, distance: 340.3
click at [261, 276] on h2 "UPCOMING SCHEDULE FOR - "Work safely at heights Training"" at bounding box center [784, 284] width 1058 height 23
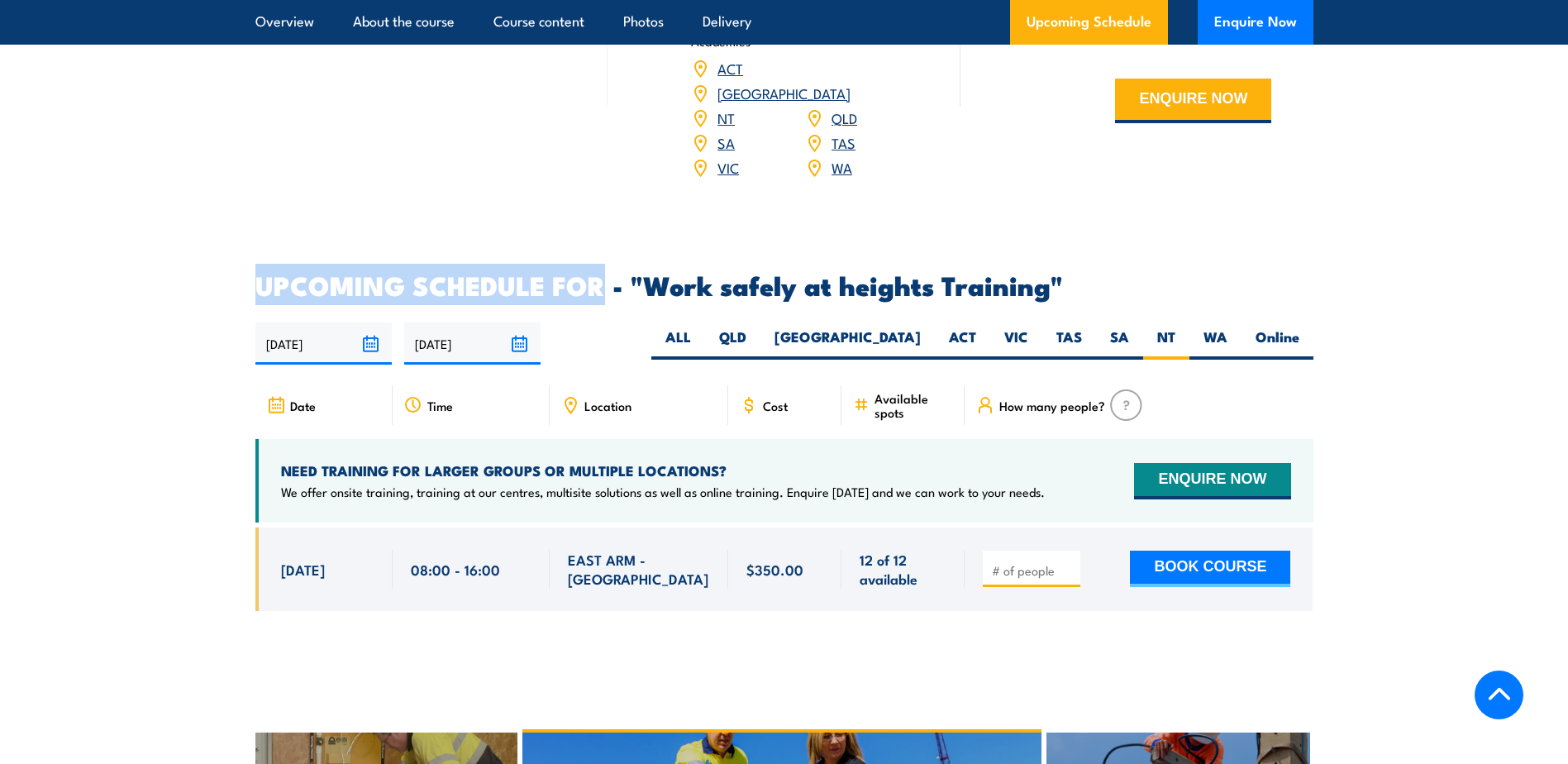
click at [260, 273] on h2 "UPCOMING SCHEDULE FOR - "Work safely at heights Training"" at bounding box center [784, 284] width 1058 height 23
click at [608, 273] on h2 "UPCOMING SCHEDULE FOR - "Work safely at heights Training"" at bounding box center [784, 284] width 1058 height 23
drag, startPoint x: 604, startPoint y: 259, endPoint x: 240, endPoint y: 267, distance: 364.1
click at [240, 273] on section "UPCOMING SCHEDULE FOR - "Work safely at heights Training" [DATE] [DATE]" at bounding box center [784, 454] width 1568 height 363
drag, startPoint x: 240, startPoint y: 267, endPoint x: 283, endPoint y: 257, distance: 44.1
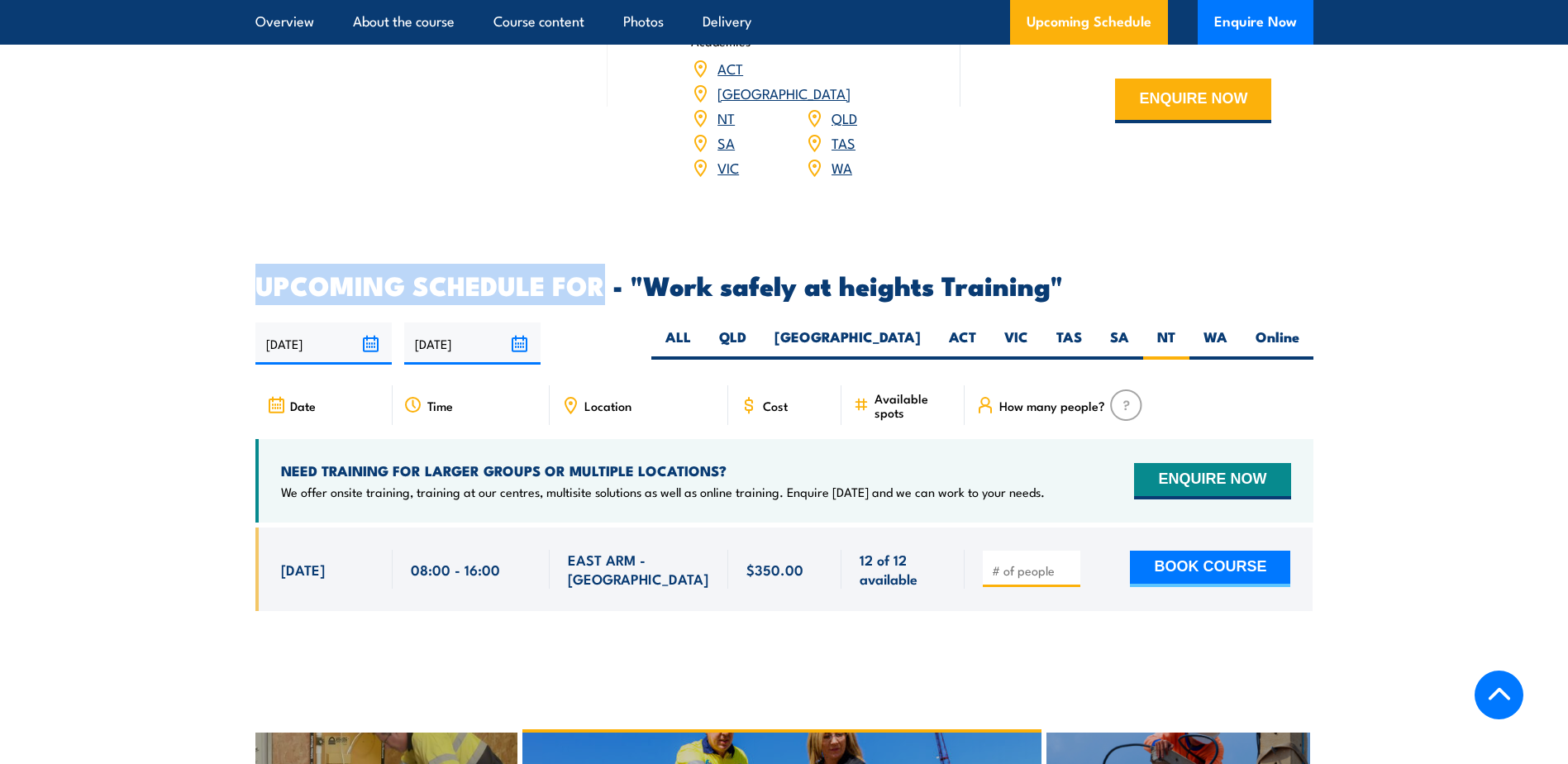
click at [283, 273] on h2 "UPCOMING SCHEDULE FOR - "Work safely at heights Training"" at bounding box center [784, 284] width 1058 height 23
click at [267, 273] on h2 "UPCOMING SCHEDULE FOR - "Work safely at heights Training"" at bounding box center [784, 284] width 1058 height 23
drag, startPoint x: 258, startPoint y: 259, endPoint x: 604, endPoint y: 252, distance: 346.1
click at [604, 273] on h2 "UPCOMING SCHEDULE FOR - "Work safely at heights Training"" at bounding box center [784, 284] width 1058 height 23
drag, startPoint x: 604, startPoint y: 252, endPoint x: 550, endPoint y: 259, distance: 54.5
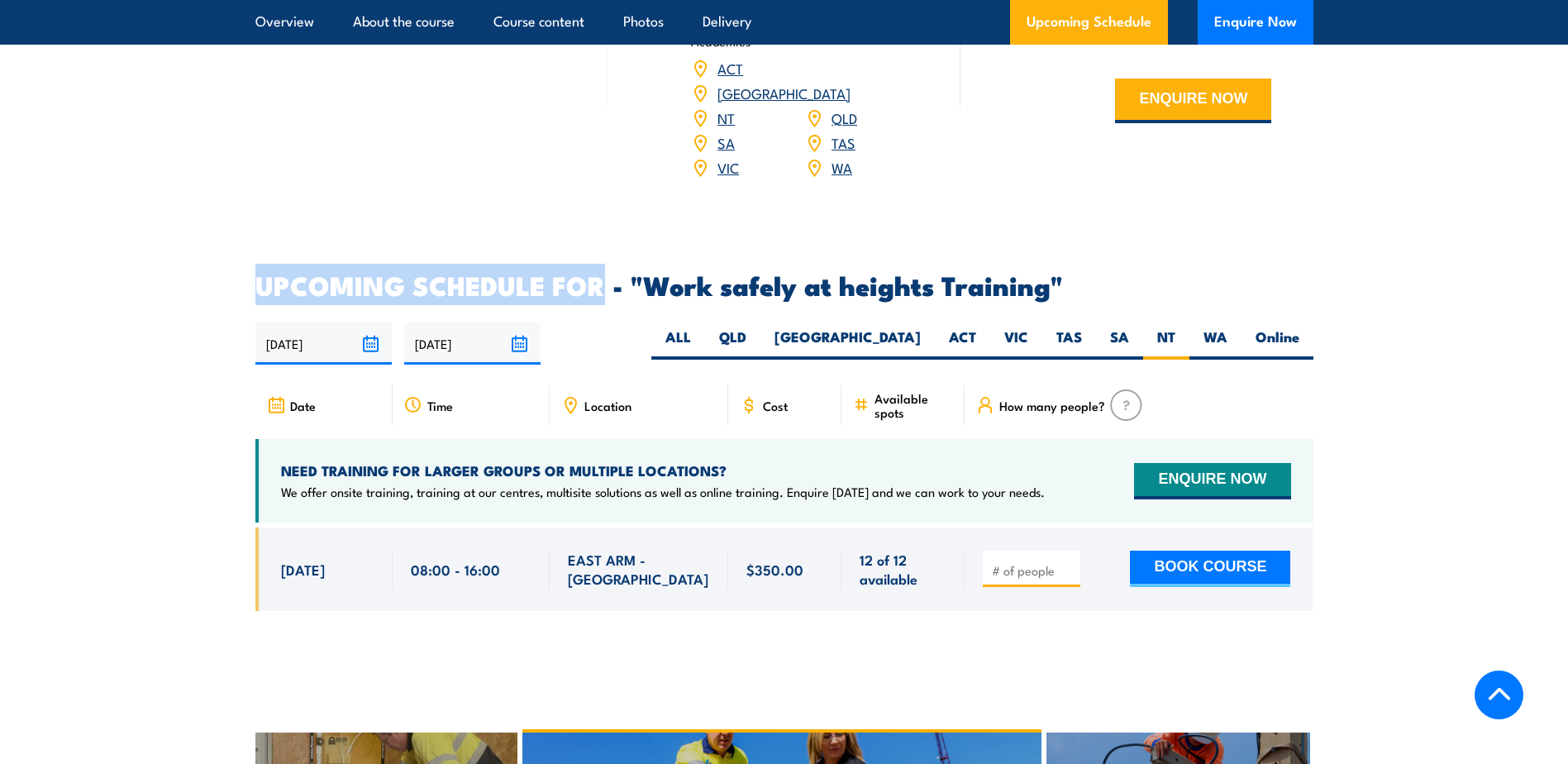
click at [550, 273] on h2 "UPCOMING SCHEDULE FOR - "Work safely at heights Training"" at bounding box center [784, 284] width 1058 height 23
click at [260, 273] on h2 "UPCOMING SCHEDULE FOR - "Work safely at heights Training"" at bounding box center [784, 284] width 1058 height 23
click at [586, 273] on h2 "UPCOMING SCHEDULE FOR - "Work safely at heights Training"" at bounding box center [784, 284] width 1058 height 23
drag, startPoint x: 601, startPoint y: 262, endPoint x: 245, endPoint y: 262, distance: 356.0
click at [245, 273] on section "UPCOMING SCHEDULE FOR - "Work safely at heights Training" [DATE] [DATE]" at bounding box center [784, 454] width 1568 height 363
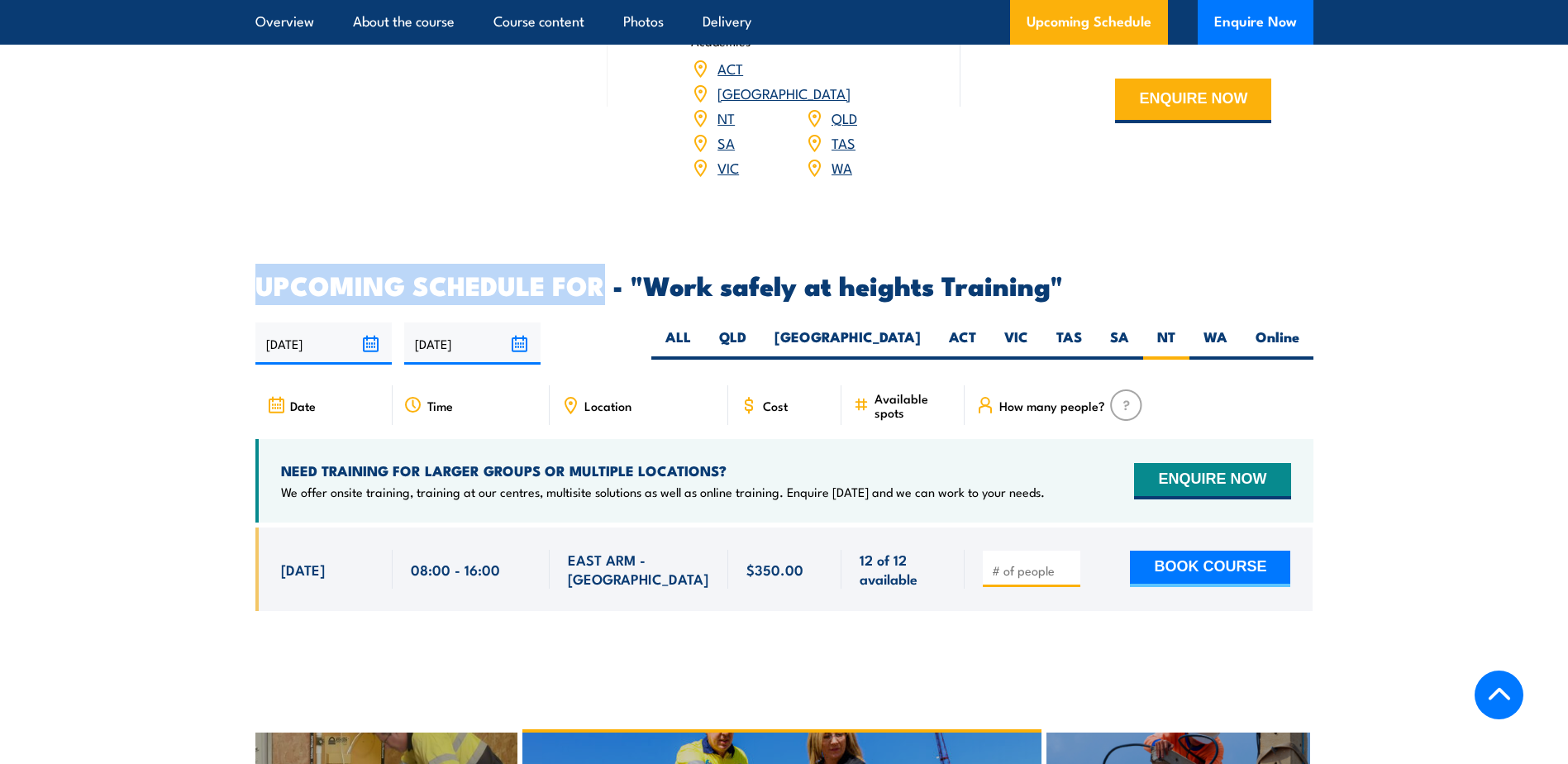
drag, startPoint x: 245, startPoint y: 262, endPoint x: 265, endPoint y: 268, distance: 20.9
click at [265, 273] on h2 "UPCOMING SCHEDULE FOR - "Work safely at heights Training"" at bounding box center [784, 284] width 1058 height 23
click at [260, 273] on h2 "UPCOMING SCHEDULE FOR - "Work safely at heights Training"" at bounding box center [784, 284] width 1058 height 23
drag, startPoint x: 257, startPoint y: 258, endPoint x: 602, endPoint y: 260, distance: 345.0
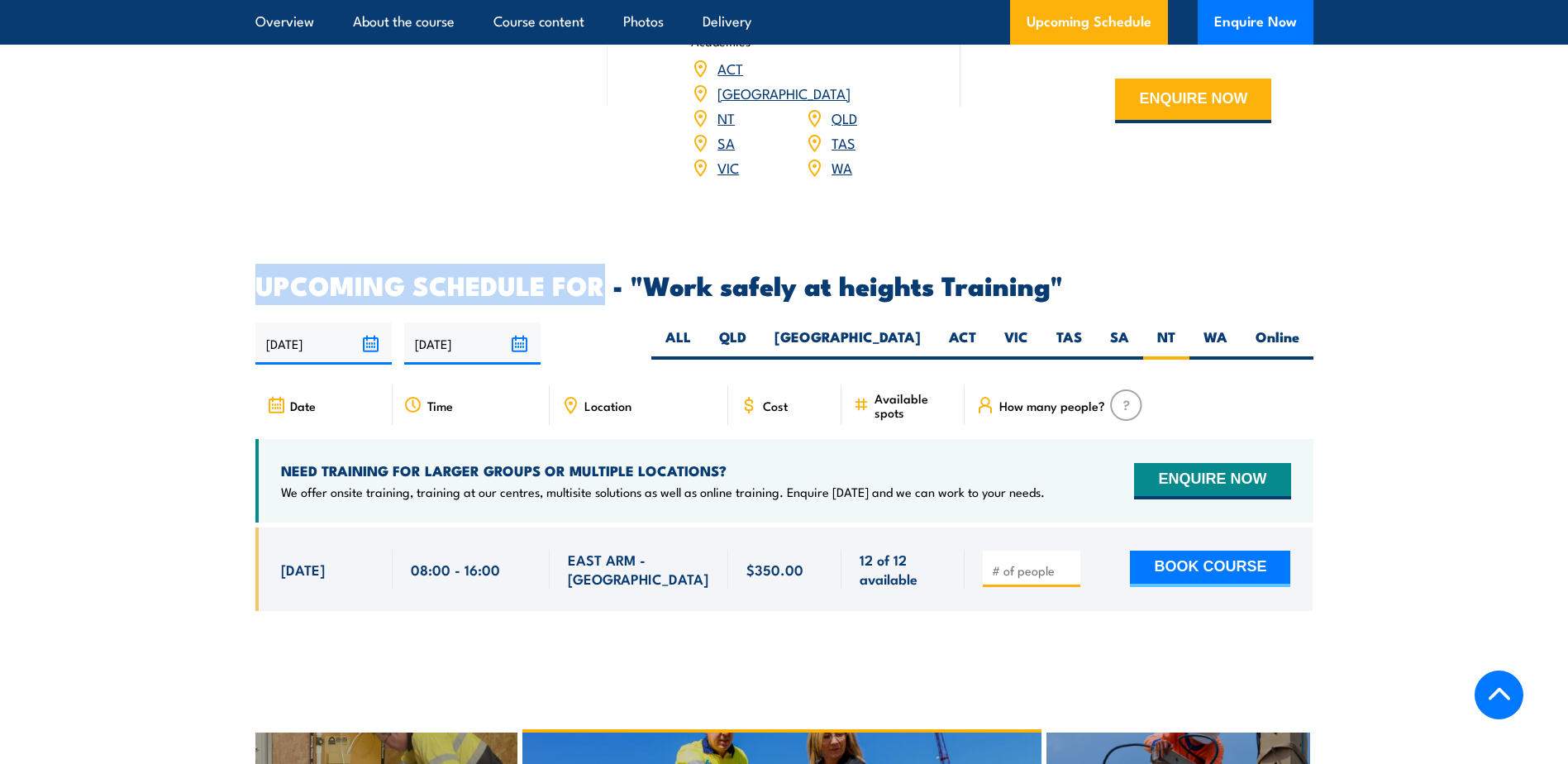
click at [602, 273] on h2 "UPCOMING SCHEDULE FOR - "Work safely at heights Training"" at bounding box center [784, 284] width 1058 height 23
drag, startPoint x: 602, startPoint y: 260, endPoint x: 546, endPoint y: 258, distance: 56.0
click at [546, 273] on h2 "UPCOMING SCHEDULE FOR - "Work safely at heights Training"" at bounding box center [784, 284] width 1058 height 23
drag, startPoint x: 598, startPoint y: 266, endPoint x: 266, endPoint y: 266, distance: 332.0
click at [266, 273] on h2 "UPCOMING SCHEDULE FOR - "Work safely at heights Training"" at bounding box center [784, 284] width 1058 height 23
